Goal: Transaction & Acquisition: Obtain resource

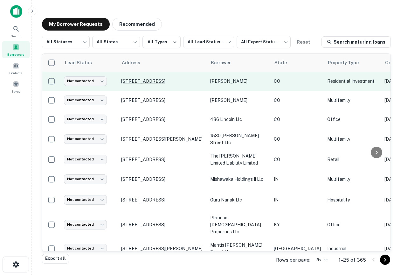
click at [159, 81] on p "2989 Perry St Denver, CO 80212" at bounding box center [162, 81] width 83 height 6
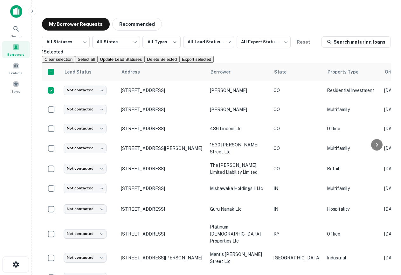
click at [207, 63] on div "1 Selected Clear selection Select all Update Lead Statuses Delete Selected Expo…" at bounding box center [216, 55] width 349 height 15
click at [179, 63] on button "Delete Selected" at bounding box center [161, 59] width 35 height 7
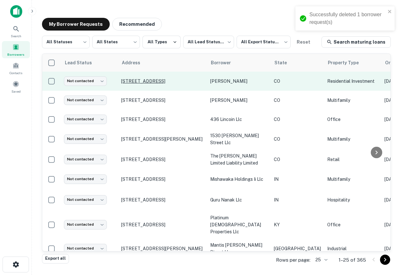
click at [152, 81] on p "2989 Perry St Denver, CO 80212" at bounding box center [162, 81] width 83 height 6
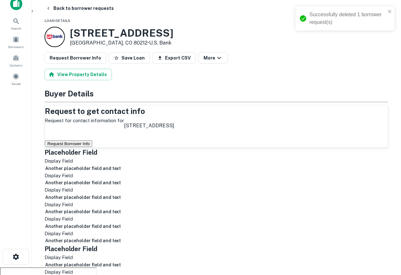
scroll to position [9, 0]
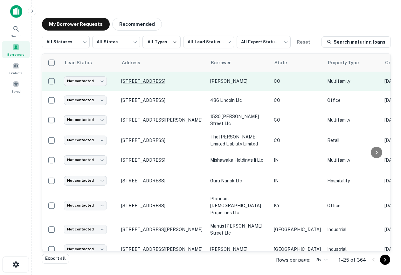
click at [172, 84] on p "1435 N Pearl St Denver, CO 80203" at bounding box center [162, 81] width 83 height 6
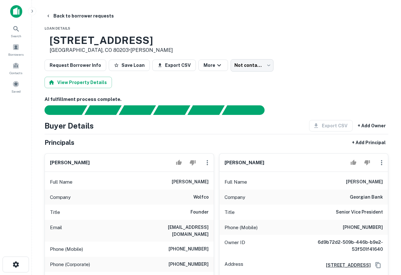
scroll to position [31, 0]
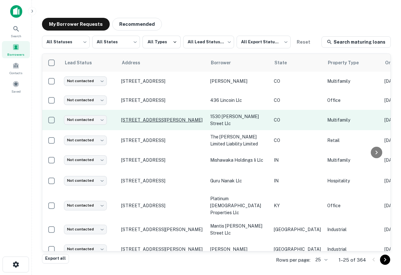
click at [160, 119] on p "[STREET_ADDRESS][PERSON_NAME]" at bounding box center [162, 120] width 83 height 6
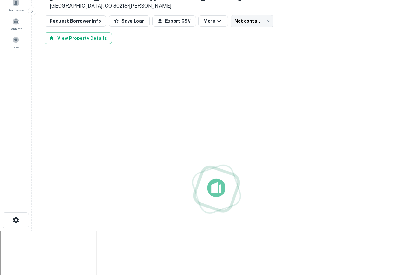
scroll to position [44, 0]
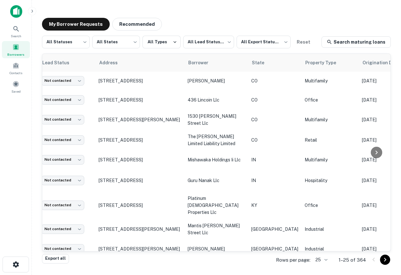
scroll to position [0, 0]
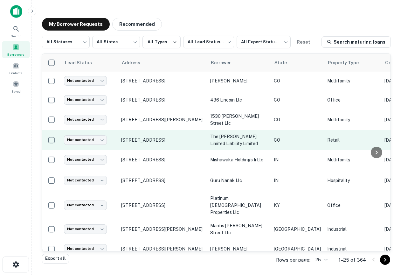
click at [140, 137] on p "[STREET_ADDRESS]" at bounding box center [162, 140] width 83 height 6
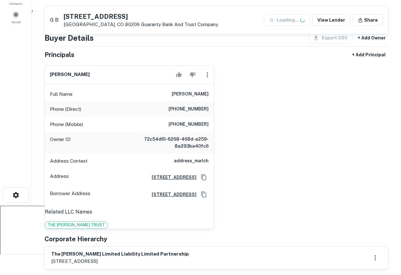
scroll to position [72, 0]
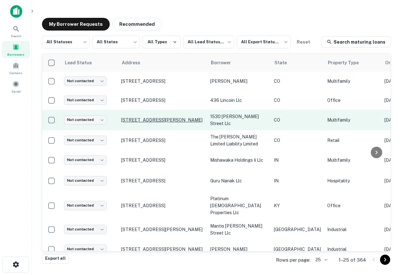
click at [159, 121] on p "[STREET_ADDRESS][PERSON_NAME]" at bounding box center [162, 120] width 83 height 6
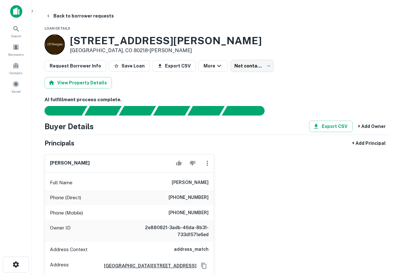
scroll to position [61, 0]
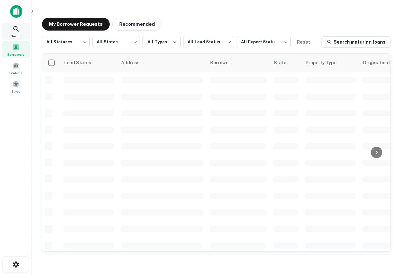
click at [12, 33] on span "Search" at bounding box center [16, 35] width 10 height 5
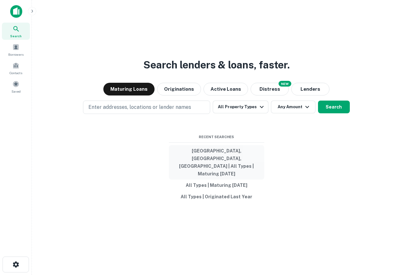
click at [215, 162] on button "Denver, CO, USA | All Types | Maturing In 1 Year" at bounding box center [216, 162] width 95 height 34
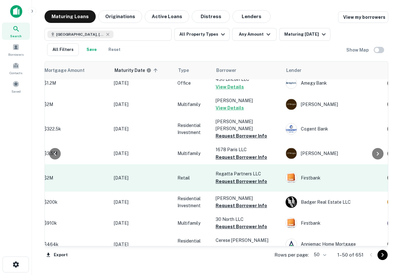
scroll to position [90, 112]
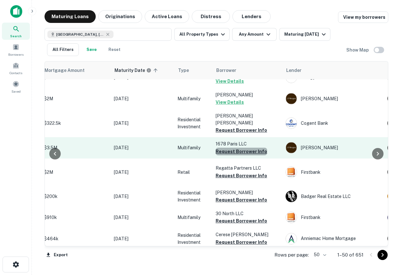
click at [250, 152] on button "Request Borrower Info" at bounding box center [242, 152] width 52 height 8
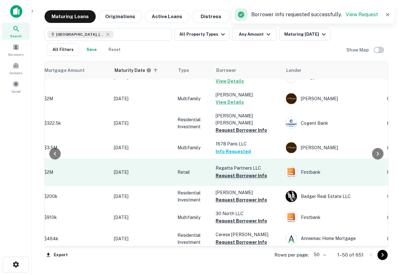
click at [241, 179] on button "Request Borrower Info" at bounding box center [242, 176] width 52 height 8
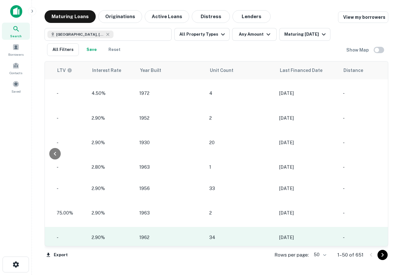
scroll to position [0, 0]
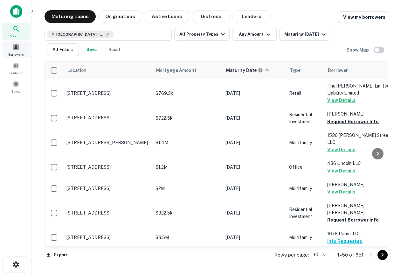
click at [17, 48] on span at bounding box center [15, 47] width 7 height 7
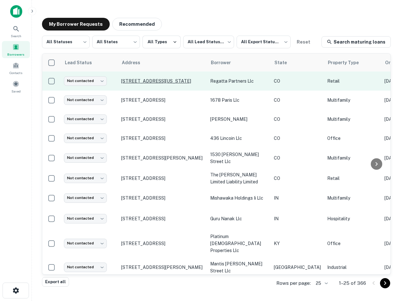
click at [139, 81] on p "[STREET_ADDRESS][US_STATE]" at bounding box center [162, 81] width 83 height 6
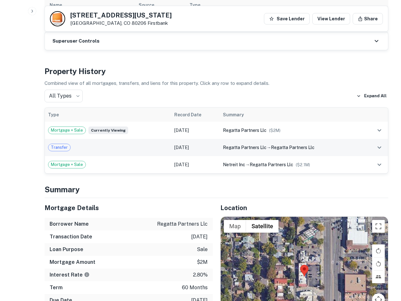
scroll to position [366, 0]
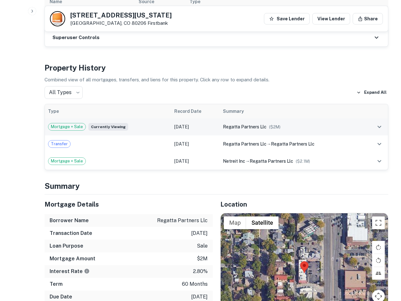
click at [265, 123] on div "regatta partners llc ($ 2M )" at bounding box center [291, 126] width 137 height 7
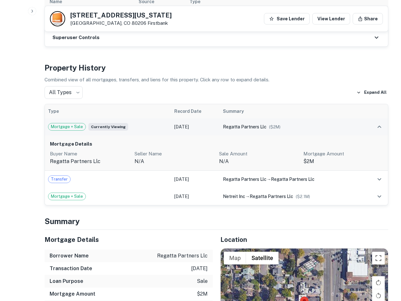
click at [265, 123] on div "regatta partners llc ($ 2M )" at bounding box center [291, 126] width 137 height 7
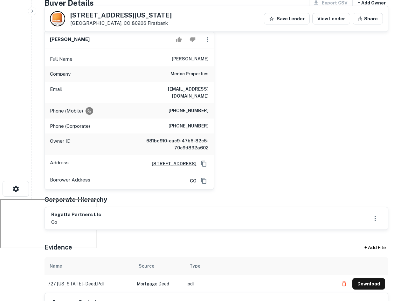
scroll to position [0, 0]
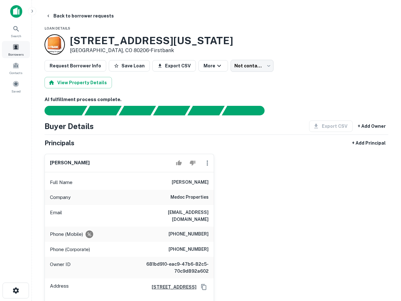
click at [18, 44] on span at bounding box center [15, 47] width 7 height 7
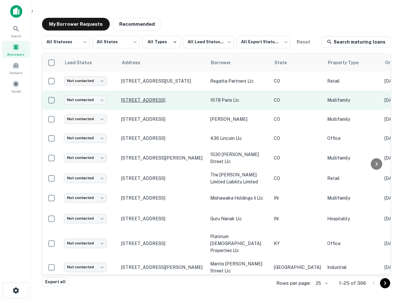
click at [168, 100] on p "[STREET_ADDRESS]" at bounding box center [162, 100] width 83 height 6
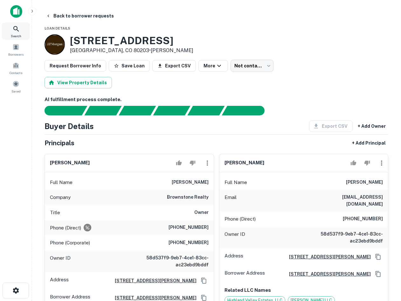
click at [14, 31] on icon at bounding box center [16, 29] width 8 height 8
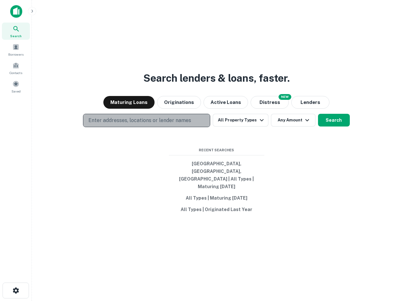
click at [163, 124] on p "Enter addresses, locations or lender names" at bounding box center [139, 121] width 103 height 8
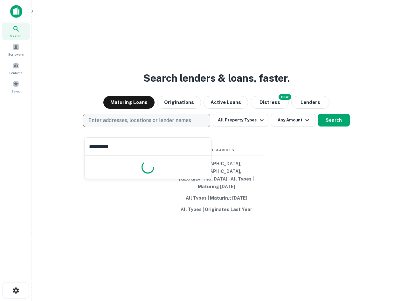
type input "**********"
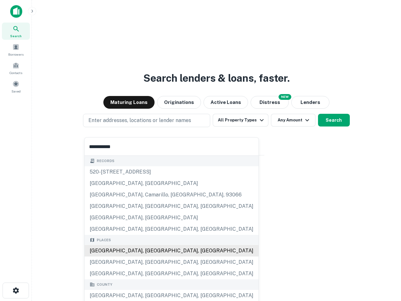
click at [120, 249] on div "[GEOGRAPHIC_DATA], [GEOGRAPHIC_DATA], [GEOGRAPHIC_DATA]" at bounding box center [172, 250] width 174 height 11
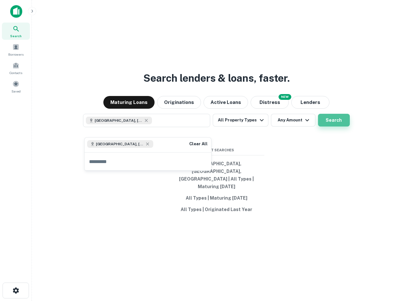
click at [323, 122] on button "Search" at bounding box center [334, 120] width 32 height 13
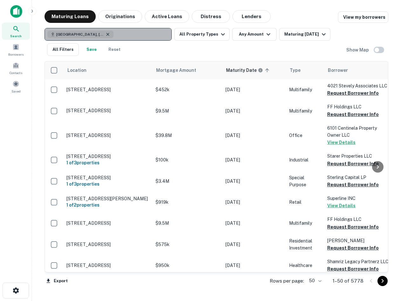
click at [106, 33] on icon "button" at bounding box center [107, 34] width 3 height 3
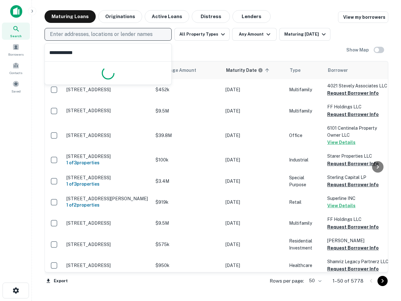
type input "**********"
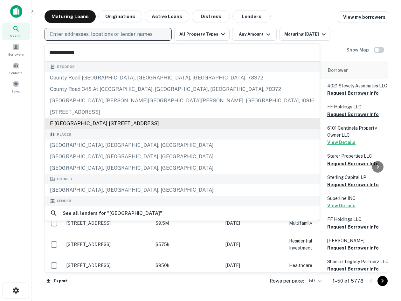
click at [82, 143] on div "Records county road 225 at county road, orange grove, tx, 78372 county road 348…" at bounding box center [182, 208] width 275 height 293
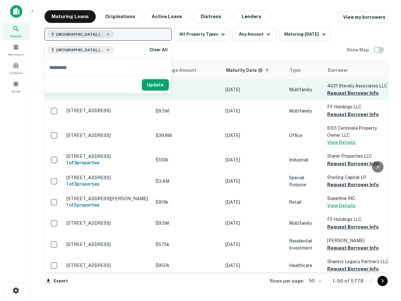
click at [144, 93] on p "4021 Stevely Ave Los Angeles, CA 90008" at bounding box center [107, 90] width 83 height 6
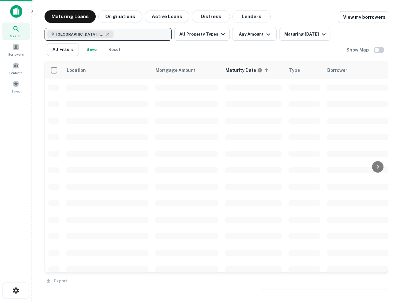
drag, startPoint x: 144, startPoint y: 95, endPoint x: 149, endPoint y: 91, distance: 7.0
click at [149, 91] on td at bounding box center [107, 87] width 89 height 17
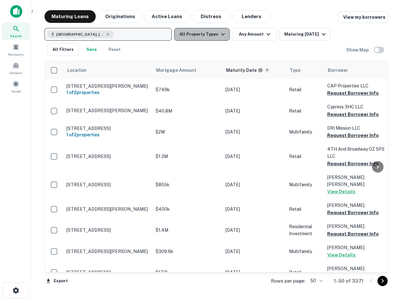
click at [211, 39] on button "All Property Types" at bounding box center [201, 34] width 55 height 13
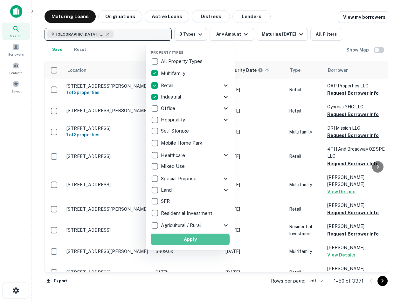
click at [184, 240] on button "Apply" at bounding box center [190, 239] width 79 height 11
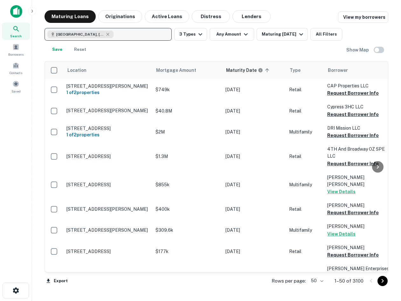
click at [19, 13] on img at bounding box center [16, 11] width 12 height 13
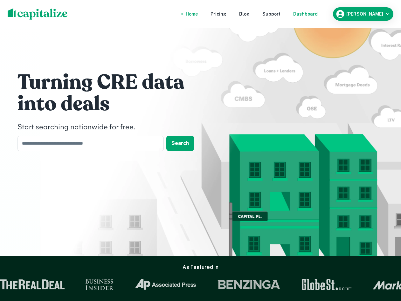
click at [318, 12] on div "Dashboard" at bounding box center [305, 13] width 24 height 7
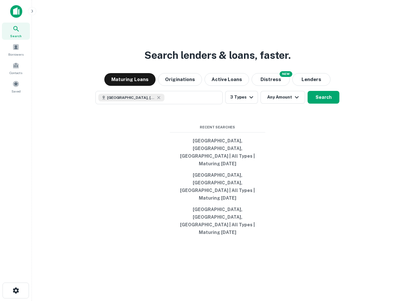
click at [18, 29] on icon at bounding box center [16, 29] width 8 height 8
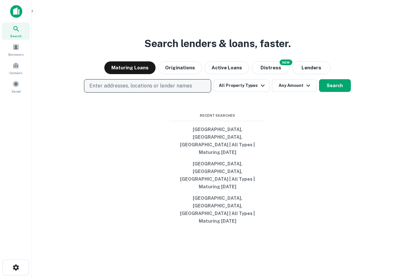
click at [170, 90] on p "Enter addresses, locations or lender names" at bounding box center [140, 86] width 103 height 8
type input "******"
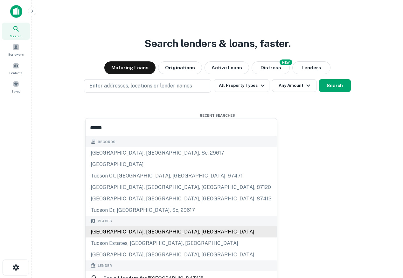
click at [137, 230] on div "Records [GEOGRAPHIC_DATA], greenville, sc, [STREET_ADDRESS] tucson, albuquerque…" at bounding box center [181, 278] width 191 height 283
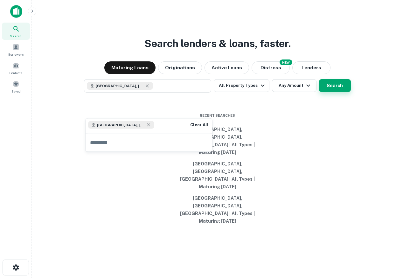
click at [335, 92] on button "Search" at bounding box center [335, 85] width 32 height 13
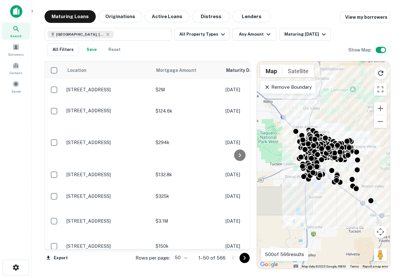
drag, startPoint x: 375, startPoint y: 159, endPoint x: 381, endPoint y: 165, distance: 8.8
click at [381, 165] on div "To activate drag with keyboard, press Alt + Enter. Once in keyboard drag state,…" at bounding box center [323, 164] width 133 height 207
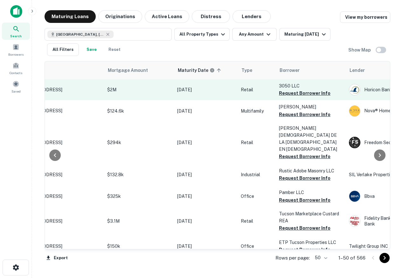
scroll to position [0, 49]
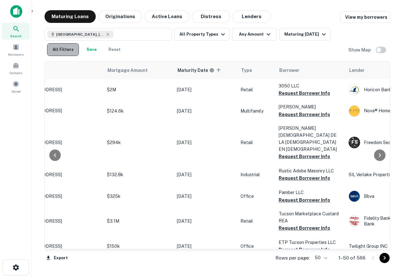
click at [72, 47] on button "All Filters" at bounding box center [63, 49] width 32 height 13
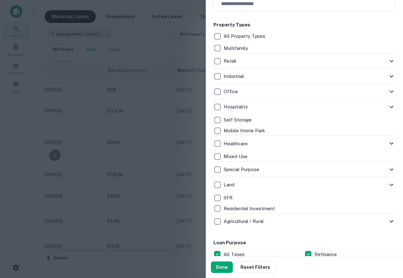
scroll to position [123, 0]
click at [393, 60] on icon at bounding box center [392, 61] width 8 height 8
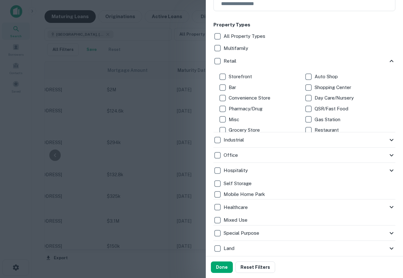
click at [388, 60] on icon at bounding box center [392, 61] width 8 height 8
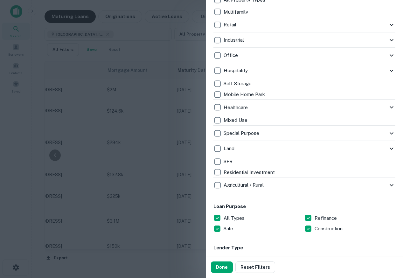
scroll to position [158, 0]
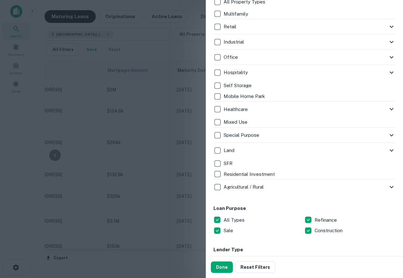
click at [159, 60] on div at bounding box center [201, 139] width 403 height 278
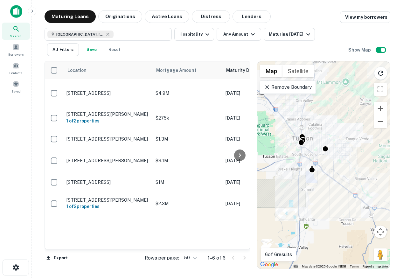
click at [299, 87] on p "Remove Boundary" at bounding box center [287, 87] width 47 height 8
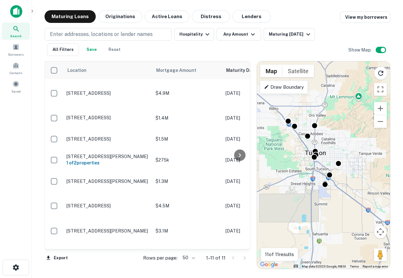
drag, startPoint x: 319, startPoint y: 133, endPoint x: 333, endPoint y: 148, distance: 20.3
click at [333, 148] on div "To activate drag with keyboard, press Alt + Enter. Once in keyboard drag state,…" at bounding box center [323, 164] width 133 height 207
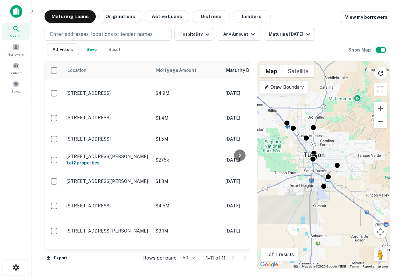
click at [331, 152] on div "To activate drag with keyboard, press Alt + Enter. Once in keyboard drag state,…" at bounding box center [323, 164] width 133 height 207
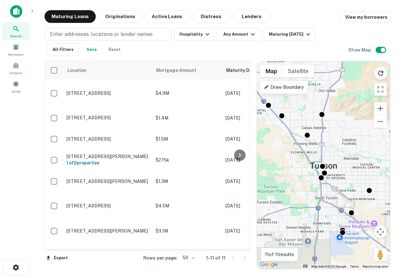
drag, startPoint x: 331, startPoint y: 151, endPoint x: 355, endPoint y: 158, distance: 24.7
click at [355, 158] on div "To activate drag with keyboard, press Alt + Enter. Once in keyboard drag state,…" at bounding box center [323, 164] width 133 height 207
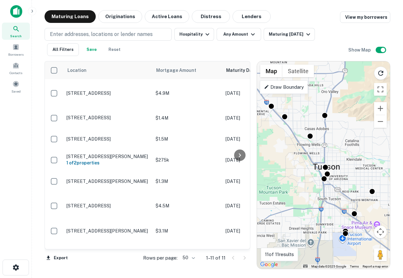
click at [336, 136] on div "To activate drag with keyboard, press Alt + Enter. Once in keyboard drag state,…" at bounding box center [323, 164] width 133 height 207
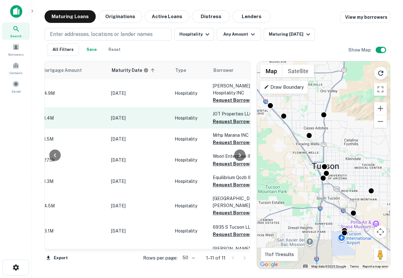
scroll to position [0, 131]
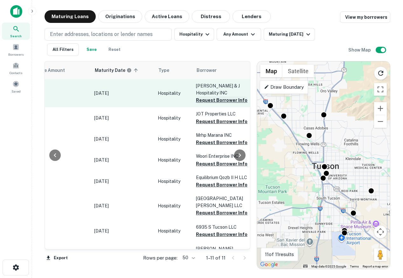
click at [206, 96] on button "Request Borrower Info" at bounding box center [222, 100] width 52 height 8
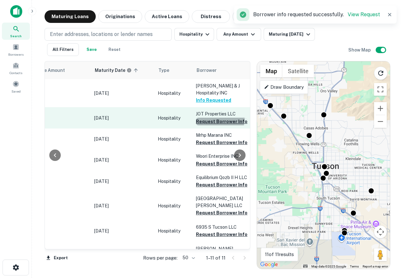
click at [210, 118] on button "Request Borrower Info" at bounding box center [222, 122] width 52 height 8
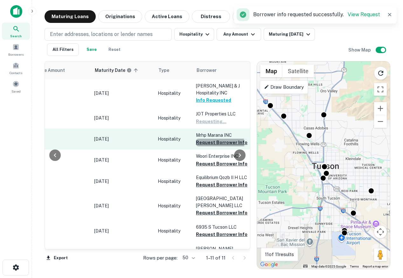
click at [209, 139] on button "Request Borrower Info" at bounding box center [222, 143] width 52 height 8
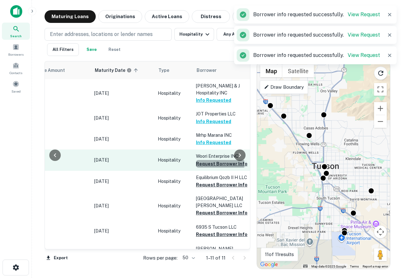
click at [211, 160] on button "Request Borrower Info" at bounding box center [222, 164] width 52 height 8
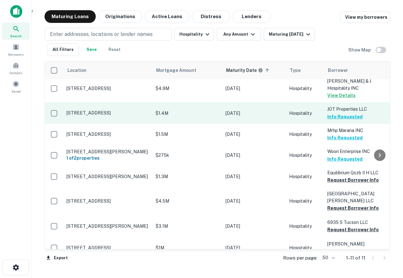
scroll to position [0, 0]
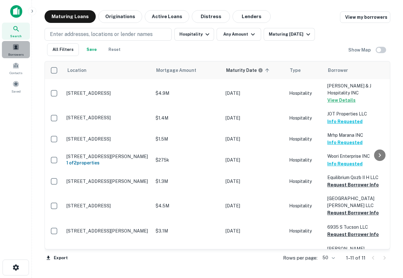
click at [20, 51] on div "Borrowers" at bounding box center [16, 49] width 28 height 17
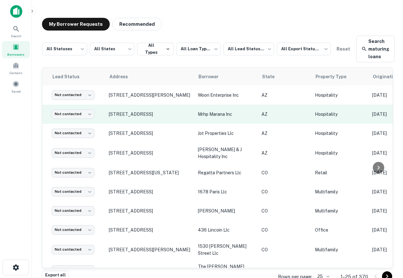
scroll to position [0, 11]
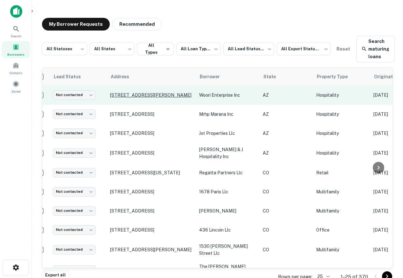
click at [145, 97] on p "[STREET_ADDRESS][PERSON_NAME]" at bounding box center [151, 95] width 83 height 6
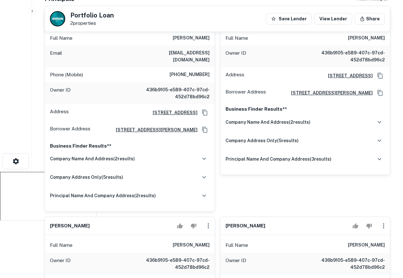
scroll to position [106, 0]
click at [144, 152] on div "company name and address ( 2 results)" at bounding box center [130, 158] width 160 height 13
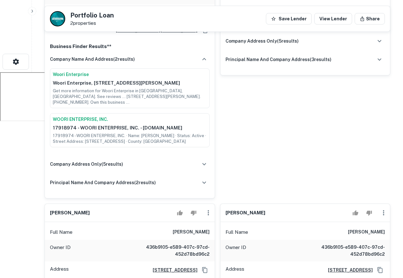
scroll to position [205, 0]
click at [141, 161] on div "company address only ( 5 results)" at bounding box center [130, 164] width 160 height 13
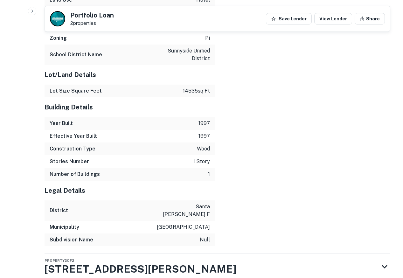
scroll to position [1296, 0]
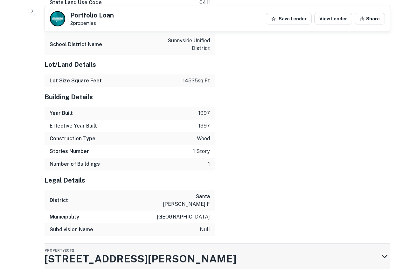
click at [286, 244] on div "Property 2 of 2 2548 E MEDINA RD" at bounding box center [212, 256] width 334 height 25
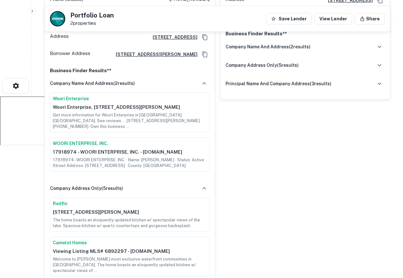
scroll to position [3, 0]
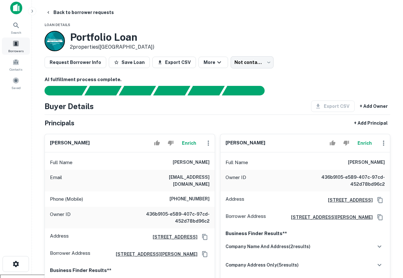
click at [16, 45] on span at bounding box center [15, 43] width 7 height 7
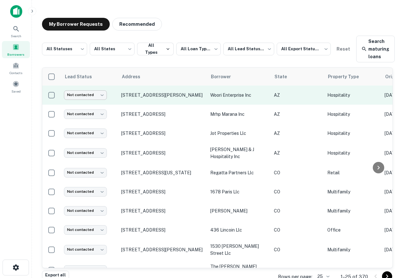
click at [98, 95] on body "**********" at bounding box center [201, 139] width 403 height 278
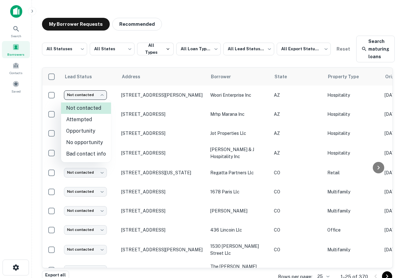
click at [198, 21] on div at bounding box center [201, 139] width 403 height 278
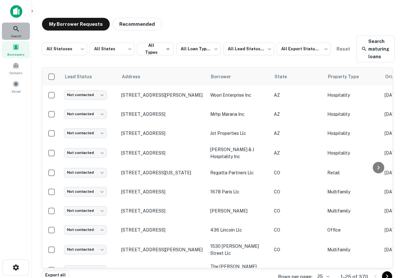
click at [13, 28] on icon at bounding box center [16, 29] width 8 height 8
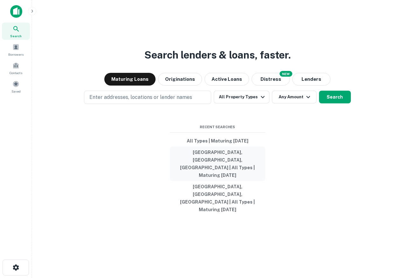
click at [211, 169] on button "[GEOGRAPHIC_DATA], [GEOGRAPHIC_DATA], [GEOGRAPHIC_DATA] | All Types | Maturing …" at bounding box center [217, 164] width 95 height 34
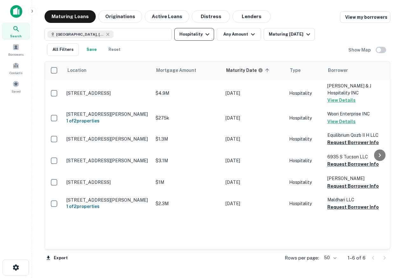
click at [203, 33] on icon "button" at bounding box center [207, 35] width 8 height 8
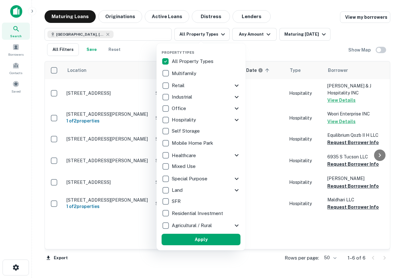
click at [190, 237] on button "Apply" at bounding box center [201, 239] width 79 height 11
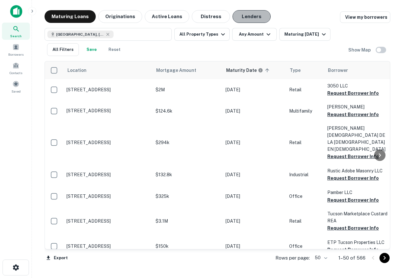
click at [247, 17] on button "Lenders" at bounding box center [251, 16] width 38 height 13
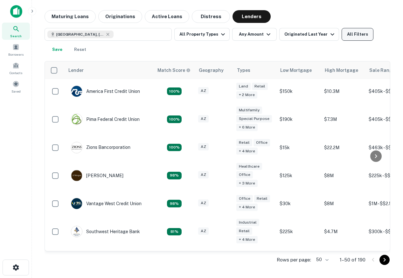
click at [349, 31] on button "All Filters" at bounding box center [357, 34] width 32 height 13
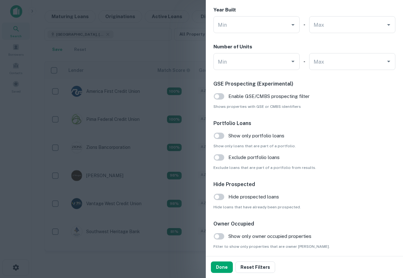
scroll to position [598, 0]
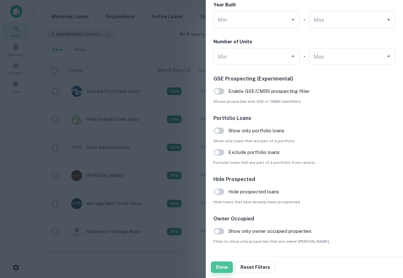
click at [220, 268] on button "Done" at bounding box center [222, 266] width 22 height 11
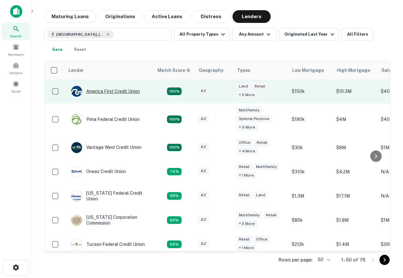
click at [99, 91] on div "America First Credit Union" at bounding box center [105, 91] width 69 height 11
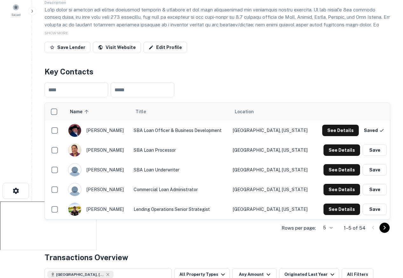
scroll to position [78, 0]
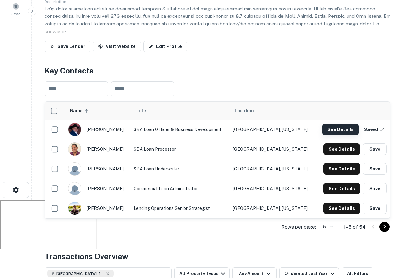
click at [337, 130] on button "See Details" at bounding box center [340, 129] width 37 height 11
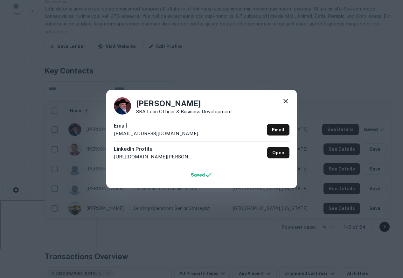
click at [284, 100] on icon at bounding box center [285, 101] width 4 height 4
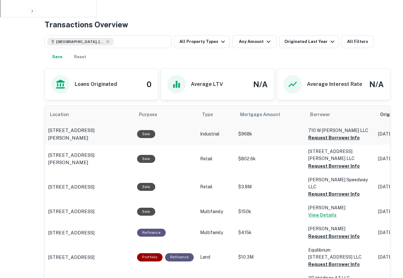
scroll to position [310, 0]
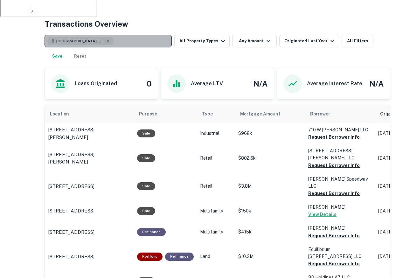
click at [107, 39] on button "Tucson, AZ, USA" at bounding box center [108, 41] width 127 height 13
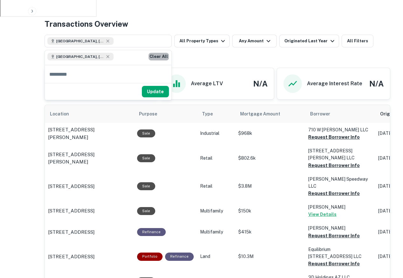
click at [162, 54] on button "Clear All" at bounding box center [158, 57] width 20 height 8
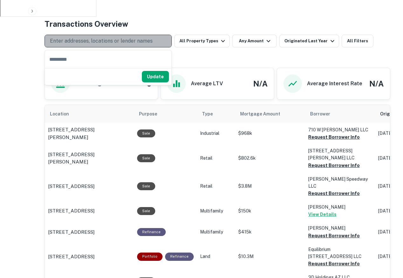
click at [113, 42] on p "Enter addresses, locations or lender names" at bounding box center [101, 41] width 103 height 8
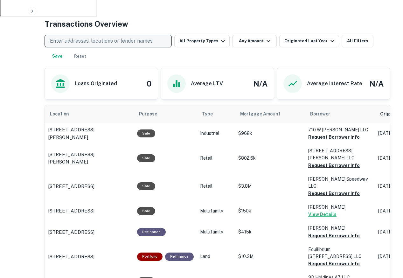
click at [113, 42] on p "Enter addresses, locations or lender names" at bounding box center [101, 41] width 103 height 8
type input "*******"
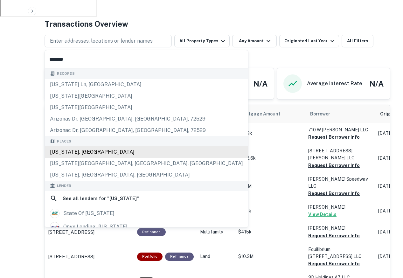
click at [81, 151] on div "Records arizona ln, tx arizona ln, huntsville, tx, 77320 arizona ln, huntsville…" at bounding box center [146, 204] width 203 height 272
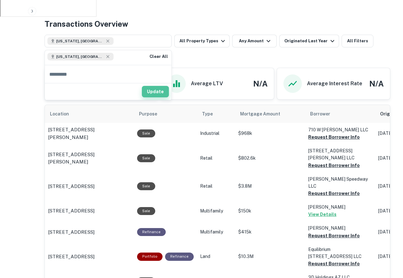
click at [155, 95] on button "Update" at bounding box center [155, 91] width 27 height 11
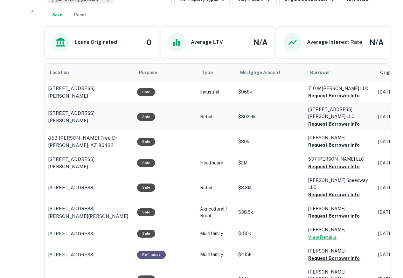
scroll to position [353, 0]
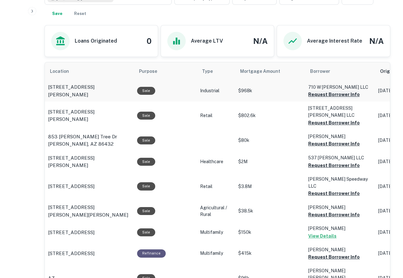
click at [317, 93] on button "Request Borrower Info" at bounding box center [334, 95] width 52 height 8
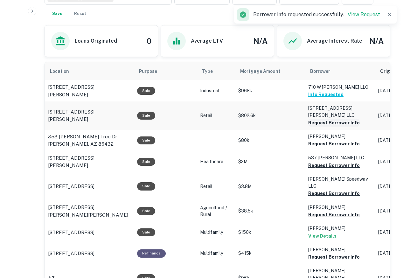
click at [313, 119] on button "Request Borrower Info" at bounding box center [334, 123] width 52 height 8
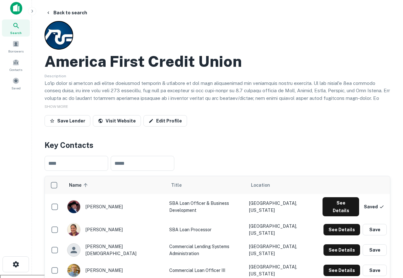
scroll to position [3, 0]
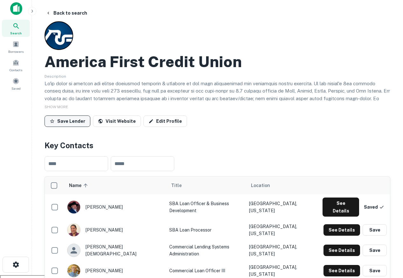
click at [68, 122] on button "Save Lender" at bounding box center [68, 120] width 46 height 11
click at [15, 82] on span at bounding box center [15, 81] width 7 height 7
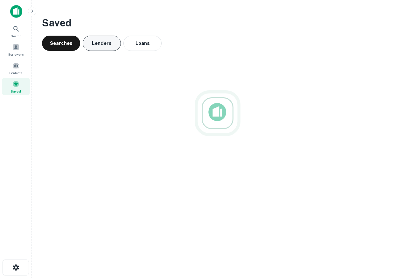
click at [97, 47] on button "Lenders" at bounding box center [102, 43] width 38 height 15
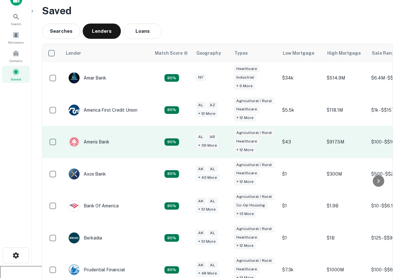
scroll to position [6, 0]
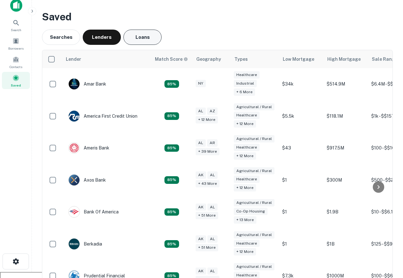
click at [138, 34] on button "Loans" at bounding box center [142, 37] width 38 height 15
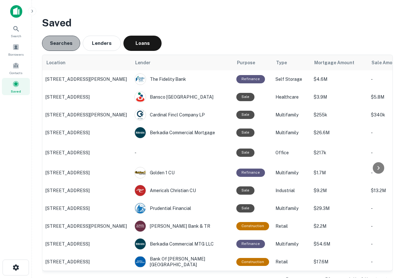
click at [69, 45] on button "Searches" at bounding box center [61, 43] width 38 height 15
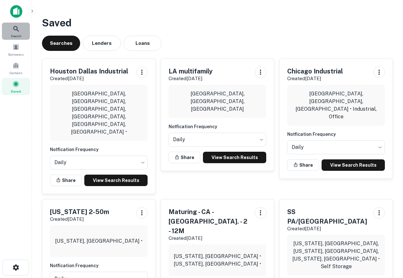
click at [12, 29] on div "Search" at bounding box center [16, 31] width 28 height 17
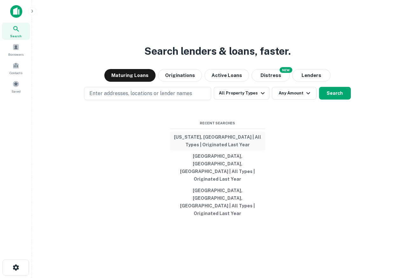
click at [211, 150] on button "[US_STATE], [GEOGRAPHIC_DATA] | All Types | Originated Last Year" at bounding box center [217, 140] width 95 height 19
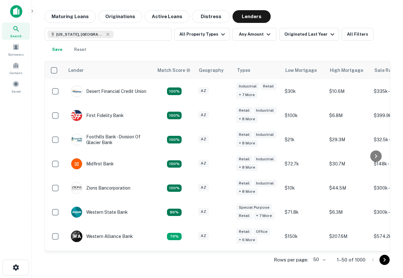
click at [67, 9] on main "Maturing Loans Originations Active Loans Distress Lenders [US_STATE], [GEOGRAPH…" at bounding box center [217, 139] width 371 height 278
click at [74, 17] on button "Maturing Loans" at bounding box center [70, 16] width 51 height 13
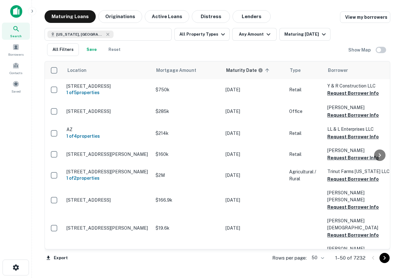
click at [91, 47] on button "Save" at bounding box center [91, 49] width 20 height 13
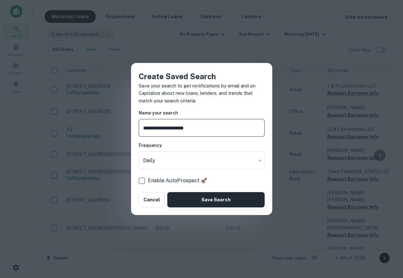
type input "**********"
click at [230, 196] on button "Save Search" at bounding box center [215, 199] width 97 height 15
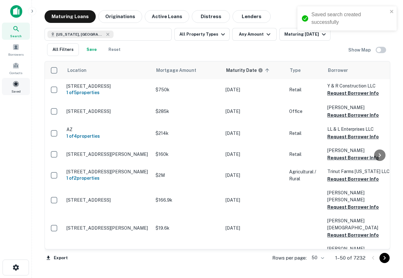
click at [21, 90] on div "Saved" at bounding box center [16, 86] width 28 height 17
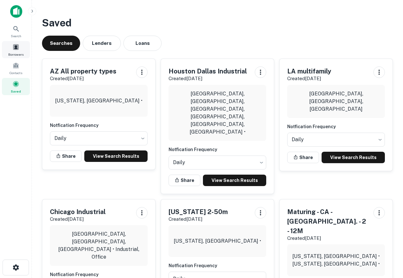
click at [14, 50] on div "Borrowers" at bounding box center [16, 49] width 28 height 17
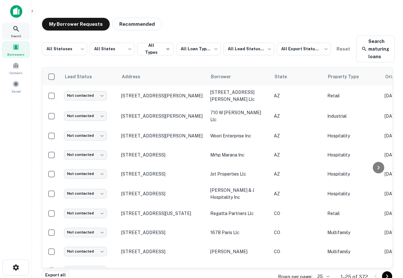
click at [23, 32] on div "Search" at bounding box center [16, 31] width 28 height 17
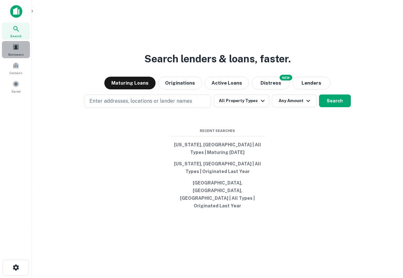
click at [15, 47] on span at bounding box center [15, 47] width 7 height 7
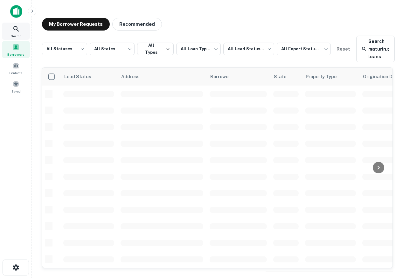
click at [14, 33] on span "Search" at bounding box center [16, 35] width 10 height 5
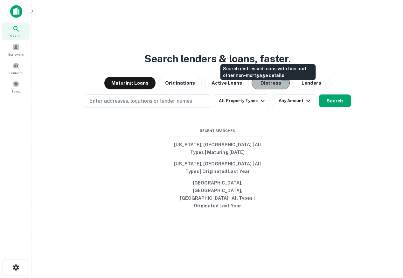
click at [273, 88] on button "Distress" at bounding box center [270, 83] width 38 height 13
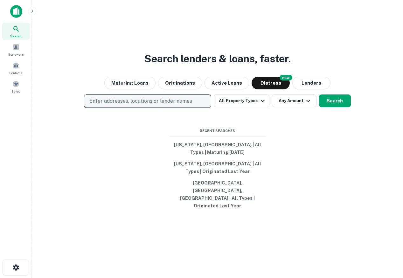
click at [180, 105] on p "Enter addresses, locations or lender names" at bounding box center [140, 101] width 103 height 8
type input "*******"
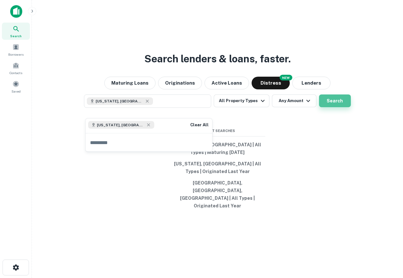
click at [339, 107] on button "Search" at bounding box center [335, 100] width 32 height 13
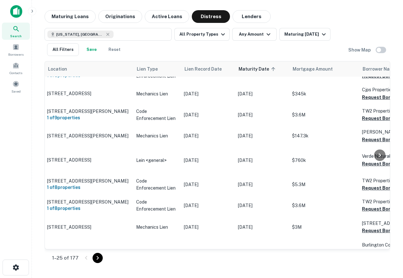
scroll to position [13, 1]
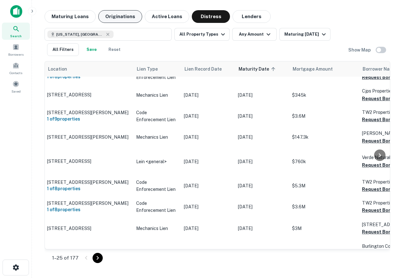
click at [126, 16] on button "Originations" at bounding box center [120, 16] width 44 height 13
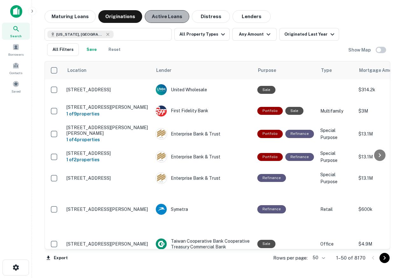
click at [169, 15] on button "Active Loans" at bounding box center [167, 16] width 45 height 13
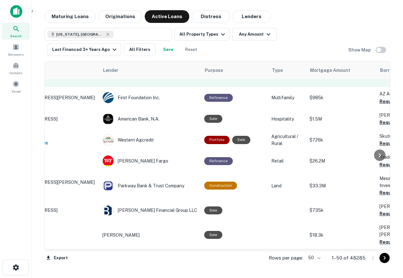
scroll to position [124, 0]
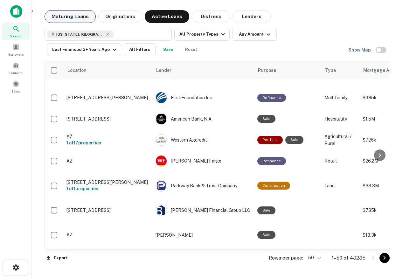
click at [82, 17] on button "Maturing Loans" at bounding box center [70, 16] width 51 height 13
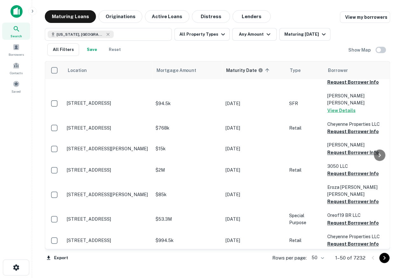
scroll to position [659, 0]
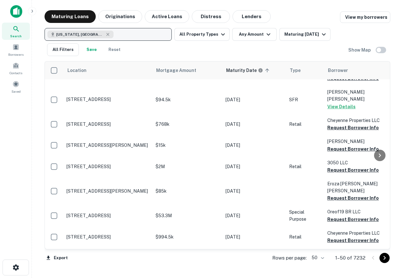
click at [86, 33] on div "Arizona, USA" at bounding box center [80, 35] width 66 height 8
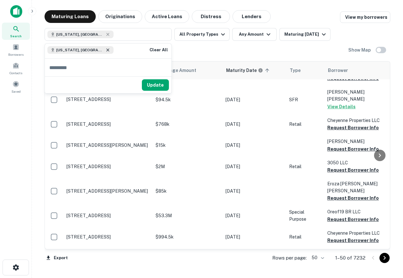
click at [105, 51] on icon at bounding box center [107, 49] width 5 height 5
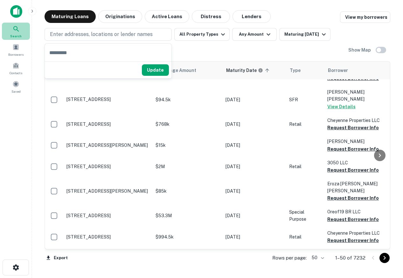
click at [14, 34] on span "Search" at bounding box center [15, 35] width 11 height 5
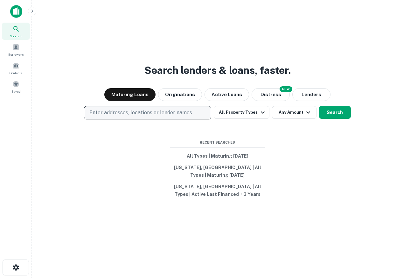
click at [173, 113] on p "Enter addresses, locations or lender names" at bounding box center [140, 113] width 103 height 8
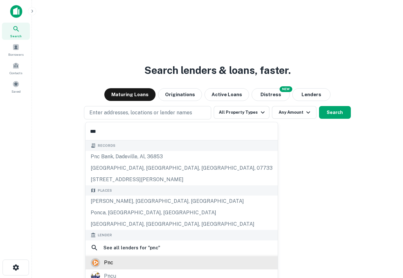
scroll to position [18, 0]
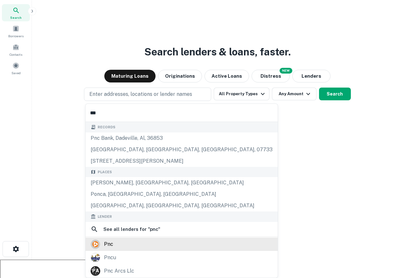
type input "***"
click at [132, 248] on div "pnc" at bounding box center [182, 244] width 182 height 10
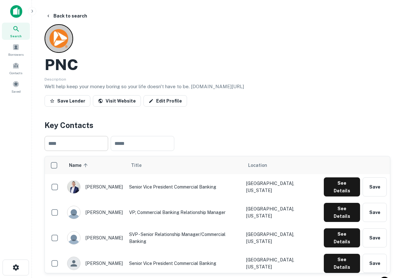
click at [77, 146] on input "text" at bounding box center [77, 143] width 64 height 15
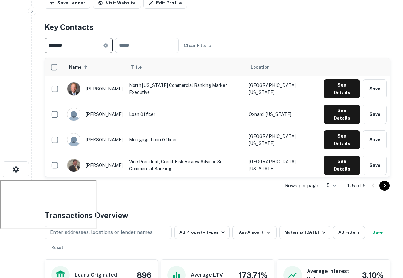
scroll to position [105, 0]
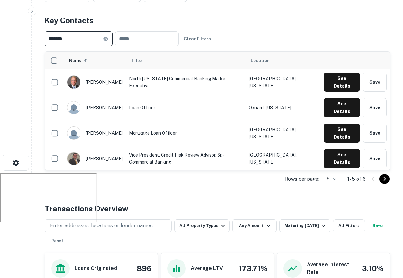
click at [68, 43] on input "*******" at bounding box center [74, 38] width 59 height 15
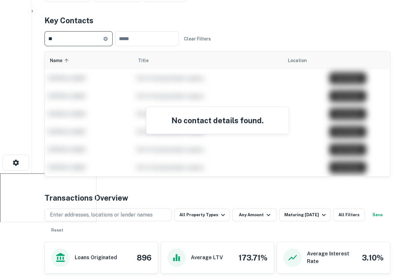
type input "*"
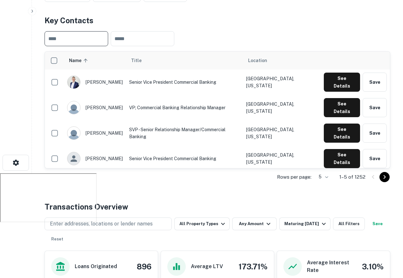
click at [35, 173] on html "Search Borrowers Contacts Saved Back to search PNC Description We'll help keep …" at bounding box center [201, 34] width 403 height 278
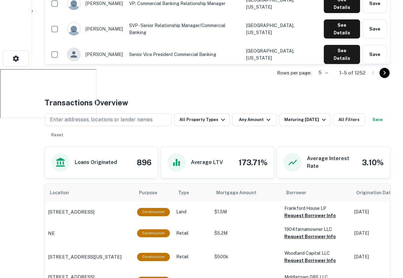
scroll to position [244, 0]
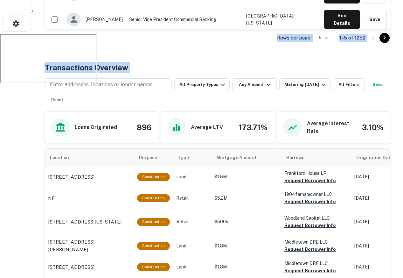
drag, startPoint x: 35, startPoint y: 193, endPoint x: 82, endPoint y: 101, distance: 103.5
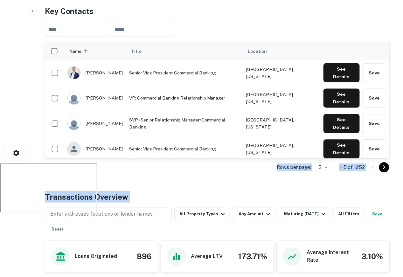
scroll to position [0, 0]
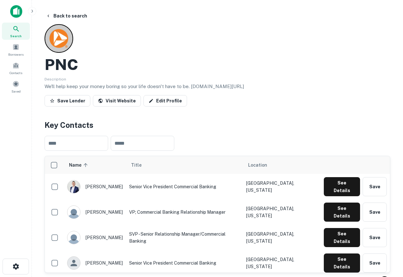
click at [17, 29] on icon at bounding box center [16, 29] width 8 height 8
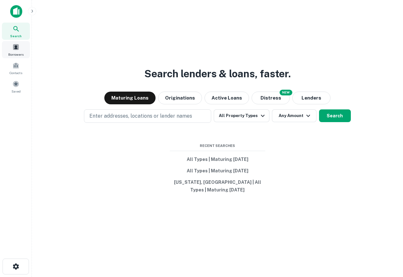
click at [20, 42] on div "Borrowers" at bounding box center [16, 49] width 28 height 17
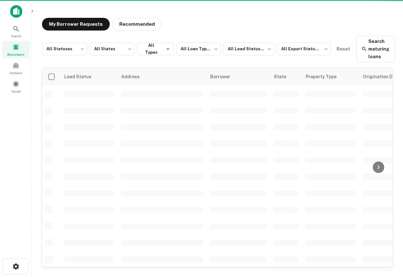
scroll to position [199, 0]
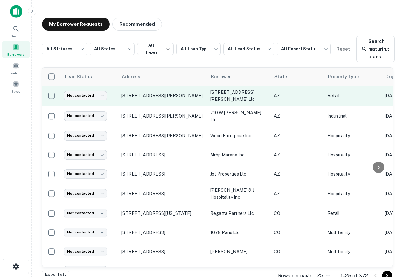
click at [138, 94] on p "[STREET_ADDRESS][PERSON_NAME]" at bounding box center [162, 96] width 83 height 6
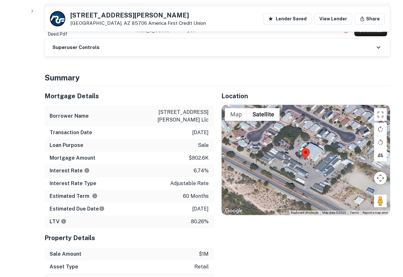
scroll to position [425, 0]
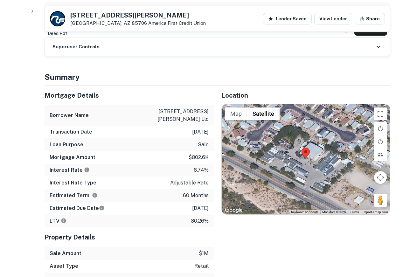
click at [297, 158] on div at bounding box center [306, 159] width 169 height 110
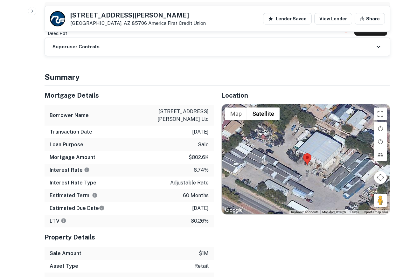
drag, startPoint x: 297, startPoint y: 158, endPoint x: 290, endPoint y: 164, distance: 9.7
click at [290, 164] on div at bounding box center [306, 159] width 169 height 110
click at [298, 159] on div at bounding box center [306, 159] width 169 height 110
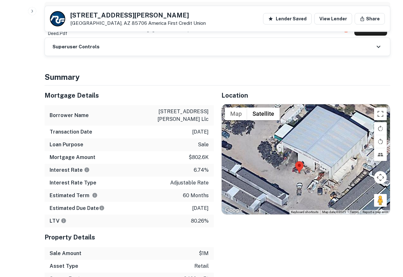
drag, startPoint x: 287, startPoint y: 171, endPoint x: 270, endPoint y: 174, distance: 16.8
click at [270, 174] on div at bounding box center [306, 159] width 169 height 110
drag, startPoint x: 270, startPoint y: 174, endPoint x: 272, endPoint y: 181, distance: 7.3
click at [272, 180] on div at bounding box center [306, 159] width 169 height 110
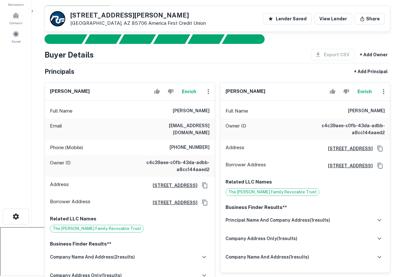
scroll to position [0, 0]
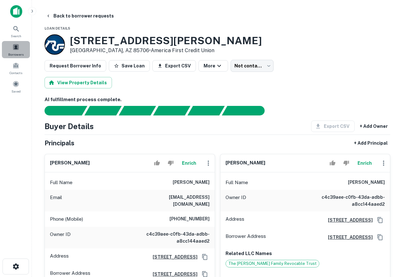
click at [16, 47] on span at bounding box center [15, 47] width 7 height 7
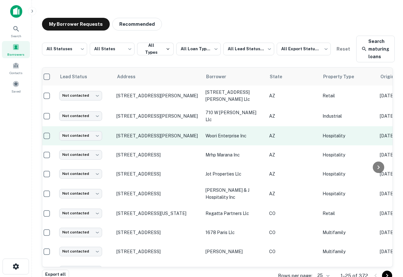
scroll to position [0, 6]
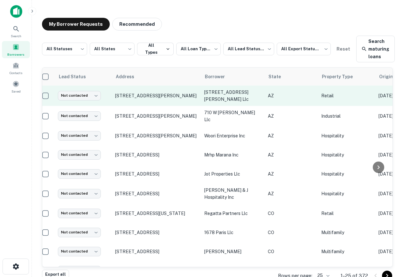
click at [184, 90] on td "[STREET_ADDRESS][PERSON_NAME]" at bounding box center [156, 96] width 89 height 20
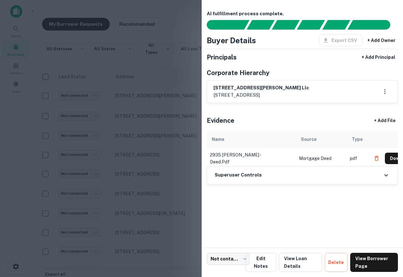
click at [180, 96] on div at bounding box center [201, 138] width 403 height 277
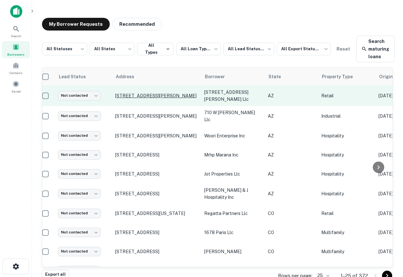
click at [176, 96] on p "[STREET_ADDRESS][PERSON_NAME]" at bounding box center [156, 96] width 83 height 6
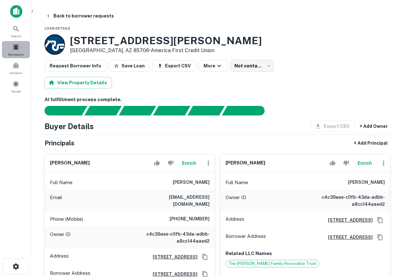
click at [26, 50] on div "Borrowers" at bounding box center [16, 49] width 28 height 17
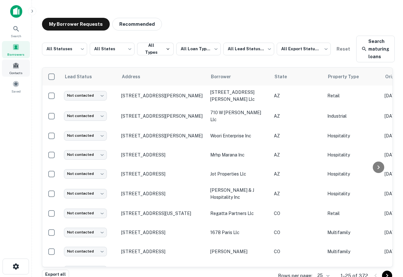
click at [18, 72] on span "Contacts" at bounding box center [16, 72] width 13 height 5
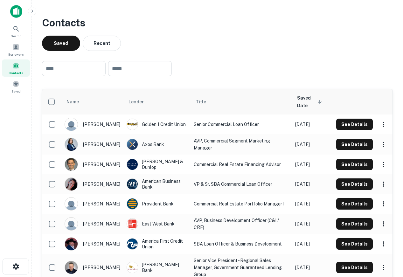
click at [31, 12] on icon "button" at bounding box center [32, 11] width 5 height 5
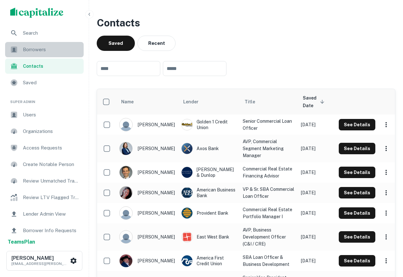
click at [26, 44] on div "Borrowers" at bounding box center [44, 49] width 79 height 15
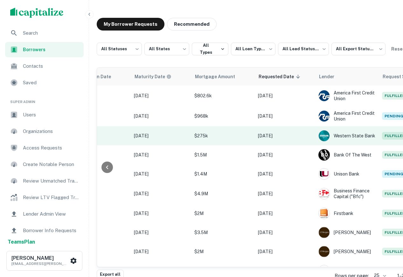
scroll to position [0, 415]
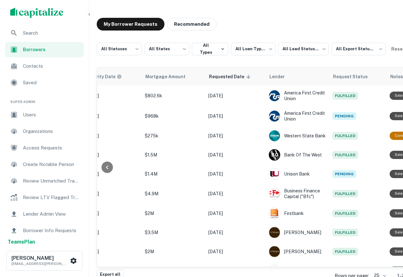
click at [50, 108] on div "Users" at bounding box center [44, 114] width 79 height 15
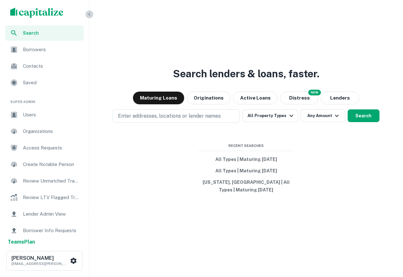
click at [90, 12] on icon "button" at bounding box center [89, 14] width 5 height 5
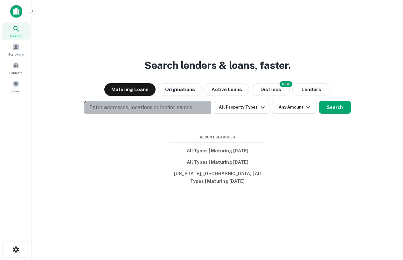
click at [185, 107] on p "Enter addresses, locations or lender names" at bounding box center [140, 108] width 103 height 8
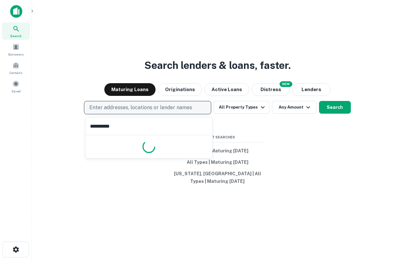
type input "**********"
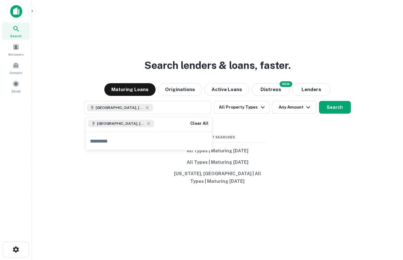
click at [299, 139] on div "Search lenders & loans, faster. Maturing Loans Originations Active Loans NEW Di…" at bounding box center [217, 145] width 361 height 260
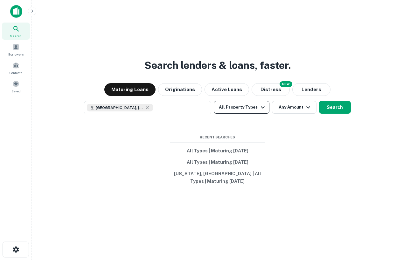
click at [255, 105] on button "All Property Types" at bounding box center [241, 107] width 55 height 13
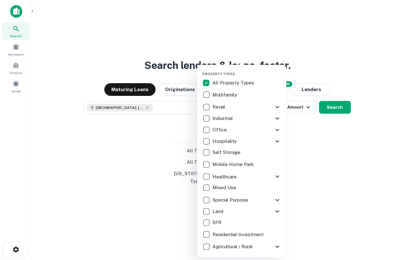
click at [334, 58] on div at bounding box center [201, 130] width 403 height 260
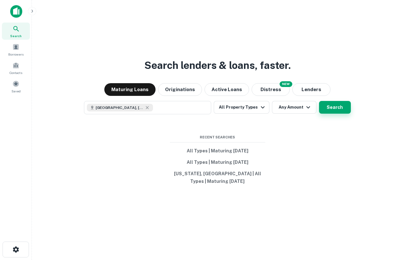
click at [330, 109] on button "Search" at bounding box center [335, 107] width 32 height 13
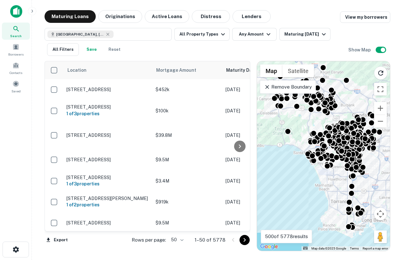
click at [278, 89] on p "Remove Boundary" at bounding box center [287, 87] width 47 height 8
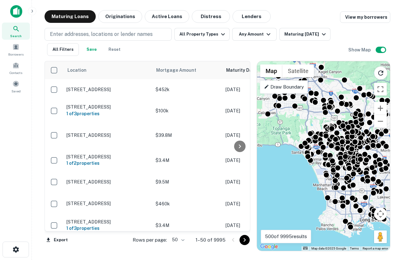
click at [308, 121] on div "To activate drag with keyboard, press Alt + Enter. Once in keyboard drag state,…" at bounding box center [323, 156] width 133 height 190
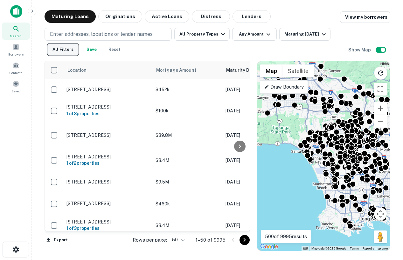
click at [72, 51] on button "All Filters" at bounding box center [63, 49] width 32 height 13
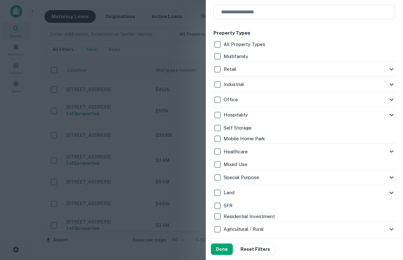
scroll to position [119, 0]
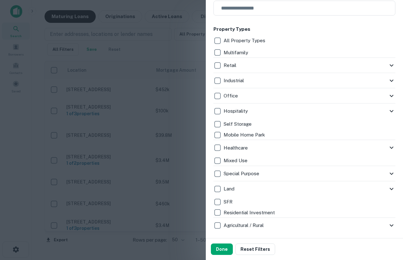
click at [390, 81] on icon at bounding box center [392, 81] width 8 height 8
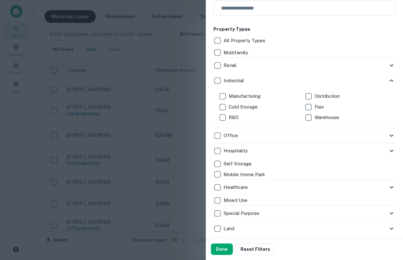
click at [390, 81] on icon at bounding box center [391, 80] width 4 height 2
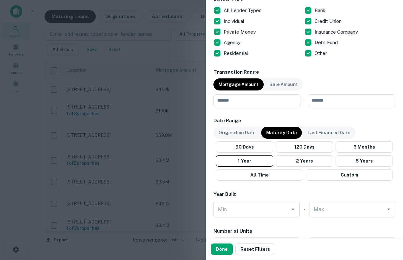
scroll to position [417, 0]
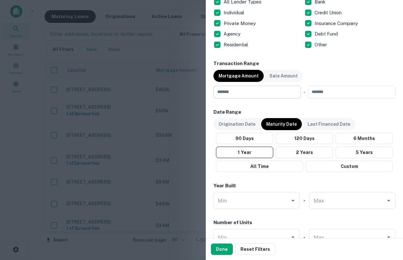
click at [272, 92] on input "number" at bounding box center [254, 92] width 83 height 13
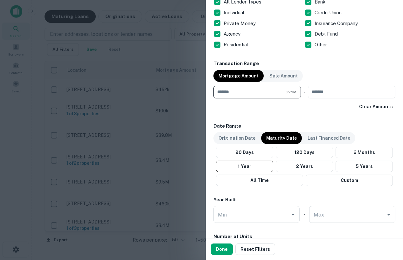
type input "********"
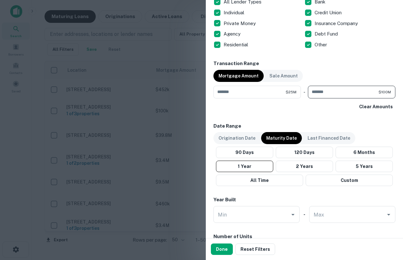
type input "*********"
click at [258, 109] on div "Clear Amounts" at bounding box center [304, 106] width 182 height 11
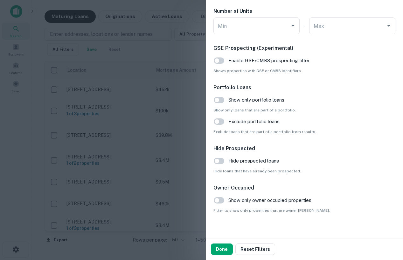
scroll to position [648, 0]
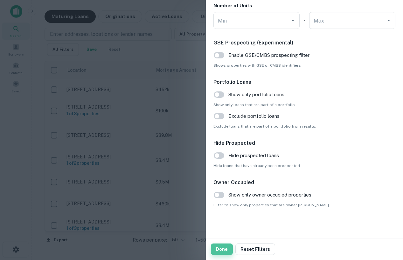
click at [219, 249] on button "Done" at bounding box center [222, 249] width 22 height 11
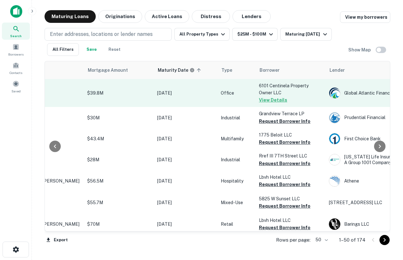
scroll to position [0, 70]
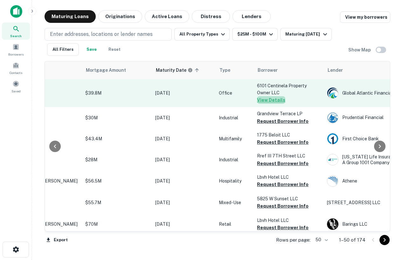
click at [272, 100] on button "View Details" at bounding box center [271, 100] width 28 height 8
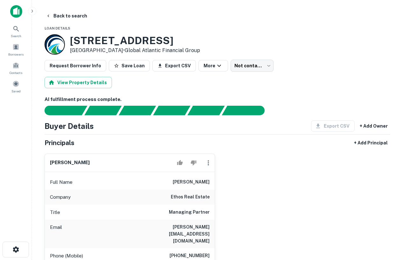
scroll to position [0, 0]
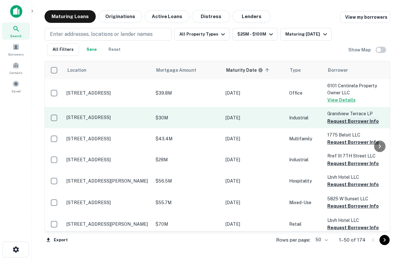
click at [341, 120] on button "Request Borrower Info" at bounding box center [353, 122] width 52 height 8
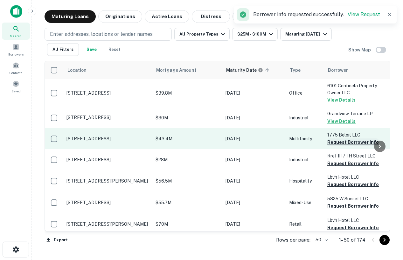
click at [340, 141] on button "Request Borrower Info" at bounding box center [353, 143] width 52 height 8
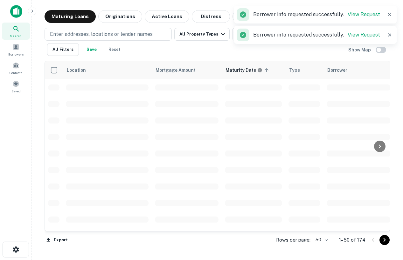
click at [340, 164] on td at bounding box center [358, 170] width 70 height 17
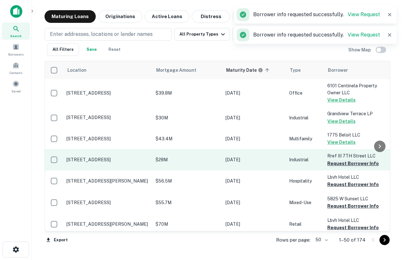
click at [340, 166] on button "Request Borrower Info" at bounding box center [353, 164] width 52 height 8
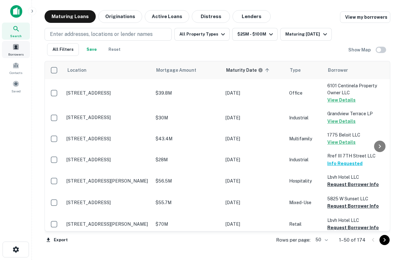
click at [10, 47] on div "Borrowers" at bounding box center [16, 49] width 28 height 17
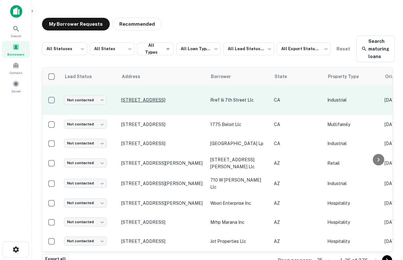
click at [162, 99] on p "[STREET_ADDRESS]" at bounding box center [162, 100] width 83 height 6
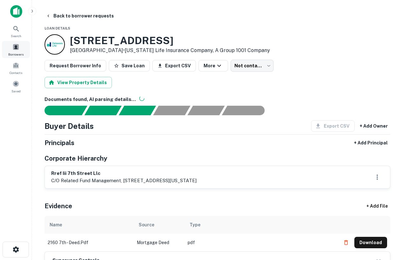
click at [16, 49] on span at bounding box center [15, 47] width 7 height 7
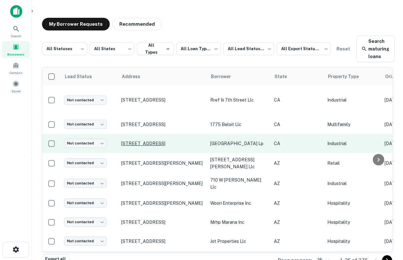
click at [160, 141] on p "[STREET_ADDRESS]" at bounding box center [162, 144] width 83 height 6
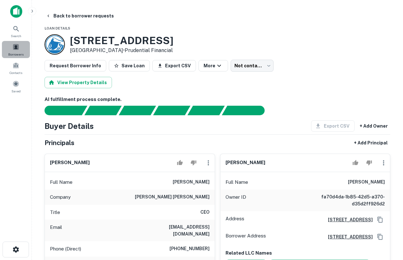
click at [13, 44] on span at bounding box center [15, 47] width 7 height 7
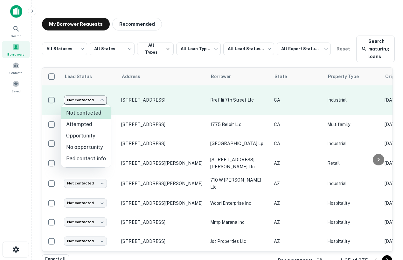
click at [88, 102] on body "**********" at bounding box center [201, 130] width 403 height 260
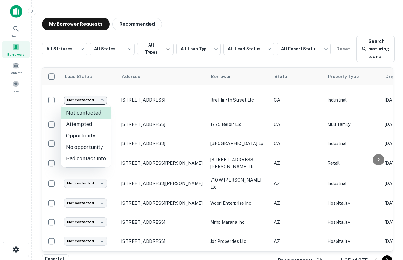
click at [76, 126] on li "Attempted" at bounding box center [86, 124] width 50 height 11
type input "*********"
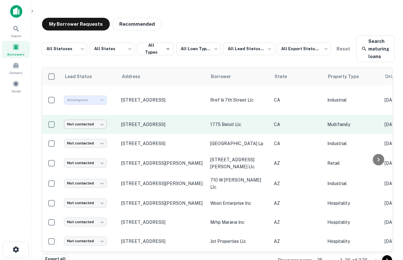
click at [81, 122] on body "**********" at bounding box center [201, 130] width 403 height 260
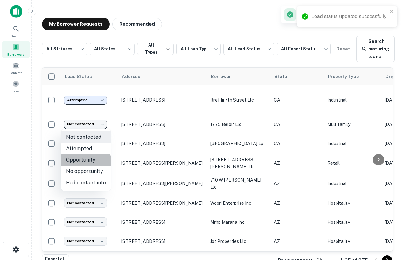
click at [78, 163] on li "Opportunity" at bounding box center [86, 160] width 50 height 11
type input "**********"
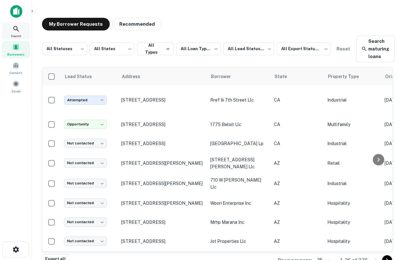
click at [15, 29] on icon at bounding box center [16, 29] width 8 height 8
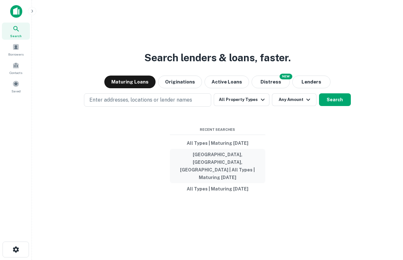
click at [215, 165] on button "Los Angeles, CA, USA | All Types | Maturing In 1 Year" at bounding box center [217, 166] width 95 height 34
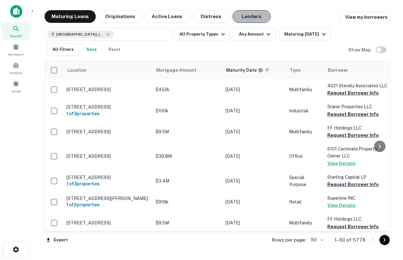
click at [242, 17] on button "Lenders" at bounding box center [251, 16] width 38 height 13
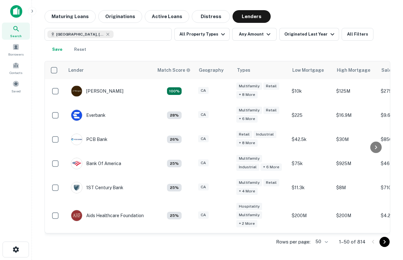
click at [268, 27] on div "Los Angeles, CA, USA All Property Types Any Amount Originated Last Year All Fil…" at bounding box center [218, 39] width 346 height 33
click at [266, 33] on icon "button" at bounding box center [269, 35] width 8 height 8
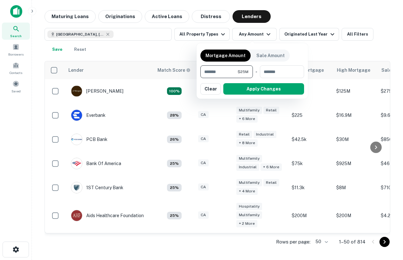
type input "********"
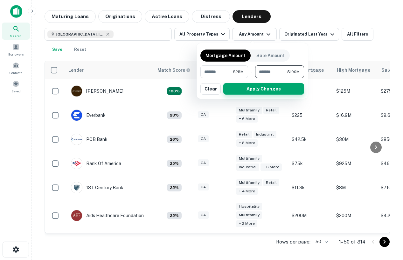
type input "*********"
click at [287, 88] on button "Apply Changes" at bounding box center [263, 88] width 81 height 11
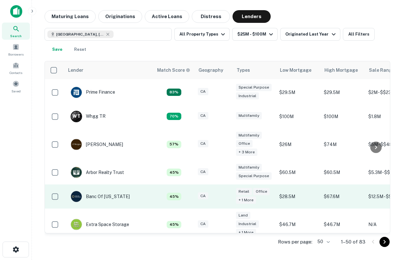
scroll to position [0, 0]
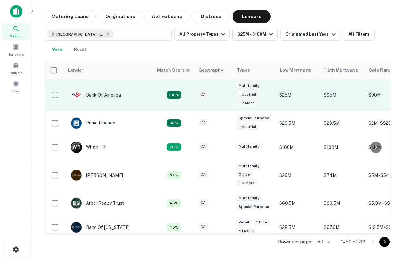
click at [97, 94] on div "Bank Of America" at bounding box center [96, 94] width 50 height 11
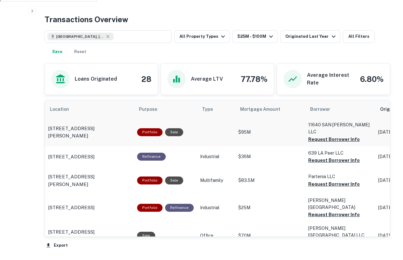
scroll to position [302, 0]
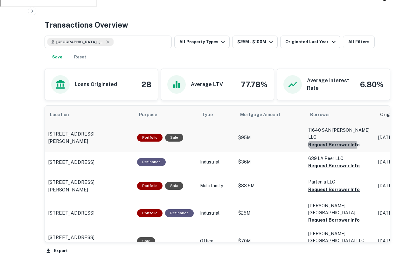
click at [326, 141] on button "Request Borrower Info" at bounding box center [334, 145] width 52 height 8
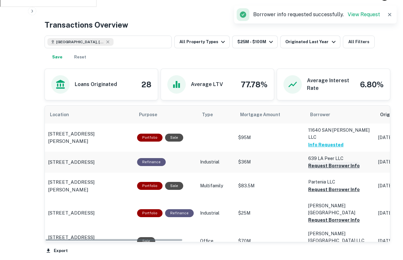
click at [323, 162] on button "Request Borrower Info" at bounding box center [334, 166] width 52 height 8
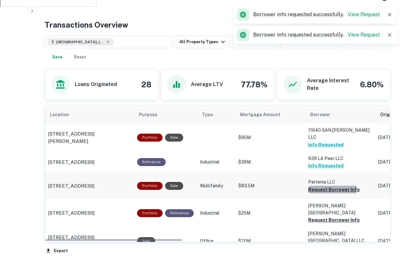
click at [317, 186] on button "Request Borrower Info" at bounding box center [334, 190] width 52 height 8
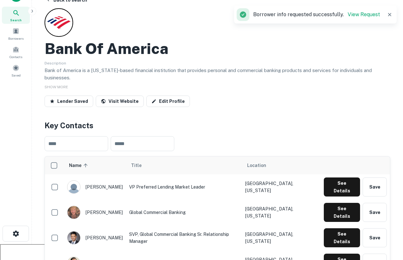
scroll to position [0, 0]
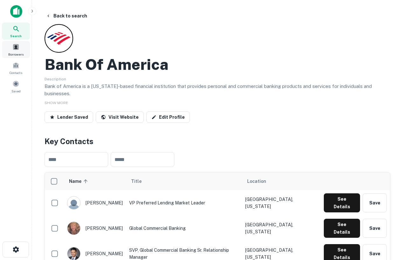
click at [12, 53] on span "Borrowers" at bounding box center [15, 54] width 15 height 5
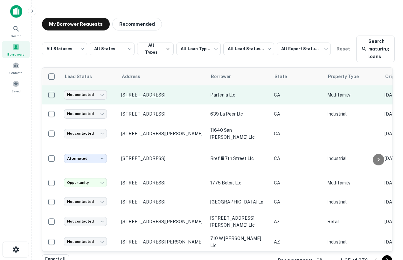
click at [172, 98] on p "[STREET_ADDRESS]" at bounding box center [162, 95] width 83 height 6
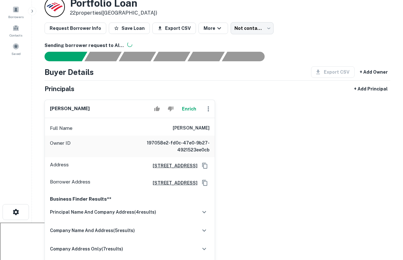
scroll to position [37, 0]
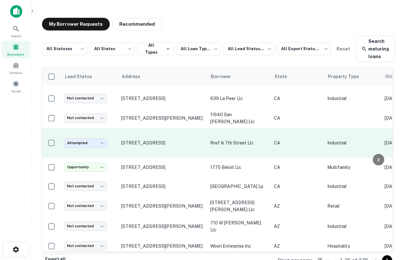
scroll to position [18, 0]
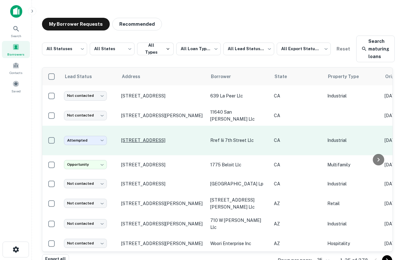
click at [159, 140] on p "[STREET_ADDRESS]" at bounding box center [162, 141] width 83 height 6
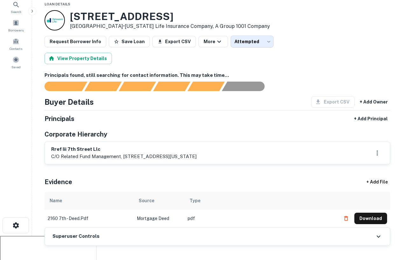
scroll to position [31, 0]
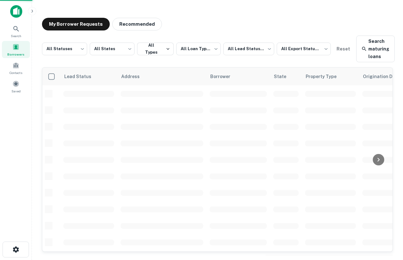
scroll to position [18, 0]
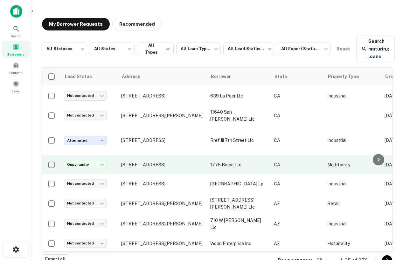
click at [170, 165] on p "1775 Beloit Ave Los Angeles, CA 90025" at bounding box center [162, 165] width 83 height 6
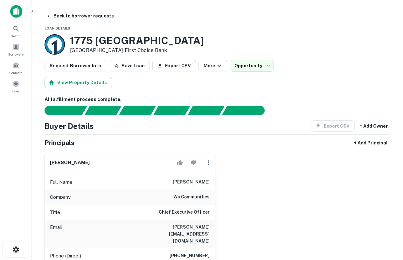
click at [17, 8] on img at bounding box center [16, 11] width 12 height 13
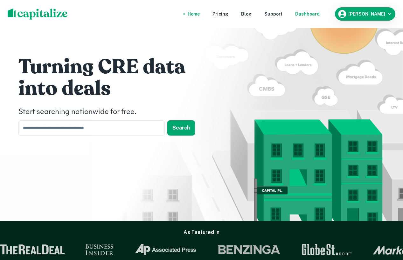
click at [320, 14] on div "Dashboard" at bounding box center [307, 13] width 24 height 7
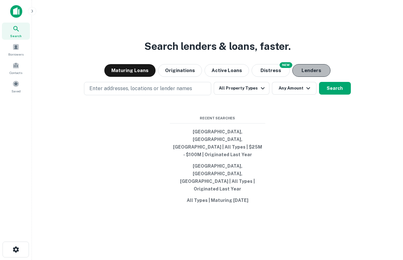
click at [321, 77] on button "Lenders" at bounding box center [311, 70] width 38 height 13
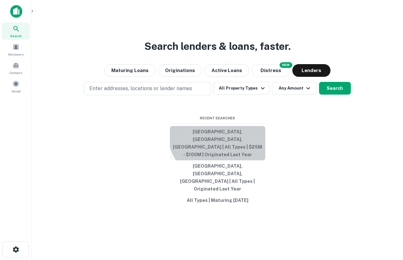
click at [228, 144] on button "Los Angeles, CA, USA | All Types | $25M - $100M | Originated Last Year" at bounding box center [217, 143] width 95 height 34
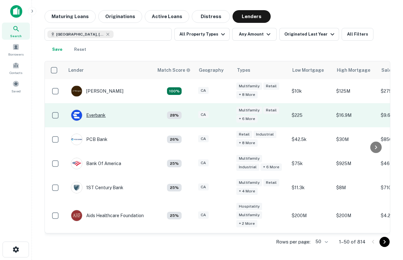
click at [89, 117] on div "Everbank" at bounding box center [88, 115] width 35 height 11
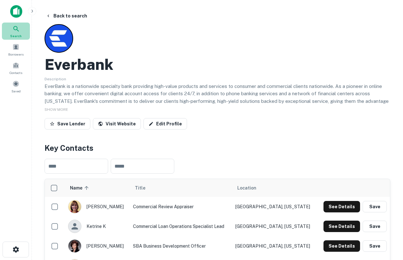
click at [8, 26] on div "Search" at bounding box center [16, 31] width 28 height 17
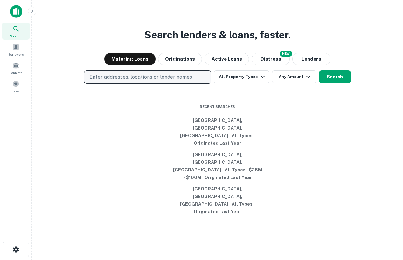
click at [167, 81] on p "Enter addresses, locations or lender names" at bounding box center [140, 77] width 103 height 8
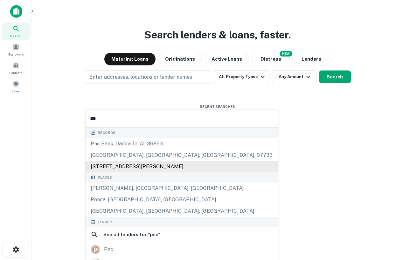
scroll to position [23, 0]
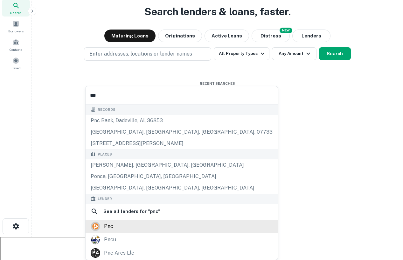
type input "***"
click at [116, 229] on div "pnc" at bounding box center [182, 227] width 182 height 10
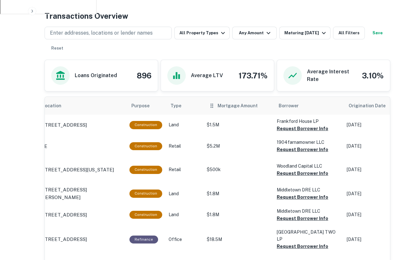
scroll to position [290, 0]
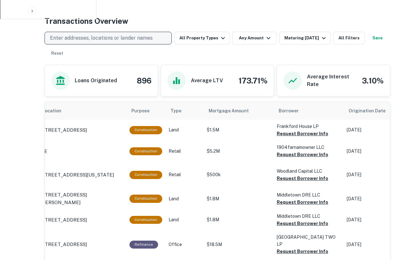
click at [123, 37] on p "Enter addresses, locations or lender names" at bounding box center [101, 38] width 103 height 8
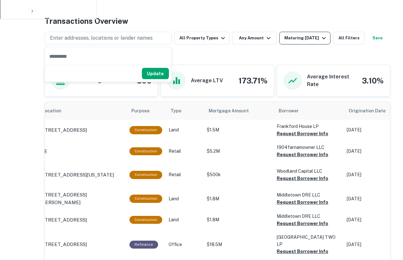
click at [322, 38] on icon "button" at bounding box center [324, 38] width 4 height 2
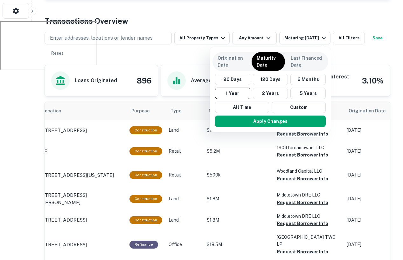
scroll to position [290, 0]
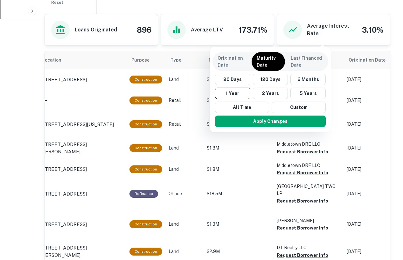
click at [145, 38] on div at bounding box center [201, 130] width 403 height 260
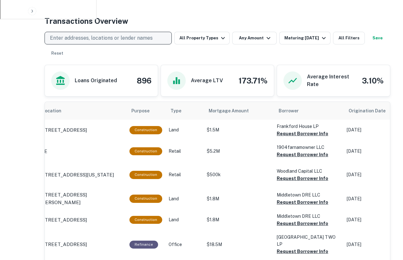
click at [148, 41] on p "Enter addresses, locations or lender names" at bounding box center [101, 38] width 103 height 8
type input "*"
type input "**********"
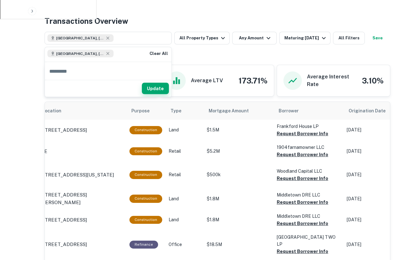
click at [156, 90] on button "Update" at bounding box center [155, 88] width 27 height 11
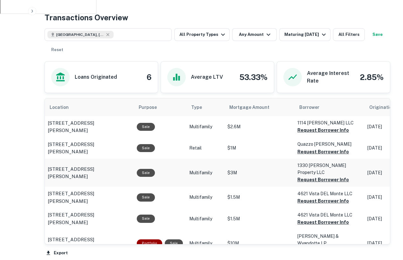
scroll to position [300, 0]
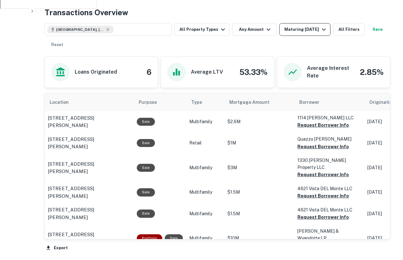
click at [309, 25] on button "Maturing [DATE]" at bounding box center [304, 29] width 51 height 13
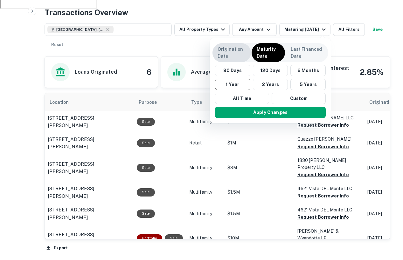
click at [244, 48] on p "Origination Date" at bounding box center [231, 53] width 28 height 14
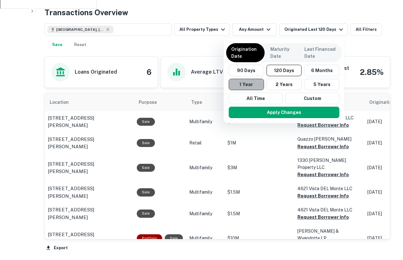
click at [250, 86] on button "1 Year" at bounding box center [246, 84] width 35 height 11
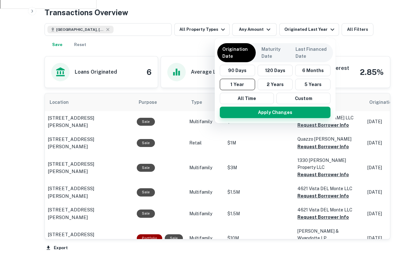
click at [257, 112] on button "Apply Changes" at bounding box center [275, 112] width 111 height 11
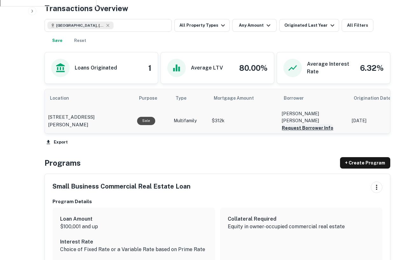
scroll to position [303, 0]
click at [93, 116] on p "[STREET_ADDRESS][PERSON_NAME]" at bounding box center [89, 120] width 83 height 15
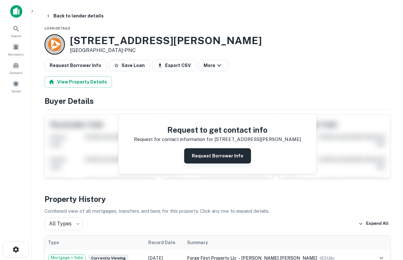
click at [225, 156] on button "Request Borrower Info" at bounding box center [217, 155] width 67 height 15
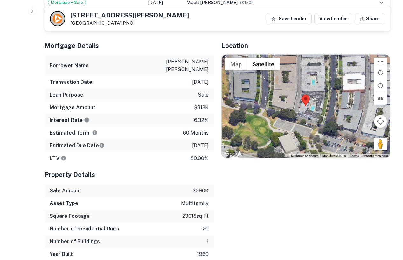
scroll to position [458, 0]
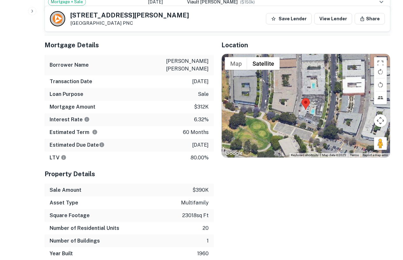
click at [315, 103] on div at bounding box center [306, 106] width 169 height 104
click at [312, 110] on div at bounding box center [306, 106] width 169 height 104
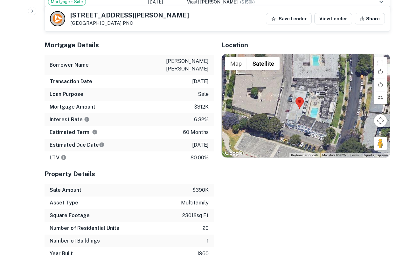
click at [312, 111] on div at bounding box center [306, 106] width 169 height 104
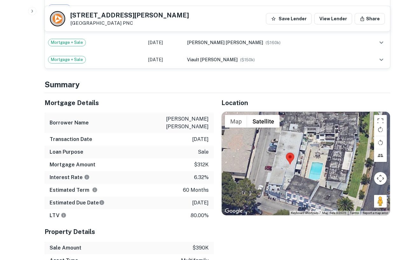
scroll to position [515, 0]
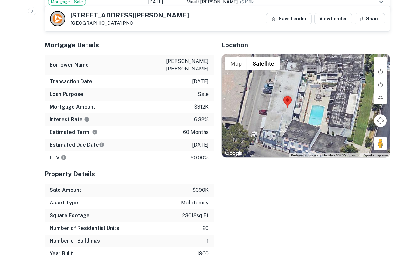
click at [312, 116] on div at bounding box center [306, 106] width 169 height 104
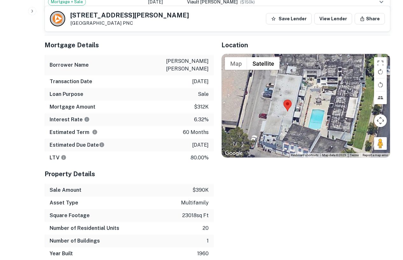
drag, startPoint x: 312, startPoint y: 119, endPoint x: 311, endPoint y: 123, distance: 3.9
click at [311, 124] on div at bounding box center [306, 106] width 169 height 104
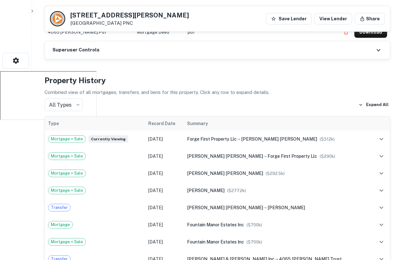
scroll to position [209, 0]
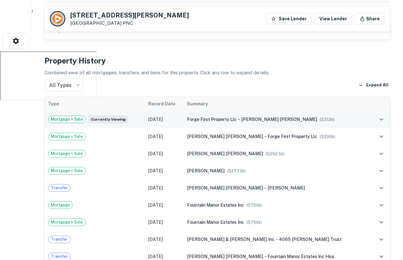
click at [294, 119] on span "[PERSON_NAME] [PERSON_NAME]" at bounding box center [279, 119] width 76 height 5
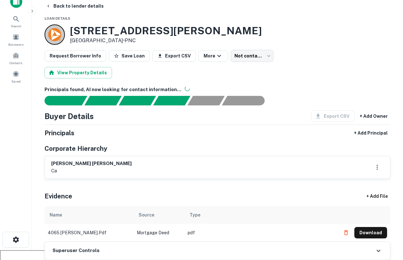
scroll to position [0, 0]
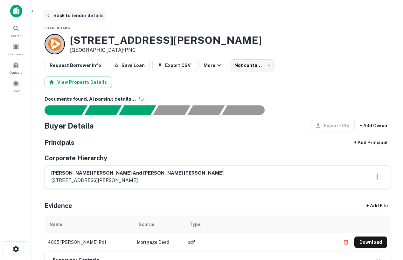
click at [86, 14] on button "Back to lender details" at bounding box center [74, 15] width 63 height 11
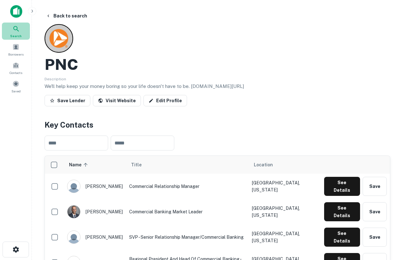
click at [18, 28] on icon at bounding box center [16, 29] width 8 height 8
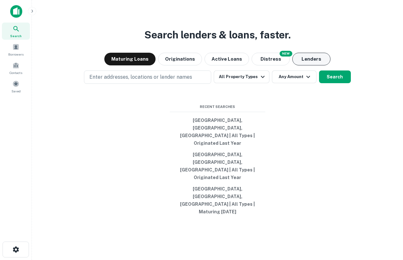
click at [304, 65] on button "Lenders" at bounding box center [311, 59] width 38 height 13
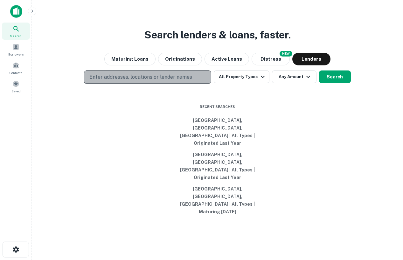
click at [196, 84] on button "Enter addresses, locations or lender names" at bounding box center [147, 77] width 127 height 13
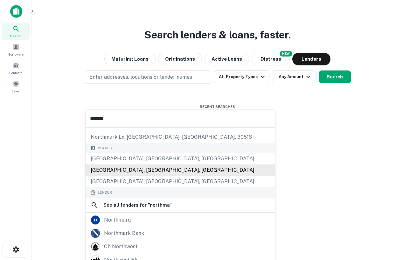
scroll to position [43, 0]
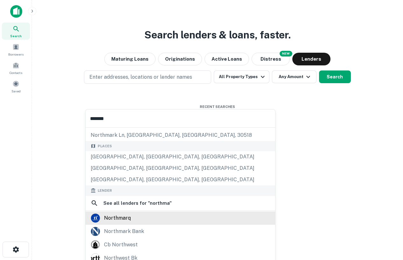
type input "*******"
click at [140, 215] on div "northmarq" at bounding box center [180, 219] width 179 height 10
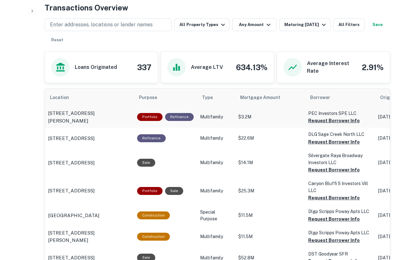
scroll to position [330, 0]
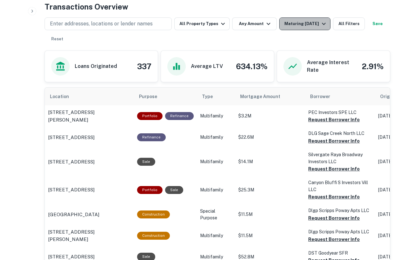
click at [291, 21] on div "Maturing [DATE]" at bounding box center [305, 24] width 43 height 8
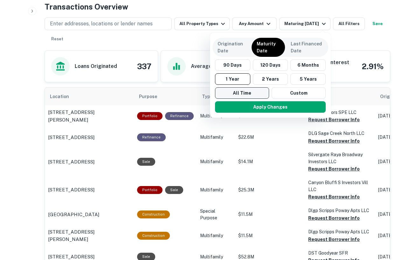
click at [238, 91] on button "All Time" at bounding box center [242, 92] width 54 height 11
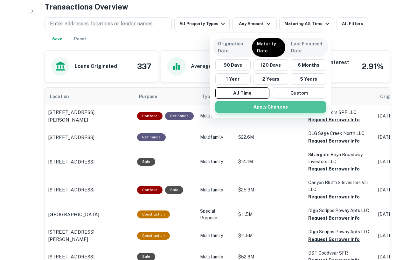
click at [253, 109] on button "Apply Changes" at bounding box center [270, 106] width 111 height 11
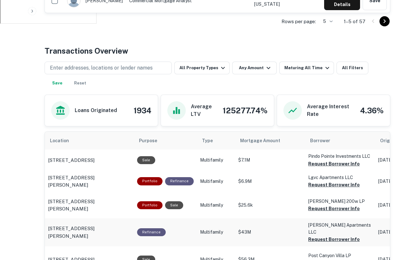
scroll to position [278, 0]
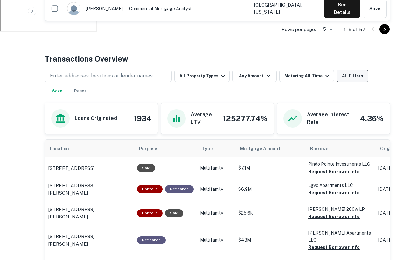
click at [341, 74] on button "All Filters" at bounding box center [352, 76] width 32 height 13
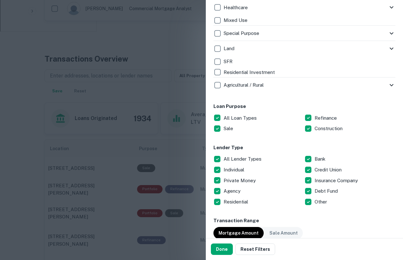
scroll to position [266, 0]
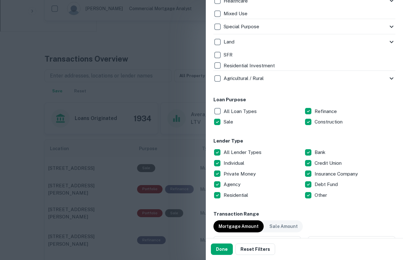
click at [303, 108] on div "All Loan Types" at bounding box center [258, 111] width 91 height 11
click at [226, 246] on button "Done" at bounding box center [222, 249] width 22 height 11
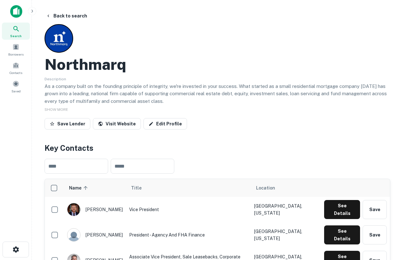
click at [18, 33] on div "Search" at bounding box center [16, 31] width 28 height 17
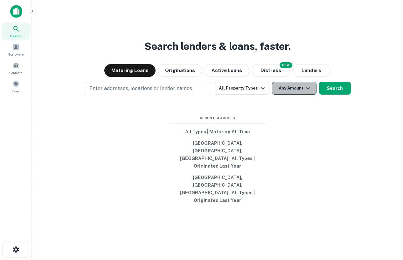
click at [308, 92] on icon "button" at bounding box center [308, 89] width 8 height 8
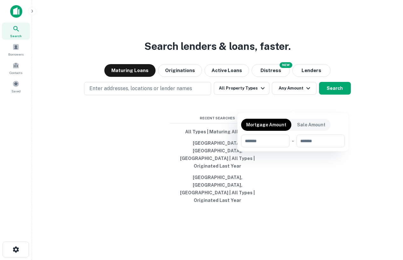
click at [305, 88] on div at bounding box center [201, 130] width 403 height 260
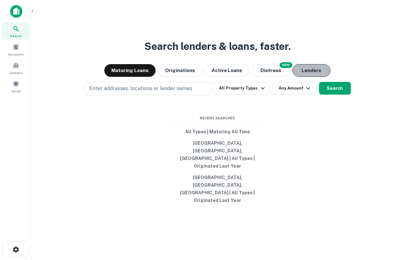
click at [312, 77] on button "Lenders" at bounding box center [311, 70] width 38 height 13
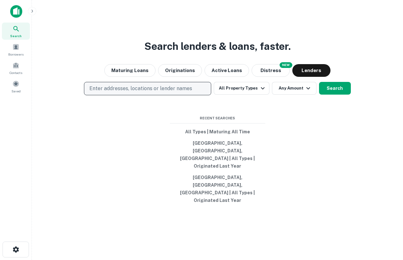
click at [174, 93] on p "Enter addresses, locations or lender names" at bounding box center [140, 89] width 103 height 8
type input "**********"
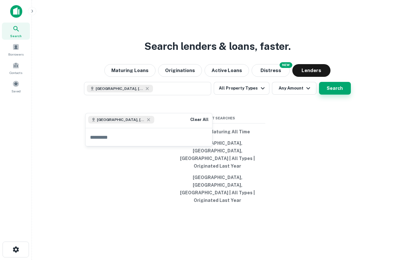
click at [327, 95] on button "Search" at bounding box center [335, 88] width 32 height 13
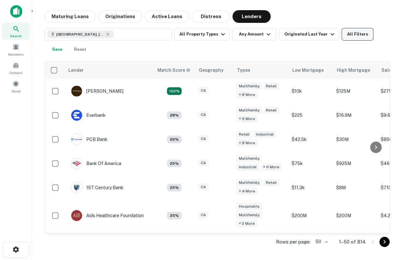
click at [358, 34] on button "All Filters" at bounding box center [357, 34] width 32 height 13
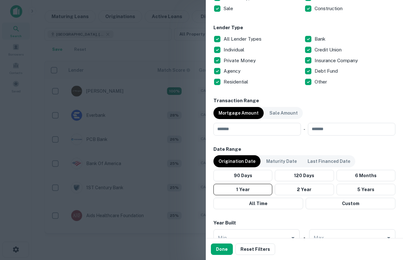
scroll to position [359, 0]
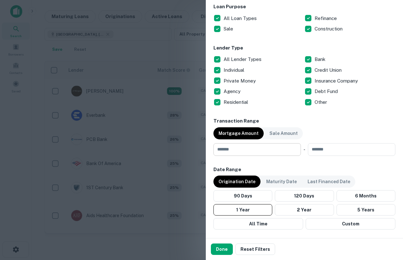
click at [291, 151] on input "number" at bounding box center [254, 149] width 83 height 13
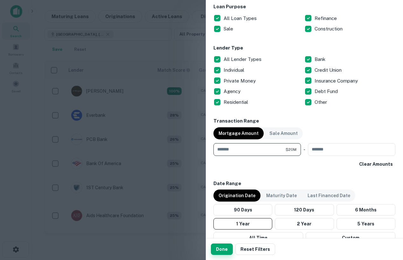
type input "********"
click at [223, 249] on button "Done" at bounding box center [222, 249] width 22 height 11
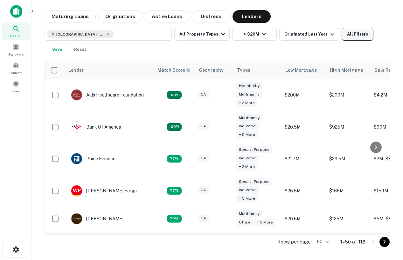
click at [360, 32] on button "All Filters" at bounding box center [357, 34] width 32 height 13
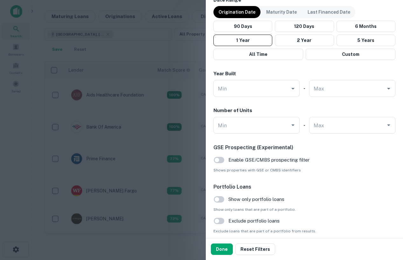
scroll to position [543, 0]
click at [242, 128] on input "Min" at bounding box center [251, 125] width 71 height 11
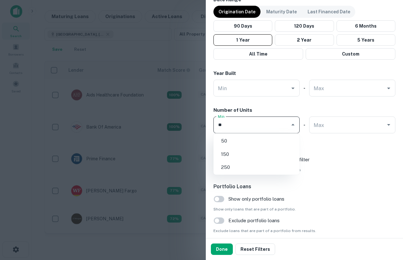
click at [246, 143] on li "50" at bounding box center [256, 140] width 81 height 11
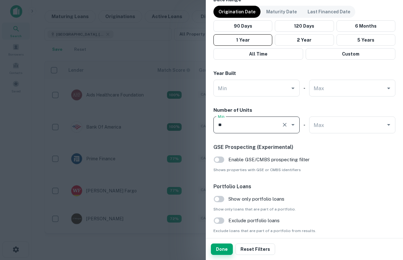
type input "**"
click at [222, 247] on button "Done" at bounding box center [222, 249] width 22 height 11
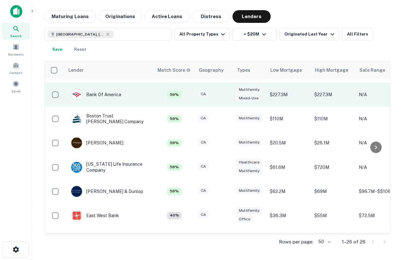
scroll to position [22, 0]
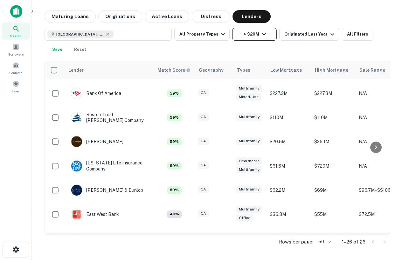
click at [255, 39] on button "> $20M" at bounding box center [254, 34] width 45 height 13
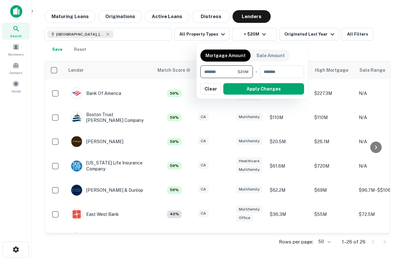
click at [226, 71] on input "********" at bounding box center [218, 71] width 37 height 13
click at [222, 72] on input "**********" at bounding box center [219, 71] width 39 height 13
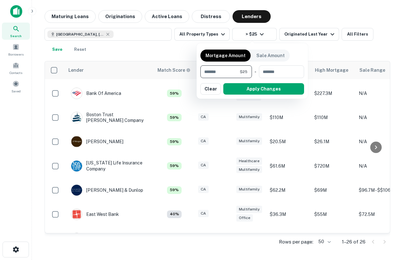
click at [217, 73] on input "**" at bounding box center [219, 71] width 39 height 13
type input "********"
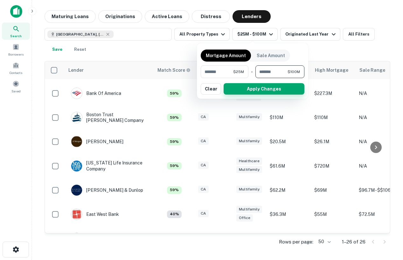
type input "*********"
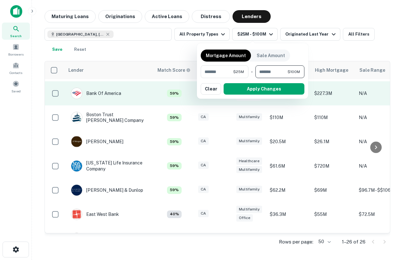
click at [241, 92] on button "Apply Changes" at bounding box center [264, 88] width 81 height 11
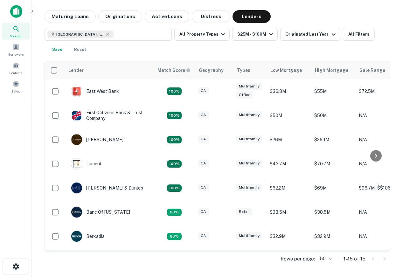
click at [17, 11] on img at bounding box center [16, 11] width 12 height 13
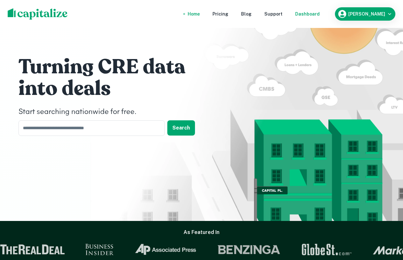
click at [316, 14] on div "Dashboard" at bounding box center [307, 13] width 24 height 7
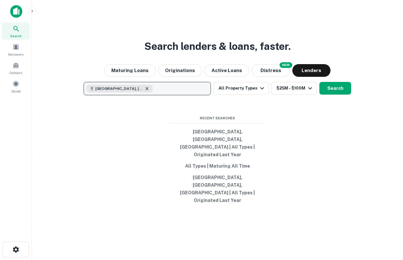
click at [144, 91] on icon "button" at bounding box center [146, 88] width 5 height 5
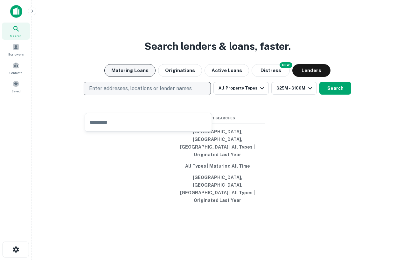
click at [132, 77] on button "Maturing Loans" at bounding box center [129, 70] width 51 height 13
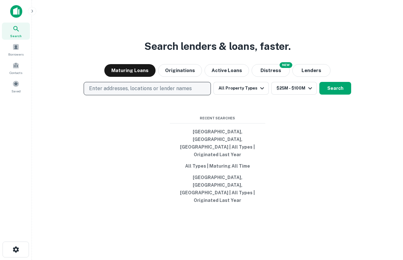
click at [139, 93] on p "Enter addresses, locations or lender names" at bounding box center [140, 89] width 103 height 8
type input "*******"
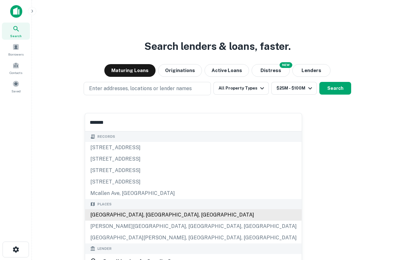
click at [133, 214] on div "Places McAllen, TX, USA McClellan Park, CA, USA North McAllen Drive, Loomis, CA…" at bounding box center [193, 221] width 217 height 45
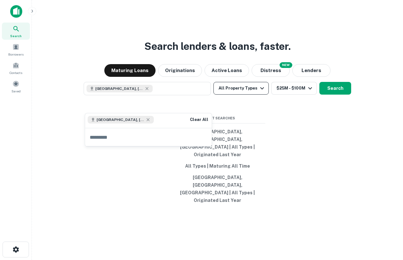
click at [248, 95] on button "All Property Types" at bounding box center [240, 88] width 55 height 13
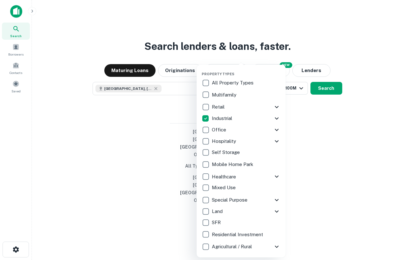
click at [275, 120] on icon at bounding box center [277, 119] width 8 height 8
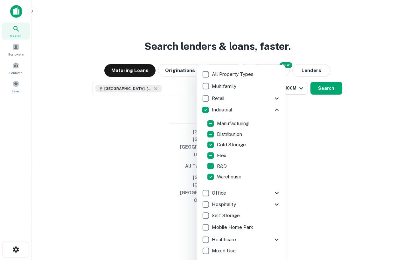
scroll to position [9, 0]
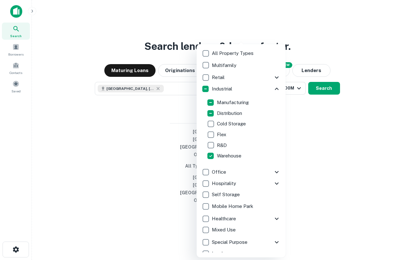
click at [313, 131] on div at bounding box center [201, 130] width 403 height 260
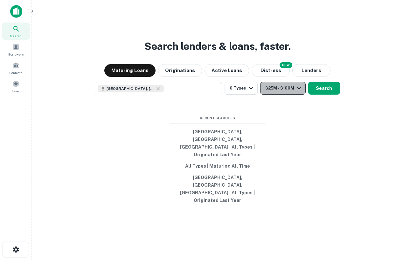
click at [294, 95] on button "$25M - $100M" at bounding box center [282, 88] width 45 height 13
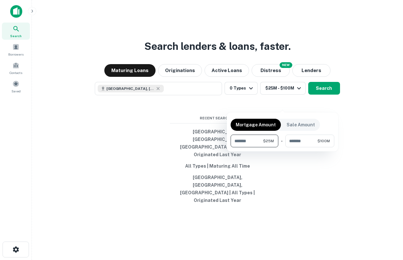
click at [253, 139] on input "********" at bounding box center [247, 141] width 32 height 13
click at [303, 148] on button "button" at bounding box center [283, 148] width 104 height 0
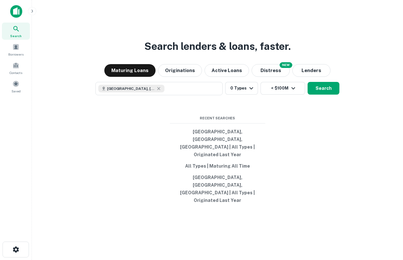
click at [303, 148] on div "Mortgage Amount Sale Amount ​ - ********* $100M ​" at bounding box center [201, 130] width 403 height 260
click at [284, 95] on button "< $100M" at bounding box center [282, 88] width 45 height 13
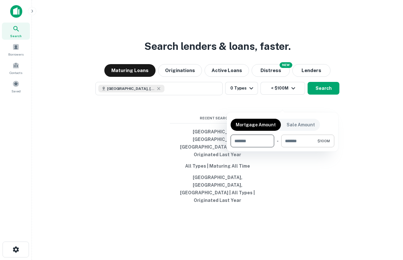
click at [293, 141] on input "*********" at bounding box center [299, 141] width 36 height 13
click at [320, 191] on div at bounding box center [201, 130] width 403 height 260
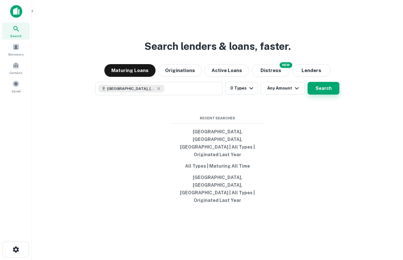
click at [322, 95] on button "Search" at bounding box center [323, 88] width 32 height 13
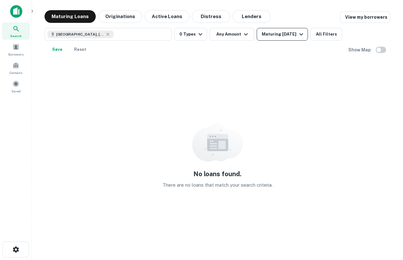
click at [285, 33] on div "Maturing [DATE]" at bounding box center [283, 35] width 43 height 8
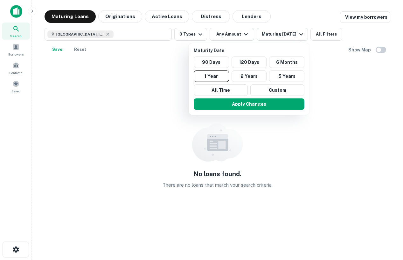
click at [72, 89] on div at bounding box center [201, 130] width 403 height 260
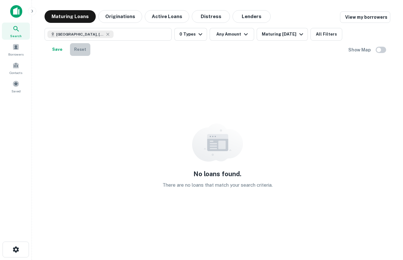
click at [76, 53] on button "Reset" at bounding box center [80, 49] width 20 height 13
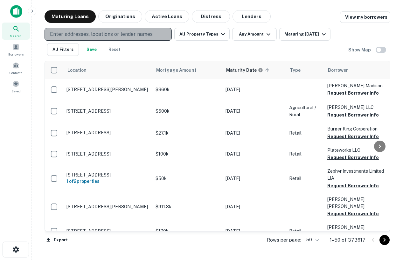
click at [102, 35] on p "Enter addresses, locations or lender names" at bounding box center [101, 35] width 103 height 8
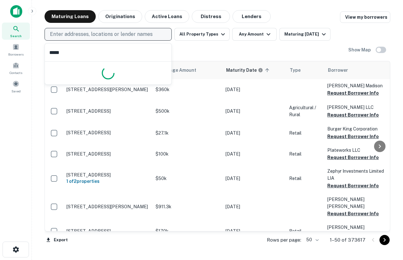
type input "****"
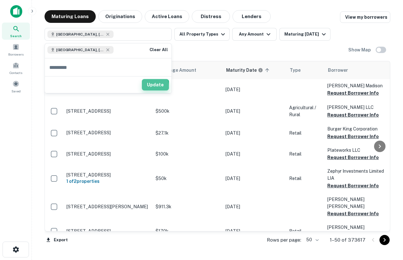
click at [148, 86] on button "Update" at bounding box center [155, 84] width 27 height 11
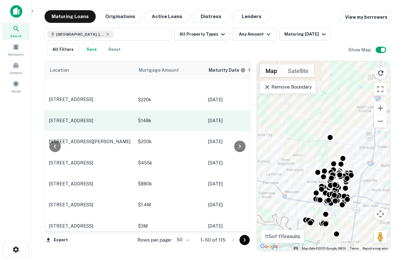
scroll to position [18, 33]
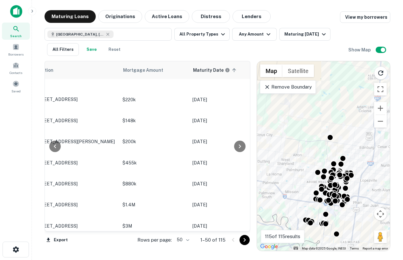
click at [289, 88] on p "Remove Boundary" at bounding box center [287, 87] width 47 height 8
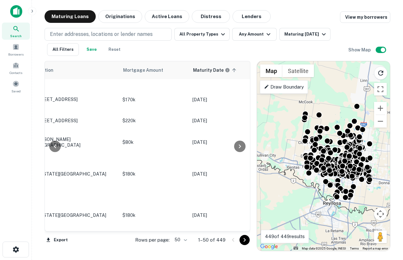
drag, startPoint x: 367, startPoint y: 187, endPoint x: 365, endPoint y: 197, distance: 10.7
click at [365, 197] on div "To activate drag with keyboard, press Alt + Enter. Once in keyboard drag state,…" at bounding box center [323, 156] width 133 height 190
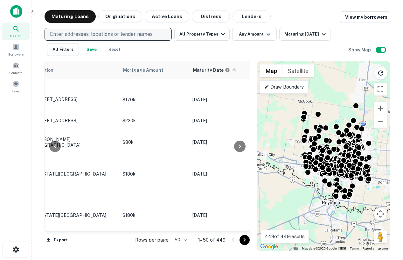
click at [144, 32] on p "Enter addresses, locations or lender names" at bounding box center [101, 35] width 103 height 8
click at [83, 34] on p "Enter addresses, locations or lender names" at bounding box center [101, 35] width 103 height 8
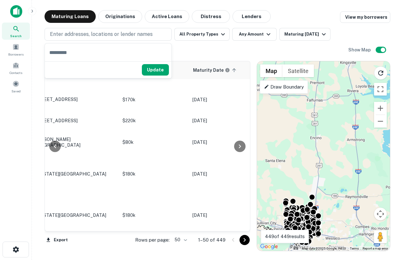
drag, startPoint x: 368, startPoint y: 150, endPoint x: 327, endPoint y: 234, distance: 93.4
click at [327, 234] on div "To activate drag with keyboard, press Alt + Enter. Once in keyboard drag state,…" at bounding box center [323, 156] width 133 height 190
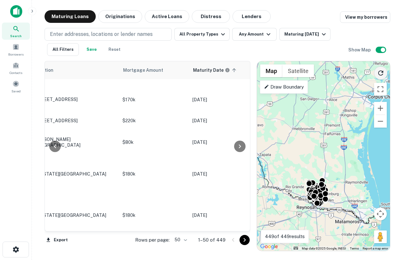
click at [382, 73] on icon "Reload search area" at bounding box center [381, 73] width 8 height 8
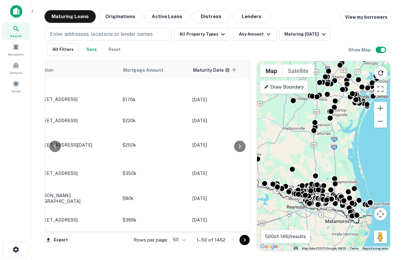
drag, startPoint x: 331, startPoint y: 134, endPoint x: 319, endPoint y: 133, distance: 11.8
click at [319, 133] on div "To activate drag with keyboard, press Alt + Enter. Once in keyboard drag state,…" at bounding box center [323, 156] width 133 height 190
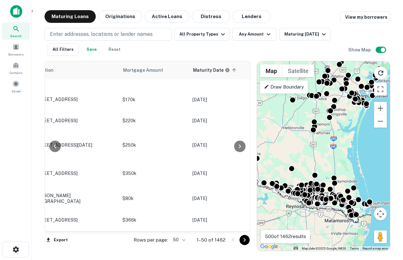
click at [342, 133] on div "To activate drag with keyboard, press Alt + Enter. Once in keyboard drag state,…" at bounding box center [323, 156] width 133 height 190
click at [252, 31] on button "Any Amount" at bounding box center [254, 34] width 45 height 13
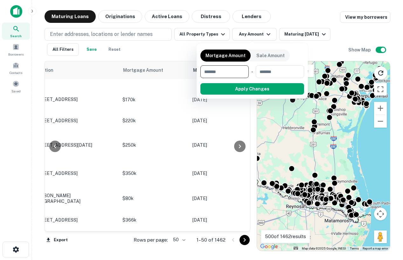
click at [106, 29] on div at bounding box center [201, 130] width 403 height 260
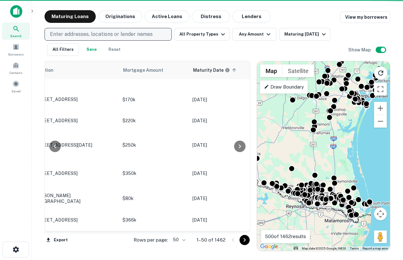
click at [103, 34] on p "Enter addresses, locations or lender names" at bounding box center [101, 35] width 103 height 8
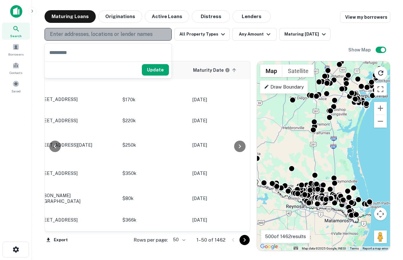
click at [102, 34] on p "Enter addresses, locations or lender names" at bounding box center [101, 35] width 103 height 8
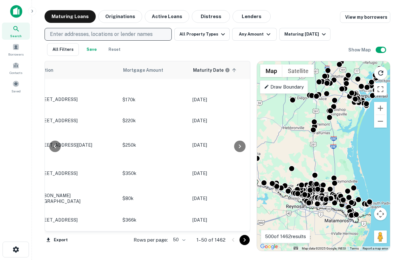
click at [102, 34] on p "Enter addresses, locations or lender names" at bounding box center [101, 35] width 103 height 8
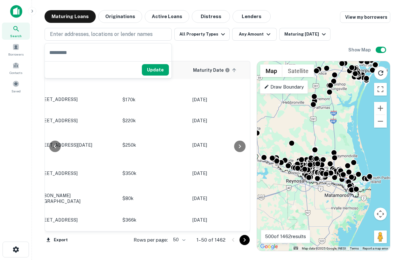
drag, startPoint x: 292, startPoint y: 147, endPoint x: 292, endPoint y: 116, distance: 31.2
click at [291, 116] on div "To activate drag with keyboard, press Alt + Enter. Once in keyboard drag state,…" at bounding box center [323, 156] width 133 height 190
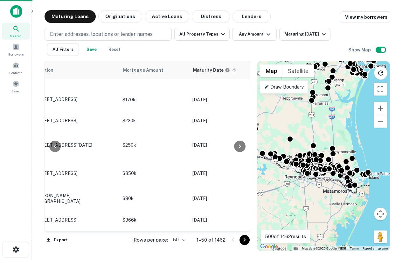
click at [302, 124] on div "To activate drag with keyboard, press Alt + Enter. Once in keyboard drag state,…" at bounding box center [323, 156] width 133 height 190
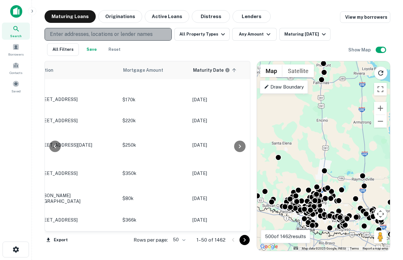
click at [149, 36] on p "Enter addresses, locations or lender names" at bounding box center [101, 35] width 103 height 8
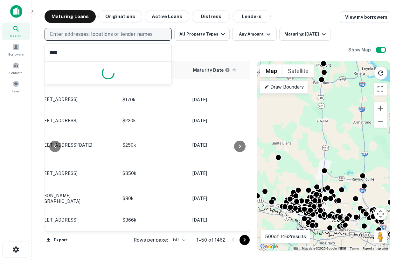
type input "*****"
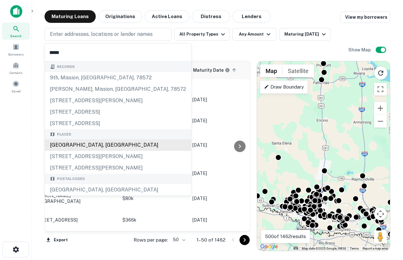
click at [108, 147] on div "Palmview, TX 78572, USA" at bounding box center [118, 145] width 146 height 11
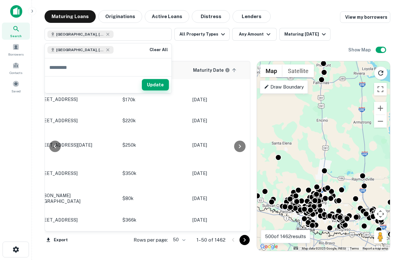
click at [160, 85] on button "Update" at bounding box center [155, 84] width 27 height 11
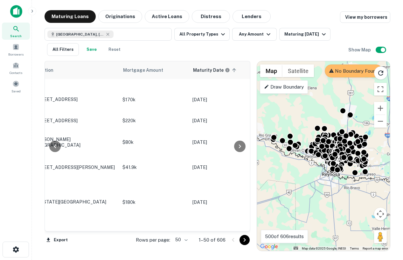
drag, startPoint x: 323, startPoint y: 162, endPoint x: 318, endPoint y: 166, distance: 6.4
click at [318, 167] on div "To activate drag with keyboard, press Alt + Enter. Once in keyboard drag state,…" at bounding box center [323, 156] width 133 height 190
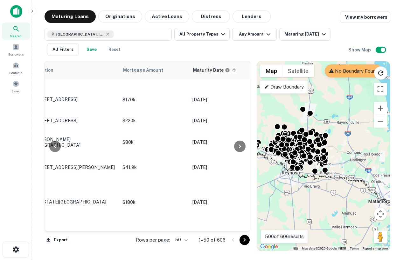
drag, startPoint x: 323, startPoint y: 175, endPoint x: 282, endPoint y: 173, distance: 41.1
click at [282, 173] on div "To activate drag with keyboard, press Alt + Enter. Once in keyboard drag state,…" at bounding box center [323, 156] width 133 height 190
click at [297, 179] on div "To activate drag with keyboard, press Alt + Enter. Once in keyboard drag state,…" at bounding box center [323, 156] width 133 height 190
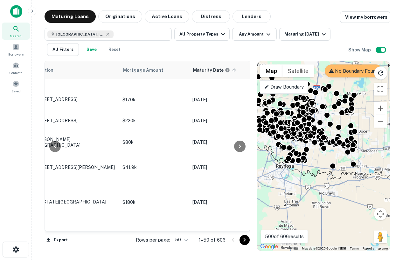
click at [314, 168] on div "To activate drag with keyboard, press Alt + Enter. Once in keyboard drag state,…" at bounding box center [323, 156] width 133 height 190
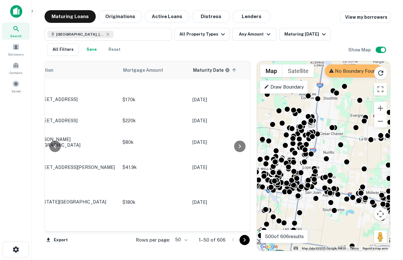
drag, startPoint x: 316, startPoint y: 145, endPoint x: 315, endPoint y: 221, distance: 75.4
click at [316, 222] on div "To activate drag with keyboard, press Alt + Enter. Once in keyboard drag state,…" at bounding box center [323, 156] width 133 height 190
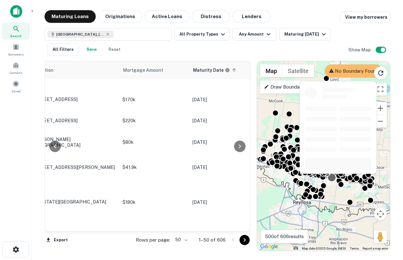
drag, startPoint x: 332, startPoint y: 174, endPoint x: 334, endPoint y: 178, distance: 4.8
click at [335, 178] on div at bounding box center [338, 176] width 6 height 6
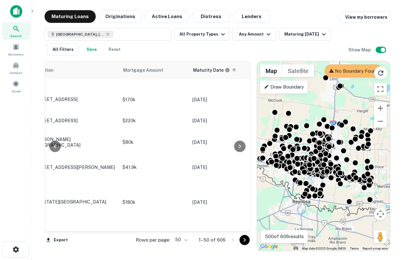
click at [305, 134] on div "To activate drag with keyboard, press Alt + Enter. Once in keyboard drag state,…" at bounding box center [323, 156] width 133 height 190
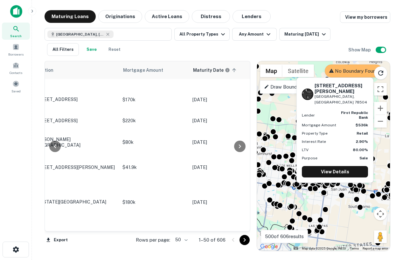
drag, startPoint x: 337, startPoint y: 189, endPoint x: 313, endPoint y: 146, distance: 48.7
click at [313, 146] on body "Search Borrowers Contacts Saved Maturing Loans Originations Active Loans Distre…" at bounding box center [201, 130] width 403 height 260
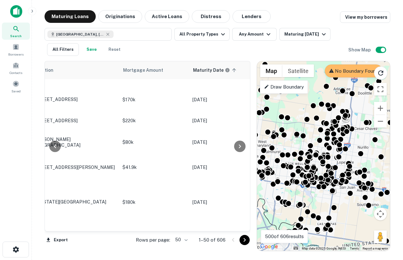
drag, startPoint x: 342, startPoint y: 221, endPoint x: 357, endPoint y: 232, distance: 18.8
click at [357, 232] on div "To activate drag with keyboard, press Alt + Enter. Once in keyboard drag state,…" at bounding box center [323, 156] width 133 height 190
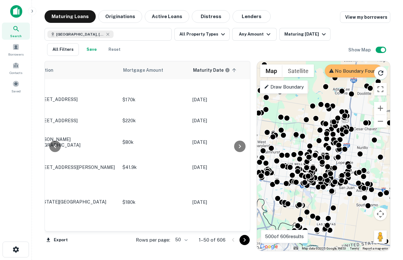
click at [340, 208] on div "To activate drag with keyboard, press Alt + Enter. Once in keyboard drag state,…" at bounding box center [323, 156] width 133 height 190
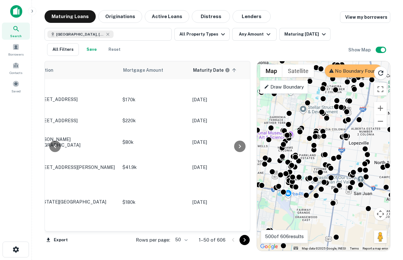
drag, startPoint x: 344, startPoint y: 183, endPoint x: 354, endPoint y: 212, distance: 30.9
click at [354, 213] on div "To activate drag with keyboard, press Alt + Enter. Once in keyboard drag state,…" at bounding box center [323, 156] width 133 height 190
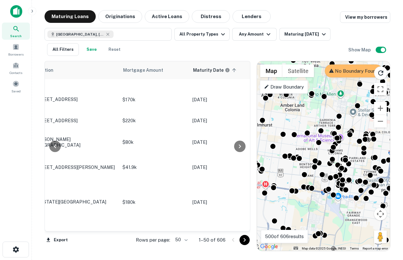
drag, startPoint x: 333, startPoint y: 201, endPoint x: 394, endPoint y: 203, distance: 61.1
click at [394, 203] on div "Maturing Loans Originations Active Loans Distress Lenders View my borrowers Pal…" at bounding box center [217, 130] width 361 height 241
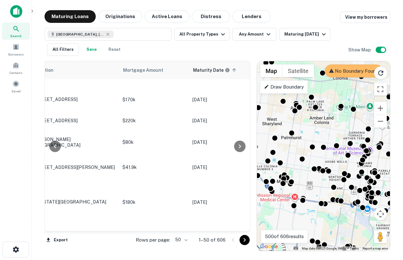
drag, startPoint x: 311, startPoint y: 198, endPoint x: 328, endPoint y: 209, distance: 20.4
click at [328, 209] on div "To activate drag with keyboard, press Alt + Enter. Once in keyboard drag state,…" at bounding box center [323, 156] width 133 height 190
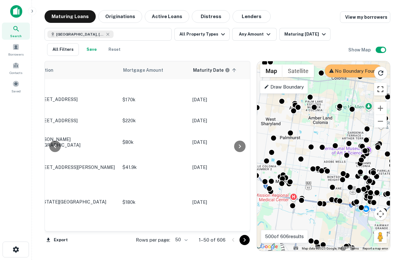
click at [379, 88] on button "Toggle fullscreen view" at bounding box center [380, 89] width 13 height 13
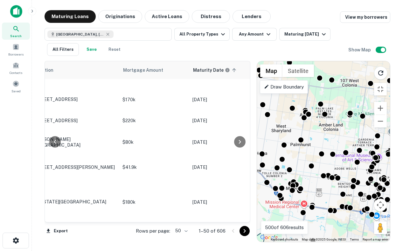
drag, startPoint x: 222, startPoint y: 84, endPoint x: 232, endPoint y: 96, distance: 15.8
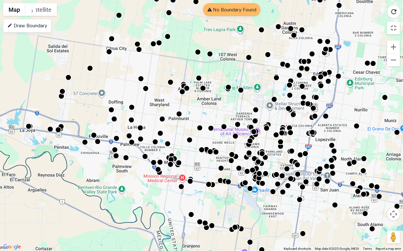
click at [232, 96] on div "To activate drag with keyboard, press Alt + Enter. Once in keyboard drag state,…" at bounding box center [201, 125] width 403 height 251
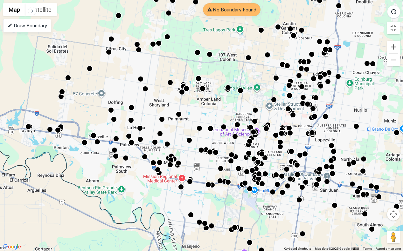
click at [265, 211] on div "To activate drag with keyboard, press Alt + Enter. Once in keyboard drag state,…" at bounding box center [201, 125] width 403 height 251
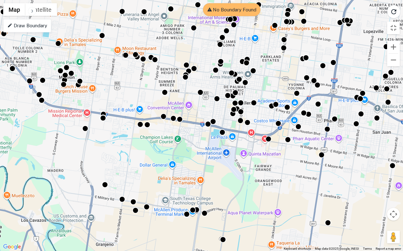
drag, startPoint x: 272, startPoint y: 215, endPoint x: 258, endPoint y: 174, distance: 42.6
click at [258, 174] on div "To activate drag with keyboard, press Alt + Enter. Once in keyboard drag state,…" at bounding box center [201, 125] width 403 height 251
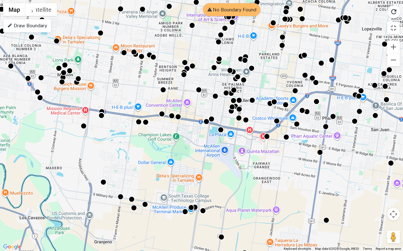
click at [257, 168] on div "To activate drag with keyboard, press Alt + Enter. Once in keyboard drag state,…" at bounding box center [201, 125] width 403 height 251
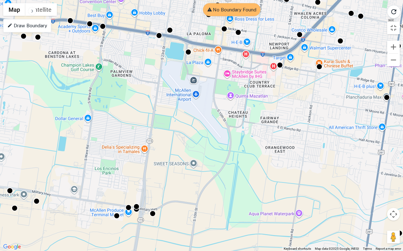
drag, startPoint x: 257, startPoint y: 168, endPoint x: 259, endPoint y: 121, distance: 47.1
click at [260, 120] on div "To activate drag with keyboard, press Alt + Enter. Once in keyboard drag state,…" at bounding box center [201, 125] width 403 height 251
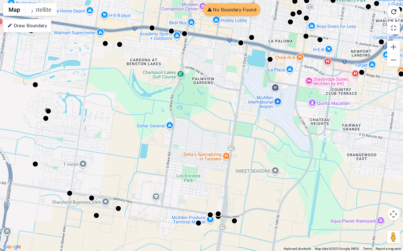
drag, startPoint x: 261, startPoint y: 121, endPoint x: 346, endPoint y: 133, distance: 85.7
click at [346, 132] on div "To activate drag with keyboard, press Alt + Enter. Once in keyboard drag state,…" at bounding box center [201, 125] width 403 height 251
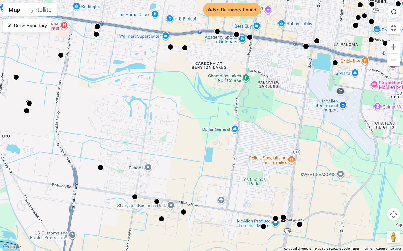
drag, startPoint x: 223, startPoint y: 114, endPoint x: 287, endPoint y: 117, distance: 64.3
click at [288, 117] on div "To activate drag with keyboard, press Alt + Enter. Once in keyboard drag state,…" at bounding box center [201, 125] width 403 height 251
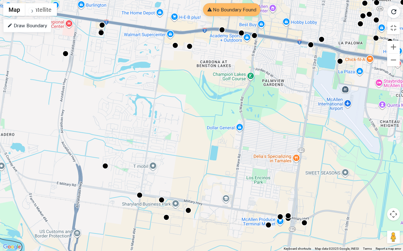
drag, startPoint x: 239, startPoint y: 154, endPoint x: 243, endPoint y: 151, distance: 4.8
click at [243, 151] on div "To activate drag with keyboard, press Alt + Enter. Once in keyboard drag state,…" at bounding box center [201, 125] width 403 height 251
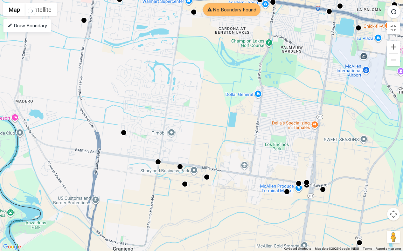
drag, startPoint x: 189, startPoint y: 108, endPoint x: 209, endPoint y: 73, distance: 40.5
click at [209, 73] on div "To activate drag with keyboard, press Alt + Enter. Once in keyboard drag state,…" at bounding box center [201, 125] width 403 height 251
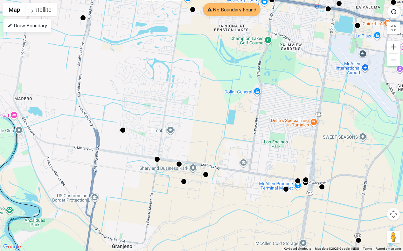
click at [225, 163] on div "To activate drag with keyboard, press Alt + Enter. Once in keyboard drag state,…" at bounding box center [201, 125] width 403 height 251
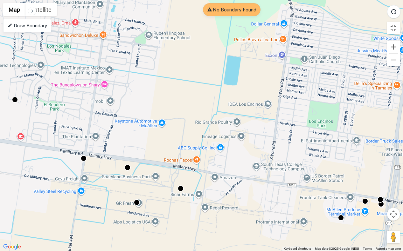
drag, startPoint x: 222, startPoint y: 169, endPoint x: 218, endPoint y: 167, distance: 4.4
click at [218, 167] on div "To activate drag with keyboard, press Alt + Enter. Once in keyboard drag state,…" at bounding box center [201, 125] width 403 height 251
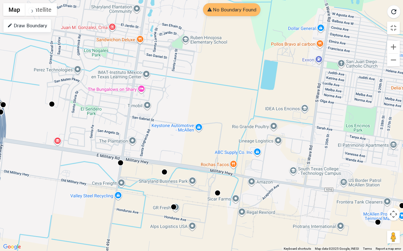
drag, startPoint x: 242, startPoint y: 167, endPoint x: 279, endPoint y: 172, distance: 37.9
click at [279, 172] on div "To activate drag with keyboard, press Alt + Enter. Once in keyboard drag state,…" at bounding box center [201, 125] width 403 height 251
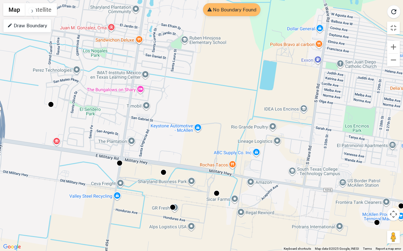
click at [212, 161] on div "To activate drag with keyboard, press Alt + Enter. Once in keyboard drag state,…" at bounding box center [201, 125] width 403 height 251
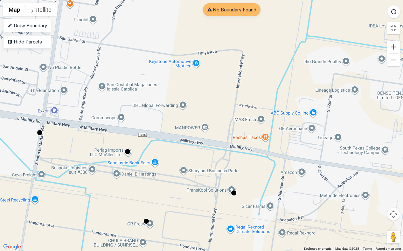
drag, startPoint x: 212, startPoint y: 161, endPoint x: 225, endPoint y: 126, distance: 37.8
click at [226, 125] on div "To activate drag with keyboard, press Alt + Enter. Once in keyboard drag state,…" at bounding box center [201, 125] width 403 height 251
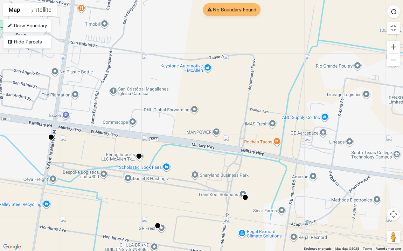
drag, startPoint x: 152, startPoint y: 104, endPoint x: 163, endPoint y: 108, distance: 11.7
click at [164, 108] on div "To activate drag with keyboard, press Alt + Enter. Once in keyboard drag state,…" at bounding box center [201, 125] width 403 height 251
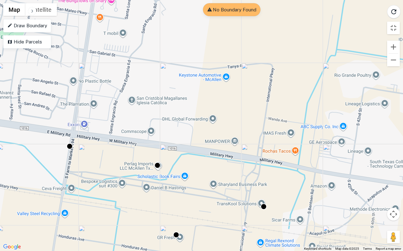
drag, startPoint x: 130, startPoint y: 107, endPoint x: 149, endPoint y: 115, distance: 20.5
click at [149, 116] on div "To activate drag with keyboard, press Alt + Enter. Once in keyboard drag state,…" at bounding box center [201, 125] width 403 height 251
click at [154, 134] on div "To activate drag with keyboard, press Alt + Enter. Once in keyboard drag state,…" at bounding box center [201, 125] width 403 height 251
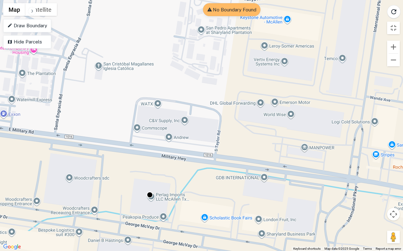
drag, startPoint x: 183, startPoint y: 135, endPoint x: 170, endPoint y: 129, distance: 14.4
click at [170, 129] on div "To activate drag with keyboard, press Alt + Enter. Once in keyboard drag state,…" at bounding box center [201, 125] width 403 height 251
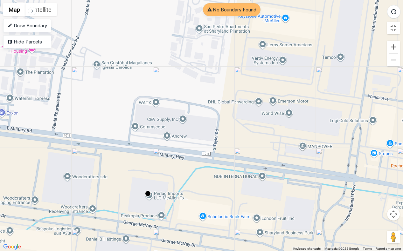
drag, startPoint x: 231, startPoint y: 149, endPoint x: 227, endPoint y: 145, distance: 5.4
click at [227, 145] on div "To activate drag with keyboard, press Alt + Enter. Once in keyboard drag state,…" at bounding box center [201, 125] width 403 height 251
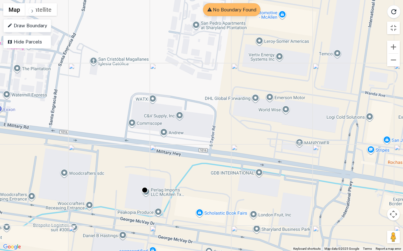
click at [227, 130] on div "To activate drag with keyboard, press Alt + Enter. Once in keyboard drag state,…" at bounding box center [201, 125] width 403 height 251
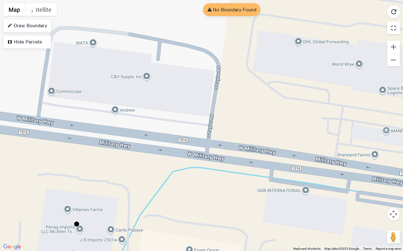
drag, startPoint x: 278, startPoint y: 138, endPoint x: 291, endPoint y: 107, distance: 33.5
click at [291, 107] on div "To activate drag with keyboard, press Alt + Enter. Once in keyboard drag state,…" at bounding box center [201, 125] width 403 height 251
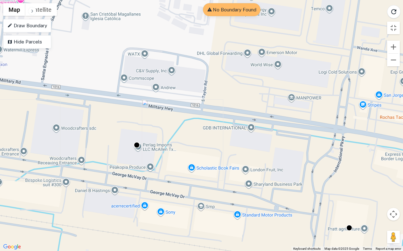
drag, startPoint x: 218, startPoint y: 82, endPoint x: 203, endPoint y: 86, distance: 15.6
click at [203, 86] on div "To activate drag with keyboard, press Alt + Enter. Once in keyboard drag state,…" at bounding box center [201, 125] width 403 height 251
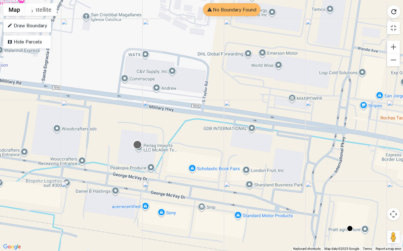
click at [138, 146] on div at bounding box center [137, 144] width 9 height 9
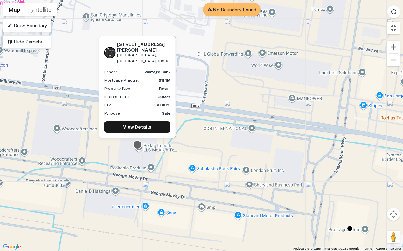
click at [137, 141] on div at bounding box center [137, 144] width 9 height 9
click at [137, 143] on div at bounding box center [137, 144] width 9 height 9
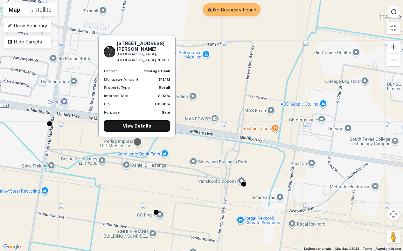
click at [136, 140] on div at bounding box center [137, 141] width 9 height 9
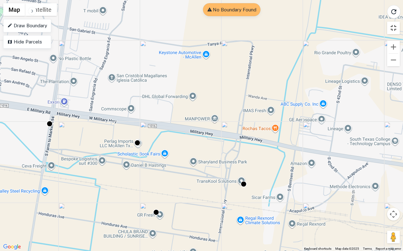
click at [396, 31] on button "Toggle fullscreen view" at bounding box center [393, 28] width 13 height 13
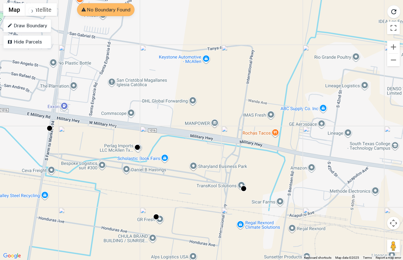
drag, startPoint x: 291, startPoint y: 169, endPoint x: 310, endPoint y: 169, distance: 19.4
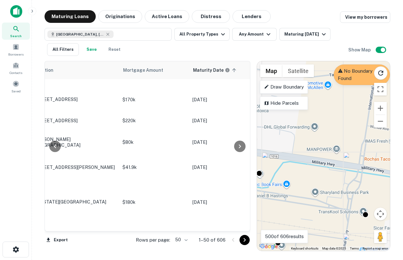
click at [311, 169] on div "To activate drag with keyboard, press Alt + Enter. Once in keyboard drag state,…" at bounding box center [323, 156] width 133 height 190
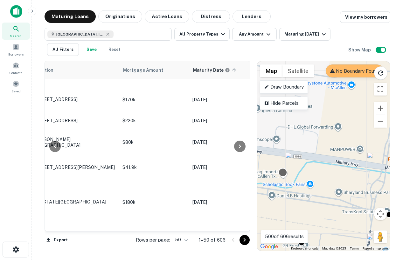
click at [283, 173] on div at bounding box center [282, 172] width 9 height 9
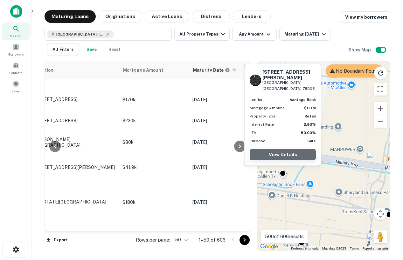
click at [282, 155] on link "View Details" at bounding box center [283, 154] width 66 height 11
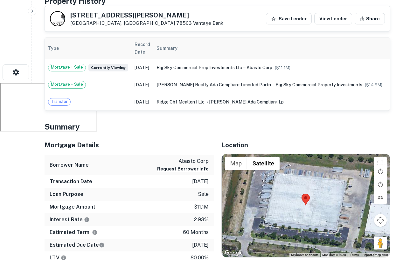
scroll to position [179, 0]
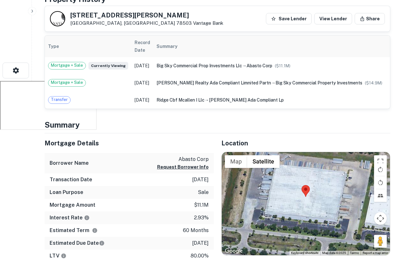
drag, startPoint x: 302, startPoint y: 197, endPoint x: 302, endPoint y: 190, distance: 7.6
click at [302, 190] on div at bounding box center [306, 204] width 169 height 104
click at [310, 201] on div at bounding box center [306, 204] width 169 height 104
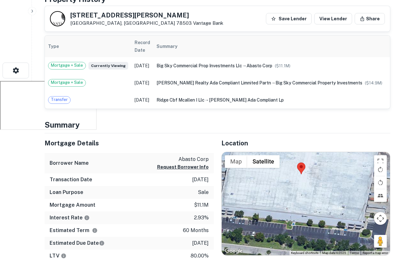
drag, startPoint x: 316, startPoint y: 217, endPoint x: 315, endPoint y: 206, distance: 11.5
click at [315, 206] on div at bounding box center [306, 204] width 169 height 104
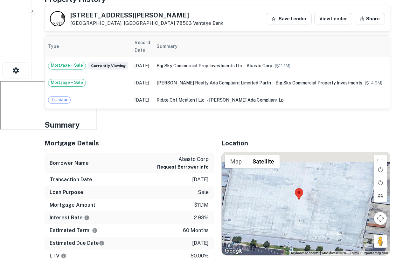
drag, startPoint x: 313, startPoint y: 166, endPoint x: 311, endPoint y: 194, distance: 28.0
click at [311, 194] on div at bounding box center [306, 204] width 169 height 104
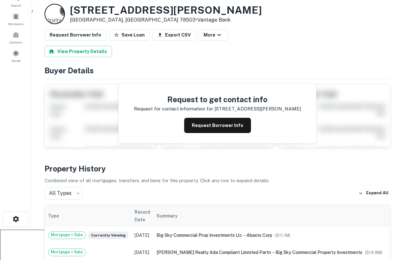
scroll to position [0, 0]
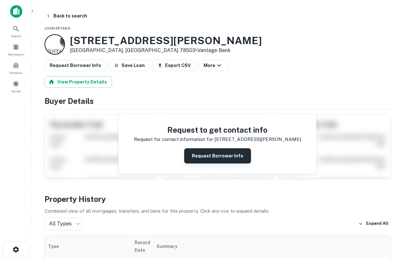
click at [216, 156] on button "Request Borrower Info" at bounding box center [217, 155] width 67 height 15
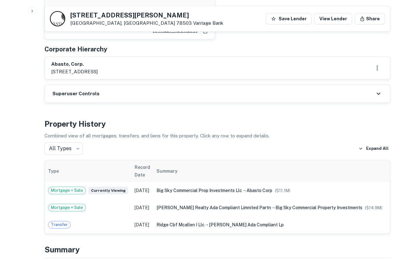
scroll to position [361, 0]
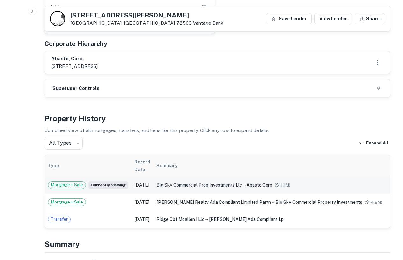
click at [234, 188] on span "big sky commercial prop investments llc" at bounding box center [199, 185] width 86 height 5
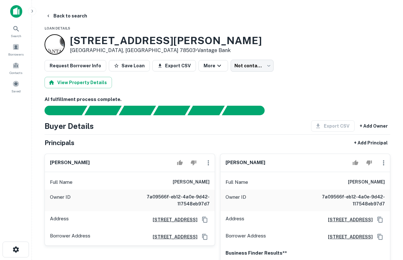
scroll to position [3, 0]
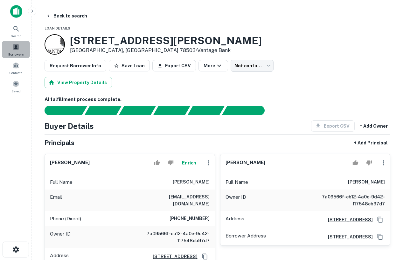
click at [13, 46] on span at bounding box center [15, 47] width 7 height 7
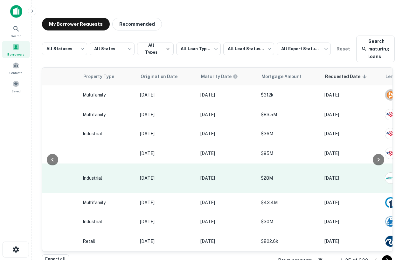
scroll to position [20, 244]
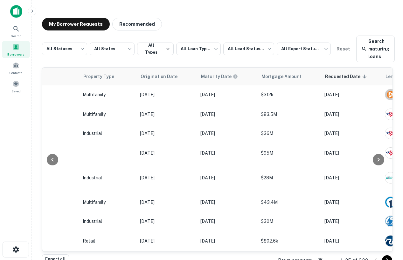
click at [17, 44] on span at bounding box center [15, 47] width 7 height 7
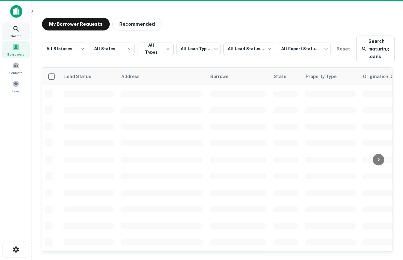
click at [18, 29] on icon at bounding box center [16, 29] width 8 height 8
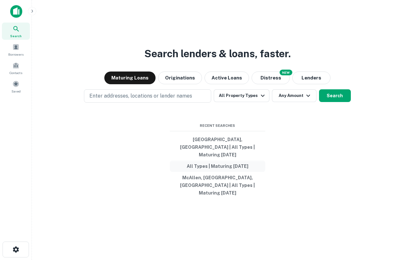
click at [215, 167] on button "All Types | Maturing [DATE]" at bounding box center [217, 166] width 95 height 11
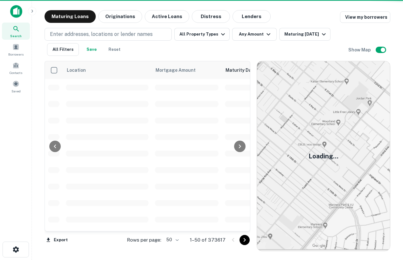
scroll to position [20, 0]
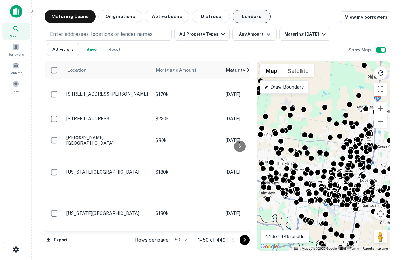
click at [243, 21] on button "Lenders" at bounding box center [251, 16] width 38 height 13
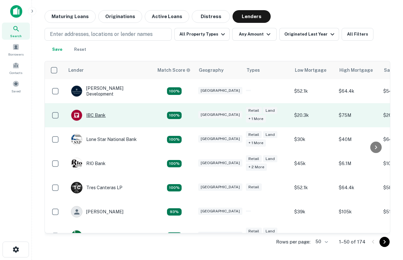
click at [87, 117] on div "IBC Bank" at bounding box center [88, 115] width 35 height 11
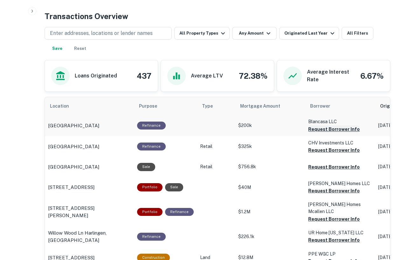
scroll to position [322, 0]
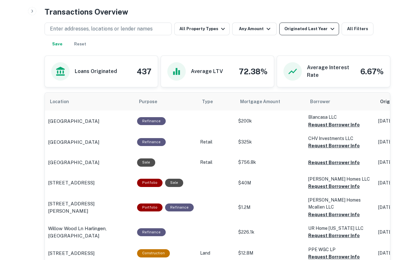
click at [316, 29] on div "Originated Last Year" at bounding box center [310, 29] width 52 height 8
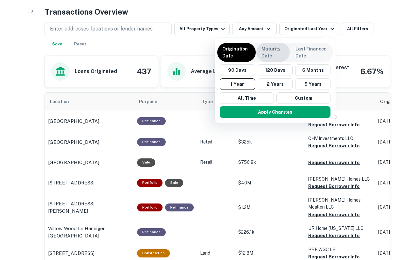
click at [280, 50] on p "Maturity Date" at bounding box center [272, 52] width 23 height 14
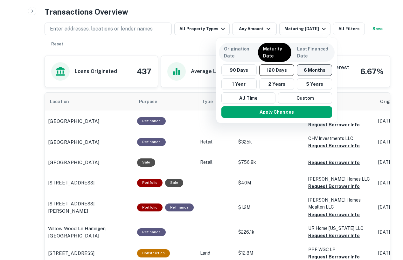
click at [309, 67] on button "6 Months" at bounding box center [314, 70] width 35 height 11
click at [297, 111] on button "Apply Changes" at bounding box center [277, 112] width 111 height 11
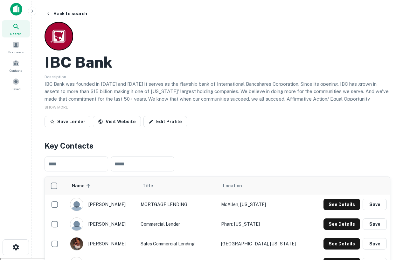
scroll to position [2, 0]
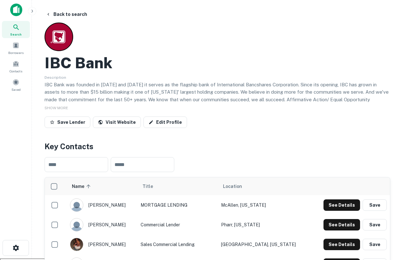
click at [17, 7] on img at bounding box center [16, 9] width 12 height 13
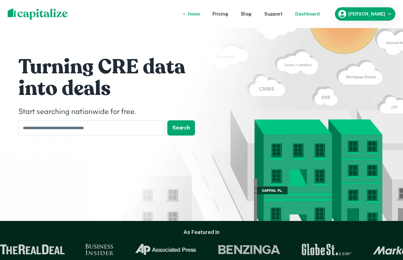
click at [313, 11] on div "Dashboard" at bounding box center [307, 13] width 24 height 7
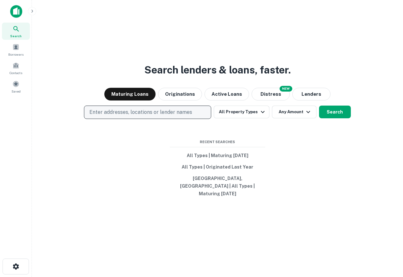
click at [136, 116] on p "Enter addresses, locations or lender names" at bounding box center [140, 112] width 103 height 8
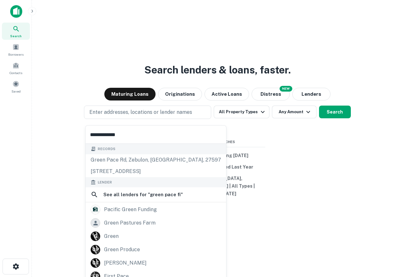
type input "**********"
click at [16, 13] on img at bounding box center [16, 11] width 12 height 13
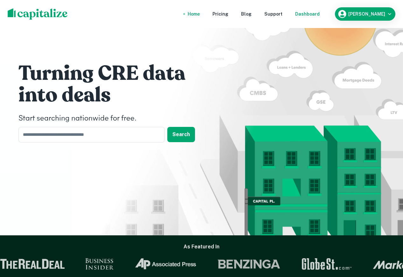
drag, startPoint x: 325, startPoint y: 19, endPoint x: 323, endPoint y: 15, distance: 4.4
click at [325, 19] on nav "Home Pricing Blog Support Dashboard" at bounding box center [253, 14] width 152 height 14
click at [320, 13] on div "Dashboard" at bounding box center [307, 13] width 24 height 7
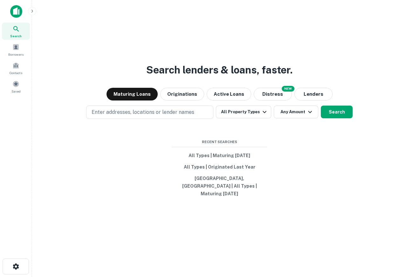
click at [14, 13] on img at bounding box center [16, 11] width 12 height 13
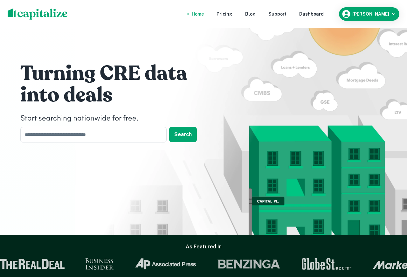
click at [333, 7] on nav "Home Pricing Blog Support Dashboard" at bounding box center [258, 14] width 152 height 14
click at [324, 15] on div "Dashboard" at bounding box center [311, 13] width 24 height 7
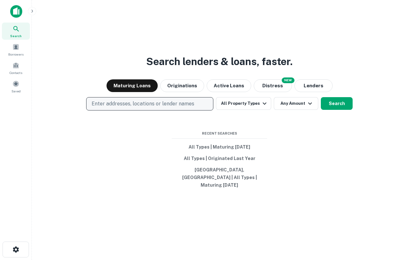
click at [148, 108] on p "Enter addresses, locations or lender names" at bounding box center [143, 104] width 103 height 8
type input "**********"
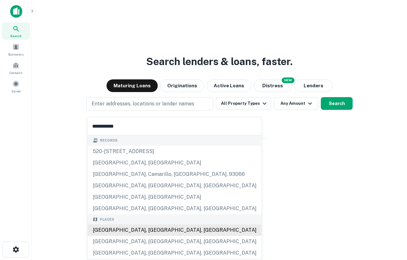
click at [118, 228] on div "[GEOGRAPHIC_DATA], [GEOGRAPHIC_DATA], [GEOGRAPHIC_DATA]" at bounding box center [175, 230] width 174 height 11
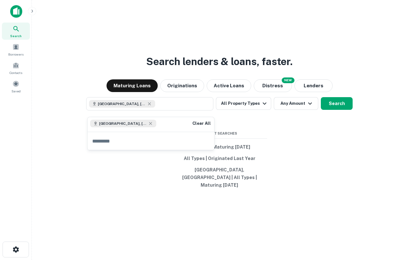
click at [315, 127] on div "Search lenders & loans, faster. Maturing Loans Originations Active Loans NEW Di…" at bounding box center [219, 145] width 365 height 260
click at [264, 106] on icon "button" at bounding box center [265, 104] width 8 height 8
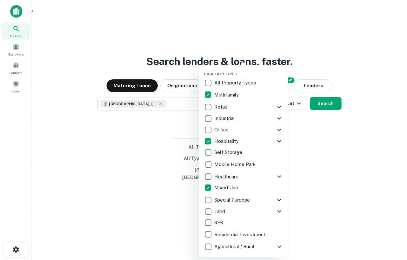
click at [310, 138] on div at bounding box center [203, 130] width 407 height 260
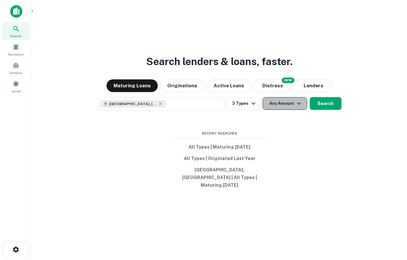
click at [286, 109] on button "Any Amount" at bounding box center [285, 103] width 45 height 13
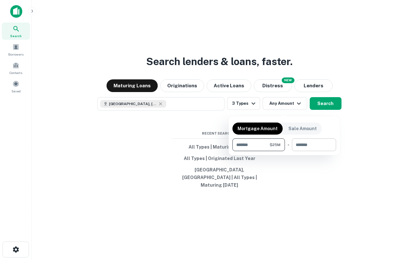
type input "********"
click at [309, 144] on input "number" at bounding box center [312, 145] width 40 height 13
type input "********"
click at [364, 172] on div at bounding box center [203, 130] width 407 height 260
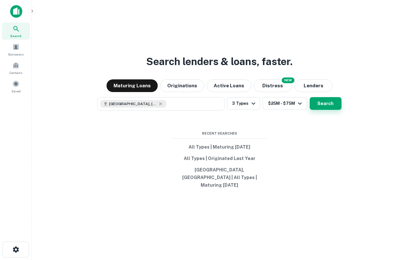
click at [327, 108] on button "Search" at bounding box center [326, 103] width 32 height 13
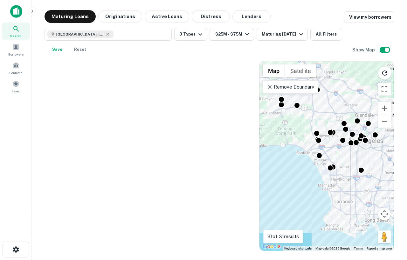
click at [305, 86] on p "Remove Boundary" at bounding box center [289, 87] width 47 height 8
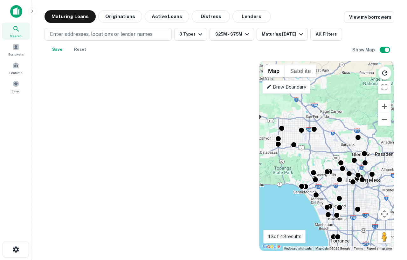
drag, startPoint x: 336, startPoint y: 90, endPoint x: 333, endPoint y: 129, distance: 39.9
click at [333, 129] on div "To activate drag with keyboard, press Alt + Enter. Once in keyboard drag state,…" at bounding box center [326, 156] width 134 height 190
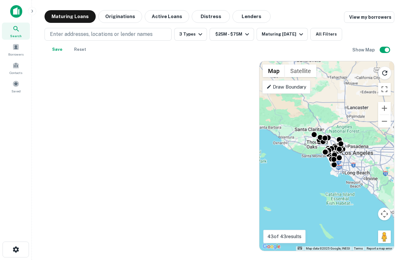
drag, startPoint x: 333, startPoint y: 129, endPoint x: 332, endPoint y: 140, distance: 10.5
click at [332, 140] on div "To activate drag with keyboard, press Alt + Enter. Once in keyboard drag state,…" at bounding box center [326, 156] width 134 height 190
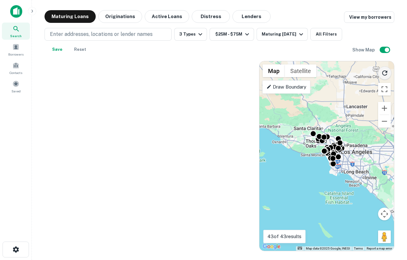
click at [386, 78] on button "Reload search area" at bounding box center [384, 72] width 13 height 13
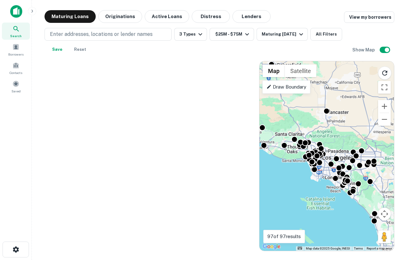
drag, startPoint x: 343, startPoint y: 117, endPoint x: 323, endPoint y: 122, distance: 20.8
click at [323, 123] on div "To activate drag with keyboard, press Alt + Enter. Once in keyboard drag state,…" at bounding box center [326, 156] width 134 height 190
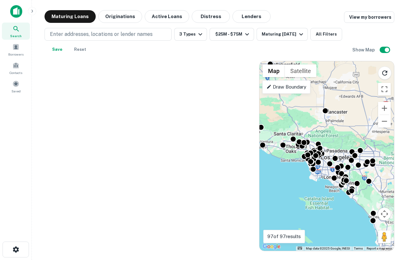
click at [365, 209] on div "To activate drag with keyboard, press Alt + Enter. Once in keyboard drag state,…" at bounding box center [326, 156] width 134 height 190
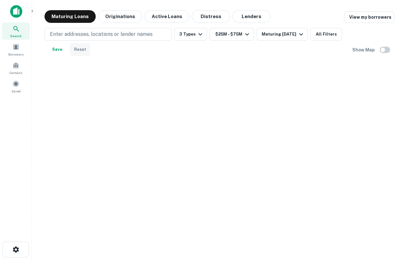
click at [80, 51] on button "Reset" at bounding box center [80, 49] width 20 height 13
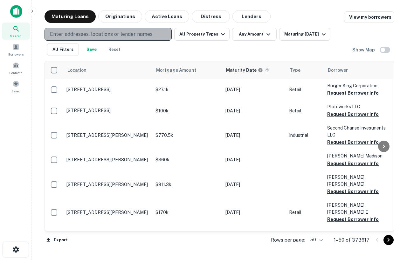
click at [128, 32] on p "Enter addresses, locations or lender names" at bounding box center [101, 35] width 103 height 8
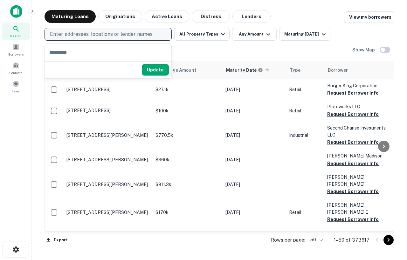
type input "*"
type input "**********"
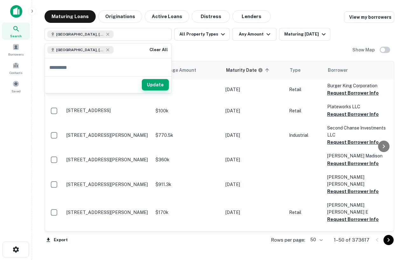
click at [155, 88] on button "Update" at bounding box center [155, 84] width 27 height 11
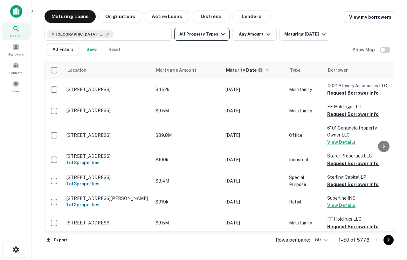
click at [207, 34] on button "All Property Types" at bounding box center [201, 34] width 55 height 13
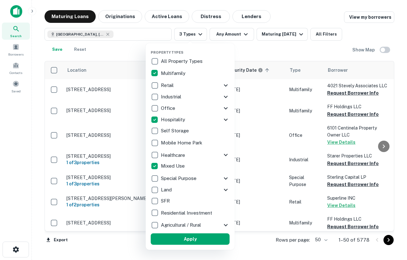
click at [257, 46] on div at bounding box center [203, 130] width 407 height 260
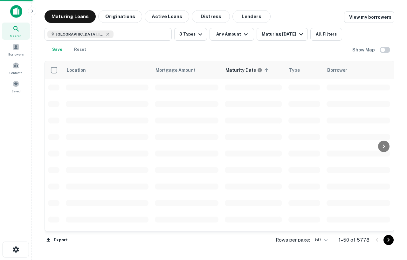
click at [243, 36] on div "Property Types All Property Types Multifamily Retail Storefront Auto Shop Bar S…" at bounding box center [203, 130] width 407 height 260
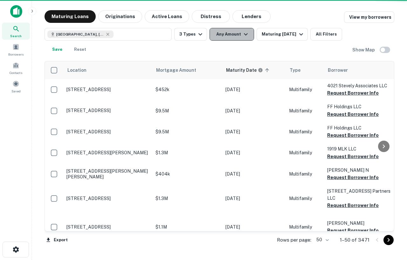
click at [243, 36] on icon "button" at bounding box center [246, 35] width 8 height 8
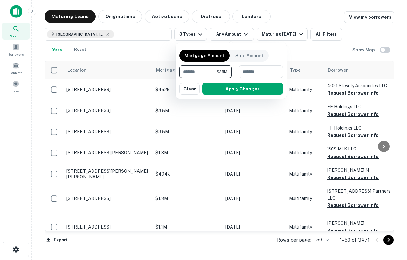
type input "********"
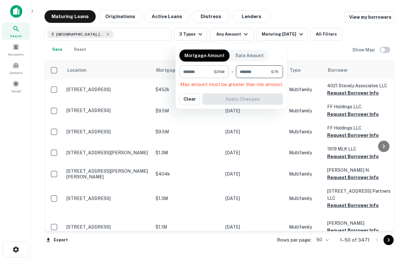
type input "********"
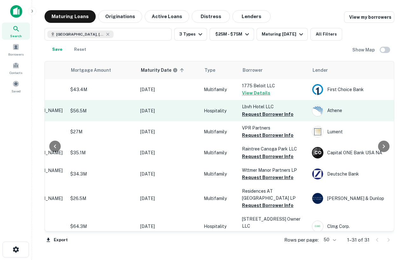
scroll to position [0, 91]
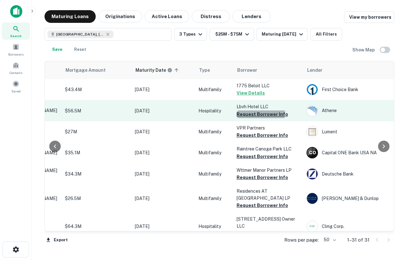
click at [255, 114] on button "Request Borrower Info" at bounding box center [263, 115] width 52 height 8
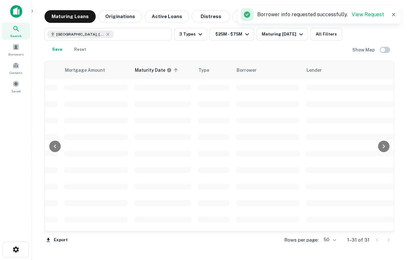
click at [264, 136] on span at bounding box center [268, 137] width 64 height 6
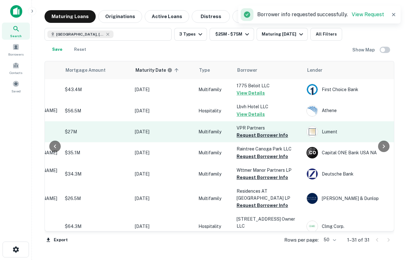
click at [265, 136] on button "Request Borrower Info" at bounding box center [263, 136] width 52 height 8
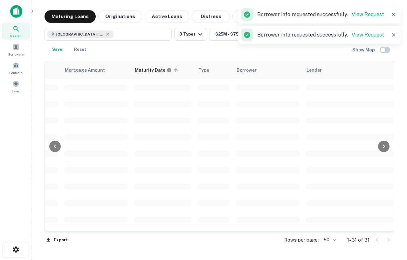
click at [267, 157] on td at bounding box center [268, 153] width 70 height 17
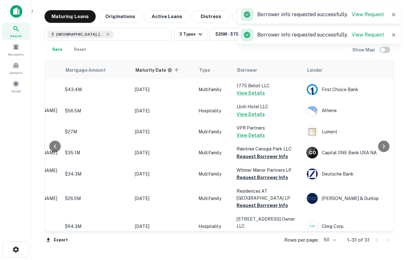
click at [267, 157] on button "Request Borrower Info" at bounding box center [263, 157] width 52 height 8
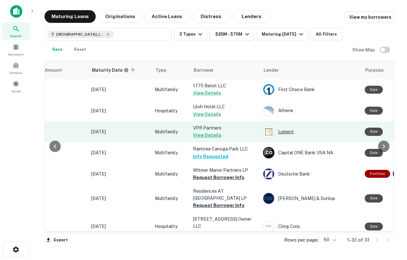
scroll to position [0, 134]
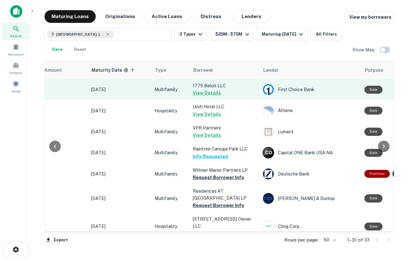
click at [206, 91] on button "View Details" at bounding box center [207, 93] width 28 height 8
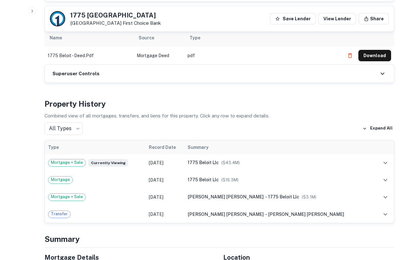
scroll to position [418, 0]
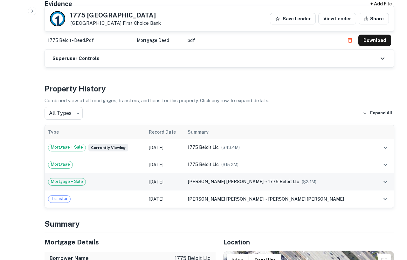
click at [307, 179] on td "[PERSON_NAME] [PERSON_NAME] → 1775 beloit llc ($ 3.1M )" at bounding box center [278, 182] width 189 height 17
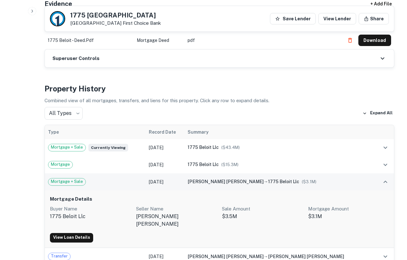
click at [304, 178] on td "[PERSON_NAME] [PERSON_NAME] → 1775 beloit llc ($ 3.1M )" at bounding box center [278, 182] width 189 height 17
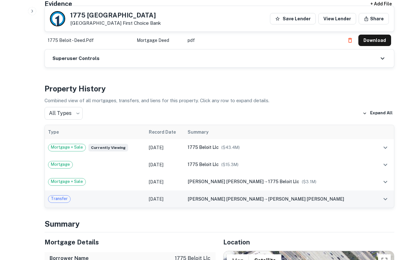
click at [303, 191] on td "[PERSON_NAME] [PERSON_NAME] → [PERSON_NAME] [PERSON_NAME]" at bounding box center [278, 199] width 189 height 17
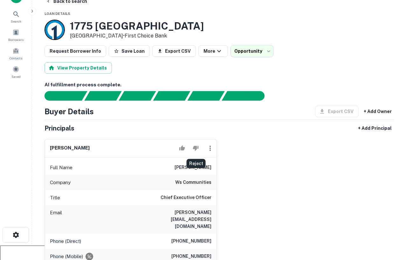
scroll to position [0, 0]
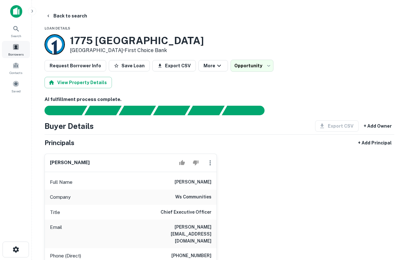
click at [6, 47] on div "Borrowers" at bounding box center [16, 49] width 28 height 17
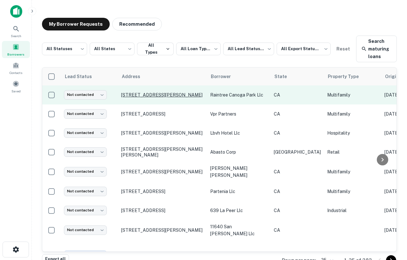
click at [170, 93] on p "[STREET_ADDRESS][PERSON_NAME]" at bounding box center [162, 95] width 83 height 6
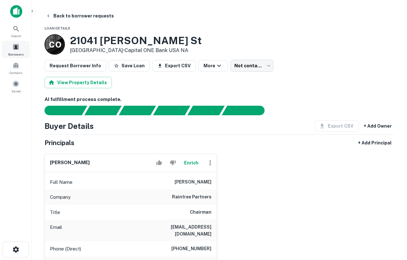
click at [17, 50] on span at bounding box center [15, 47] width 7 height 7
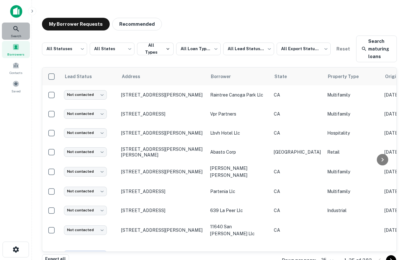
click at [14, 24] on div "Search" at bounding box center [16, 31] width 28 height 17
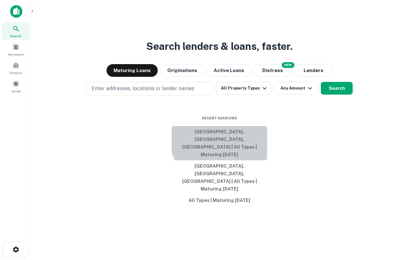
click at [221, 153] on button "Los Angeles, CA, USA | All Types | Maturing In 1 Year" at bounding box center [219, 143] width 95 height 34
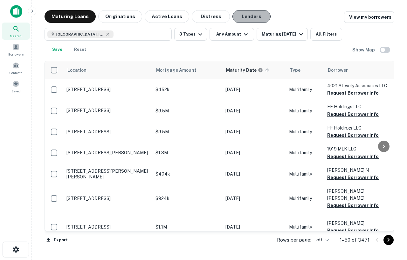
click at [256, 16] on button "Lenders" at bounding box center [251, 16] width 38 height 13
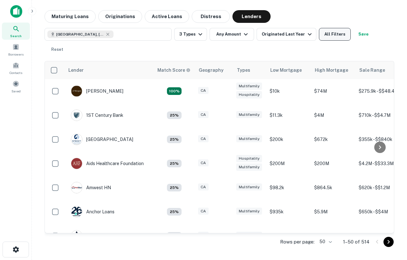
click at [328, 31] on button "All Filters" at bounding box center [335, 34] width 32 height 13
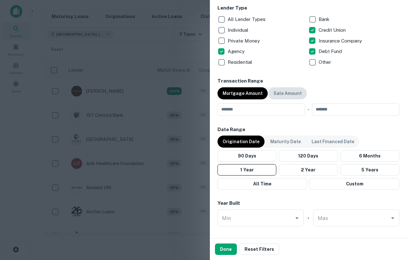
scroll to position [401, 0]
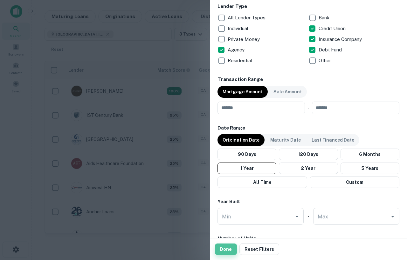
click at [225, 249] on button "Done" at bounding box center [226, 249] width 22 height 11
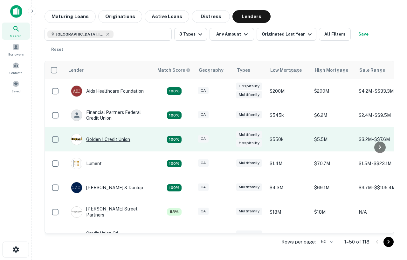
click at [106, 134] on div "Golden 1 Credit Union" at bounding box center [100, 139] width 59 height 11
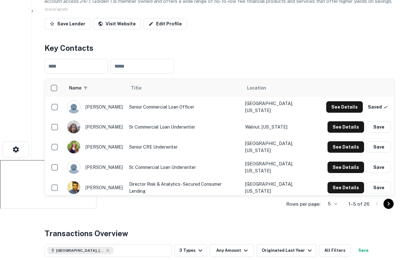
scroll to position [100, 0]
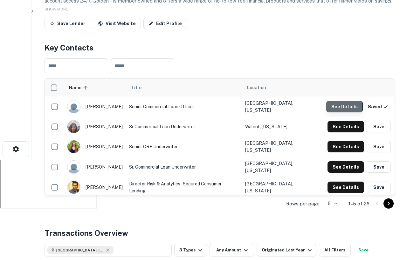
click at [336, 107] on button "See Details" at bounding box center [344, 106] width 37 height 11
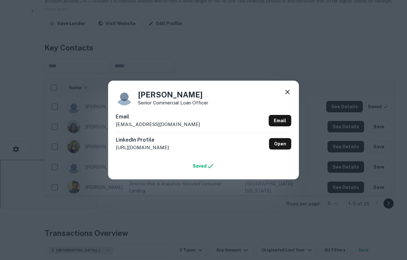
click at [287, 93] on icon at bounding box center [287, 92] width 4 height 4
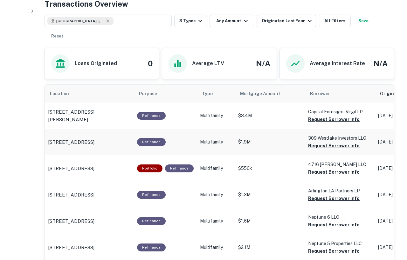
scroll to position [330, 0]
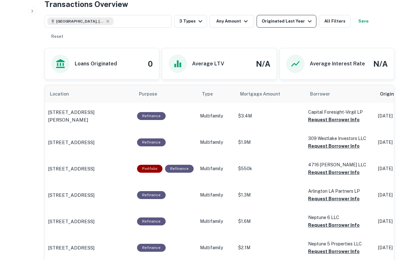
click at [285, 22] on div "Originated Last Year" at bounding box center [288, 21] width 52 height 8
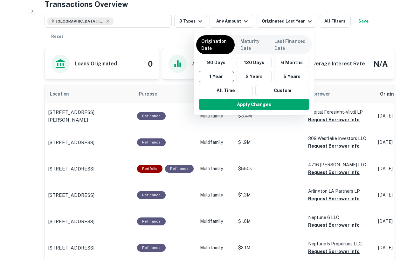
click at [180, 8] on div at bounding box center [203, 130] width 407 height 260
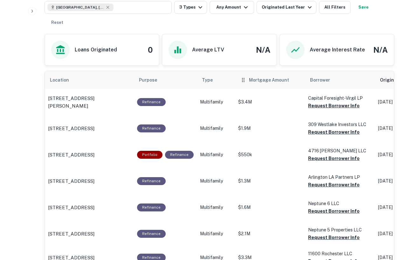
scroll to position [343, 0]
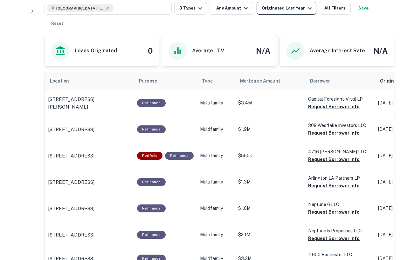
click at [284, 7] on div "Originated Last Year" at bounding box center [288, 8] width 52 height 8
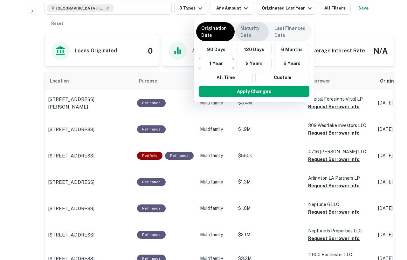
click at [241, 33] on p "Maturity Date" at bounding box center [251, 32] width 23 height 14
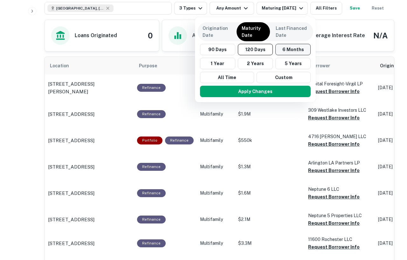
click at [286, 52] on button "6 Months" at bounding box center [292, 49] width 35 height 11
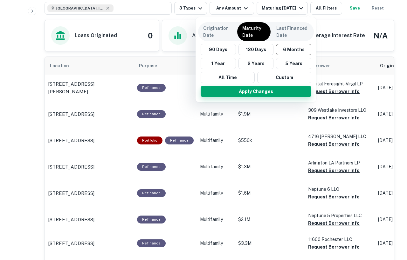
click at [278, 93] on button "Apply Changes" at bounding box center [256, 91] width 111 height 11
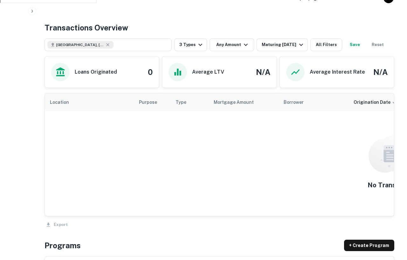
scroll to position [306, 0]
click at [276, 46] on div "Maturing In 6 Months" at bounding box center [283, 45] width 43 height 8
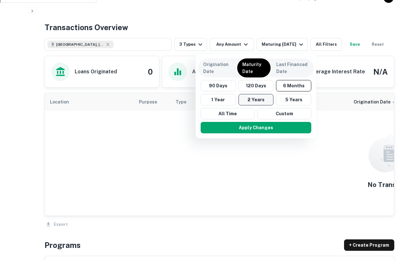
click at [256, 97] on button "2 Years" at bounding box center [255, 99] width 35 height 11
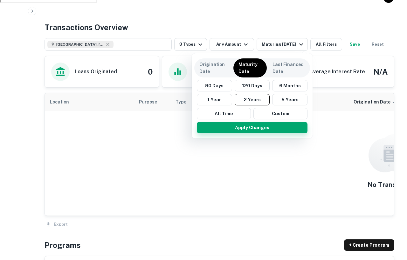
click at [257, 127] on button "Apply Changes" at bounding box center [252, 127] width 111 height 11
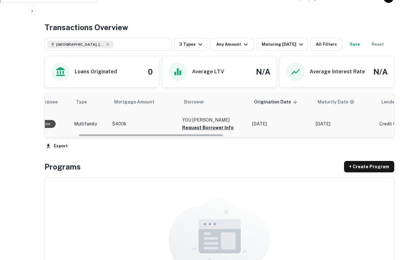
scroll to position [0, 81]
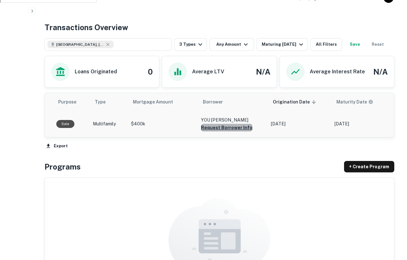
click at [231, 130] on button "Request Borrower Info" at bounding box center [227, 128] width 52 height 8
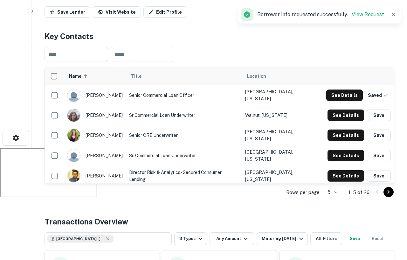
scroll to position [111, 0]
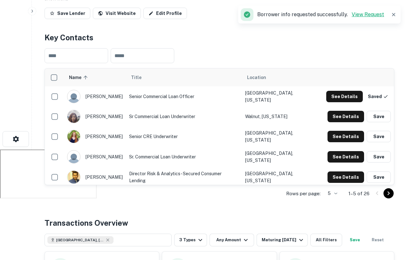
click at [370, 16] on link "View Request" at bounding box center [368, 14] width 32 height 6
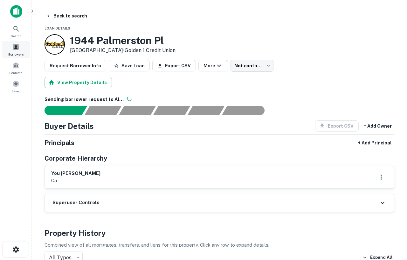
click at [20, 42] on div "Borrowers" at bounding box center [16, 49] width 28 height 17
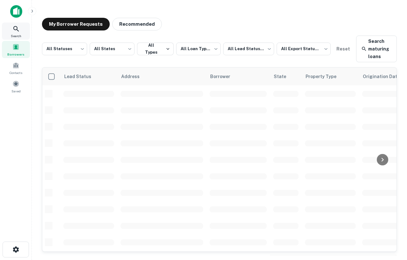
click at [11, 32] on div "Search" at bounding box center [16, 31] width 28 height 17
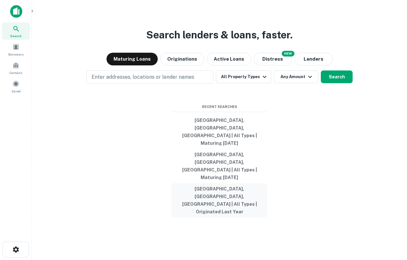
click at [219, 190] on button "[GEOGRAPHIC_DATA], [GEOGRAPHIC_DATA], [GEOGRAPHIC_DATA] | All Types | Originate…" at bounding box center [219, 200] width 95 height 34
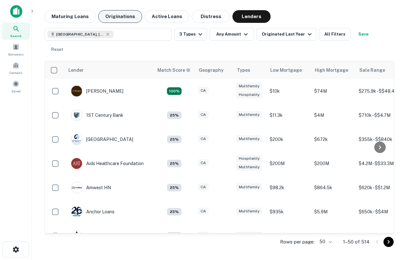
click at [108, 12] on button "Originations" at bounding box center [120, 16] width 44 height 13
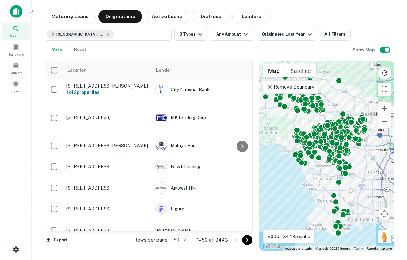
drag, startPoint x: 327, startPoint y: 120, endPoint x: 309, endPoint y: 119, distance: 17.2
click at [309, 119] on div "To activate drag with keyboard, press Alt + Enter. Once in keyboard drag state,…" at bounding box center [326, 156] width 134 height 190
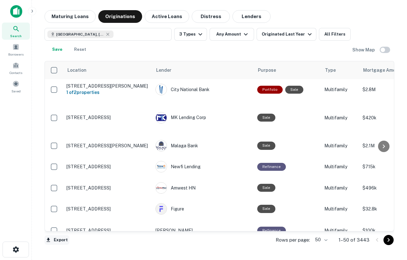
click at [53, 240] on button "Export" at bounding box center [57, 241] width 25 height 10
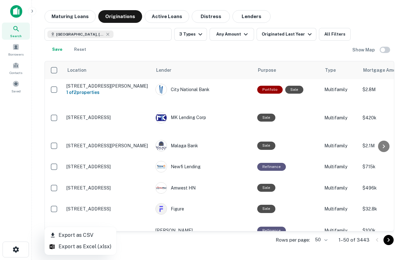
click at [31, 158] on div at bounding box center [203, 130] width 407 height 260
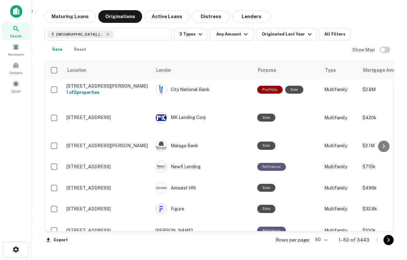
click at [18, 12] on img at bounding box center [16, 11] width 12 height 13
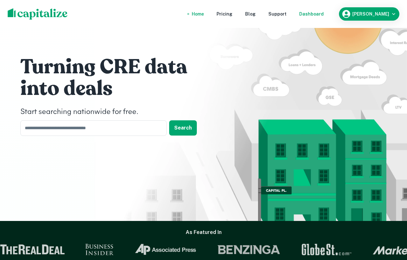
click at [323, 14] on div "Dashboard" at bounding box center [311, 13] width 24 height 7
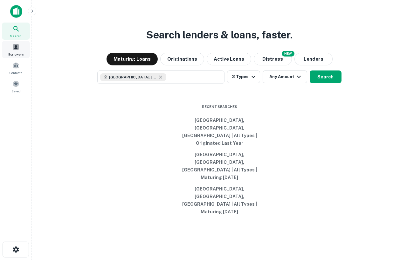
click at [16, 50] on span at bounding box center [15, 47] width 7 height 7
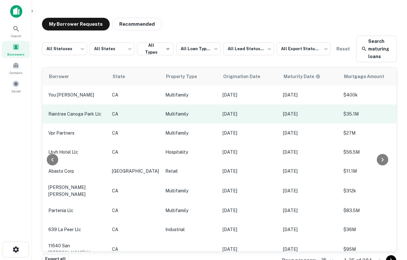
scroll to position [0, 162]
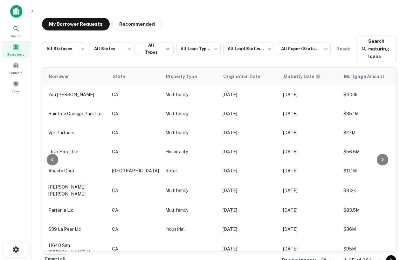
click at [17, 46] on span at bounding box center [15, 47] width 7 height 7
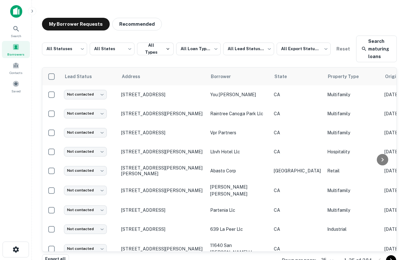
click at [14, 16] on img at bounding box center [16, 11] width 12 height 13
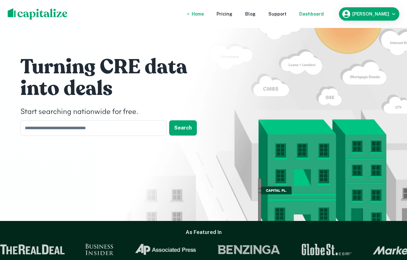
click at [324, 14] on div "Dashboard" at bounding box center [311, 13] width 24 height 7
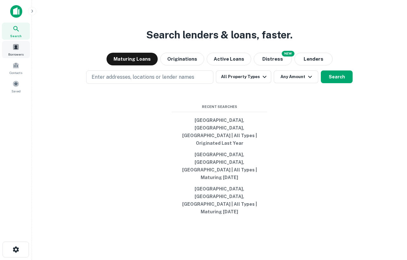
click at [17, 50] on span at bounding box center [15, 47] width 7 height 7
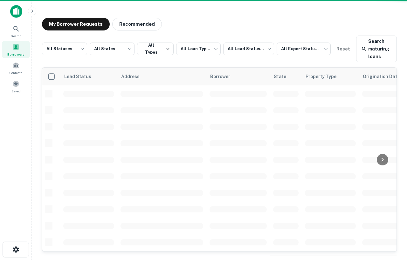
scroll to position [0, 0]
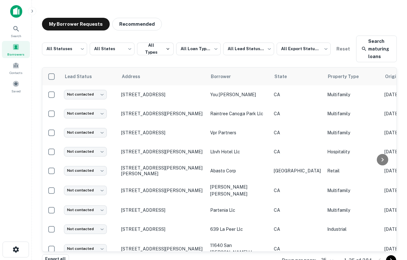
click at [15, 13] on img at bounding box center [16, 11] width 12 height 13
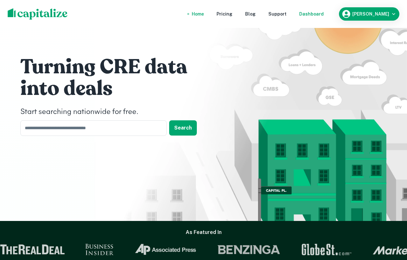
click at [324, 12] on div "Dashboard" at bounding box center [311, 13] width 24 height 7
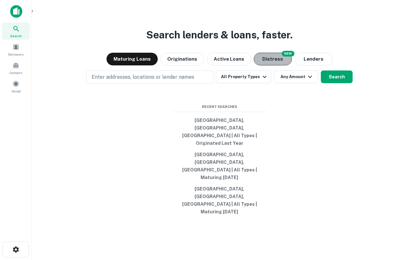
click at [265, 65] on button "Distress" at bounding box center [273, 59] width 38 height 13
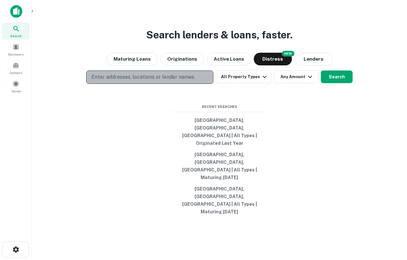
click at [154, 81] on p "Enter addresses, locations or lender names" at bounding box center [143, 77] width 103 height 8
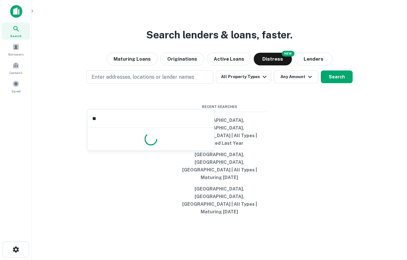
type input "*"
type input "**********"
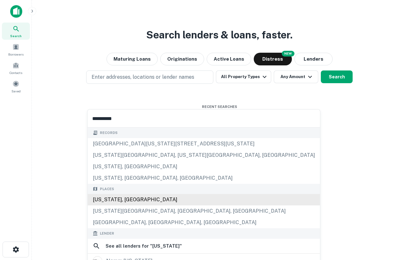
click at [143, 199] on div "Places [US_STATE], [GEOGRAPHIC_DATA] [US_STATE][GEOGRAPHIC_DATA], [GEOGRAPHIC_D…" at bounding box center [204, 206] width 232 height 45
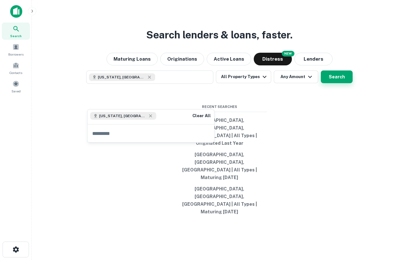
click at [336, 83] on button "Search" at bounding box center [337, 77] width 32 height 13
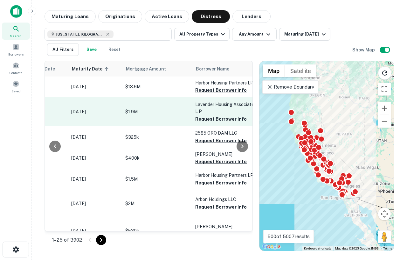
scroll to position [0, 167]
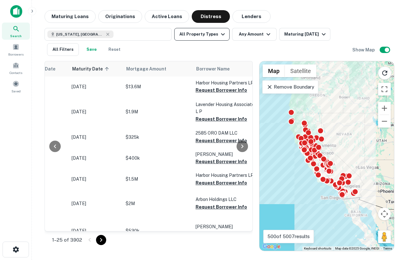
click at [208, 33] on button "All Property Types" at bounding box center [201, 34] width 55 height 13
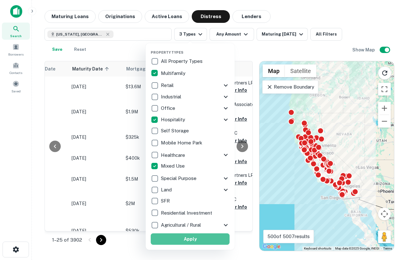
drag, startPoint x: 183, startPoint y: 238, endPoint x: 248, endPoint y: 92, distance: 159.7
click at [183, 238] on button "Apply" at bounding box center [190, 239] width 79 height 11
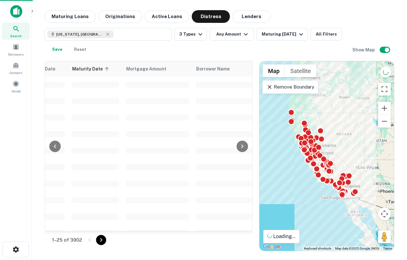
click at [232, 42] on div "Property Types All Property Types Multifamily Retail Storefront Auto Shop Bar S…" at bounding box center [203, 130] width 407 height 260
click at [227, 24] on div "[US_STATE], [GEOGRAPHIC_DATA] 3 Types Any Amount Maturing [DATE] All Filters Sa…" at bounding box center [220, 39] width 350 height 33
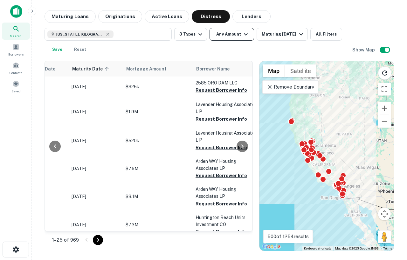
click at [231, 33] on button "Any Amount" at bounding box center [232, 34] width 45 height 13
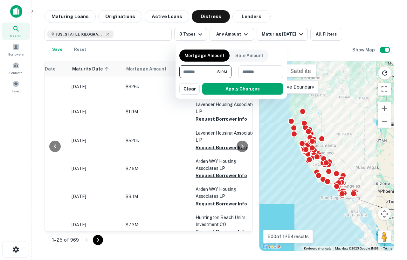
type input "********"
click at [246, 88] on button "Apply Changes" at bounding box center [242, 88] width 81 height 11
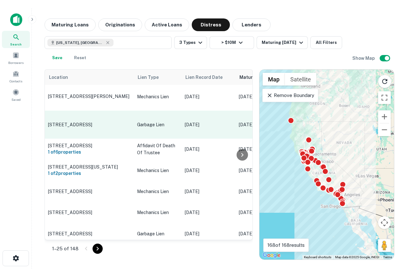
scroll to position [217, 0]
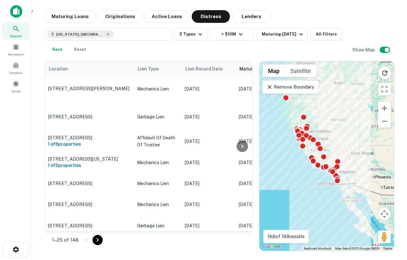
drag, startPoint x: 315, startPoint y: 136, endPoint x: 309, endPoint y: 120, distance: 16.3
click at [309, 120] on div "To navigate, press the arrow keys. To activate drag with keyboard, press Alt + …" at bounding box center [326, 156] width 134 height 190
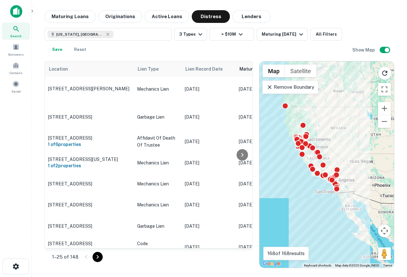
click at [13, 13] on img at bounding box center [16, 11] width 12 height 13
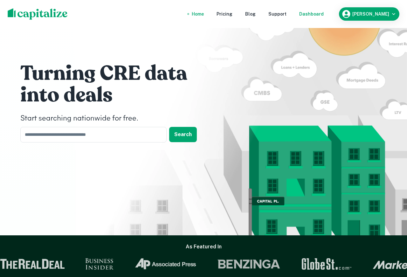
click at [323, 13] on div "Dashboard" at bounding box center [311, 13] width 24 height 7
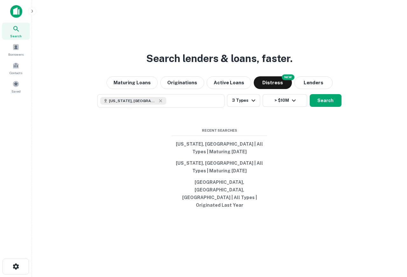
click at [19, 25] on icon at bounding box center [16, 29] width 8 height 8
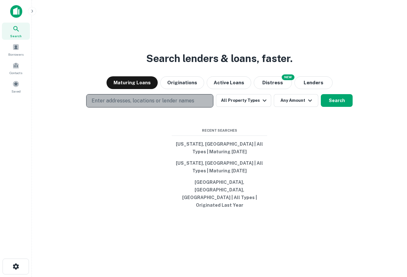
click at [122, 107] on button "Enter addresses, locations or lender names" at bounding box center [149, 100] width 127 height 13
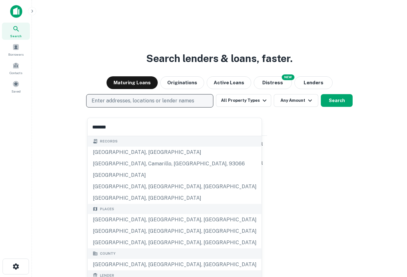
type input "**********"
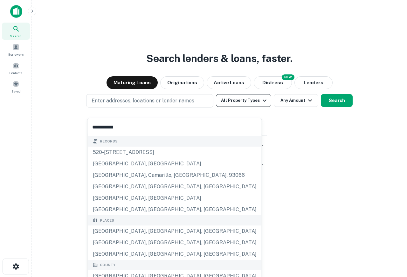
click at [254, 107] on button "All Property Types" at bounding box center [243, 100] width 55 height 13
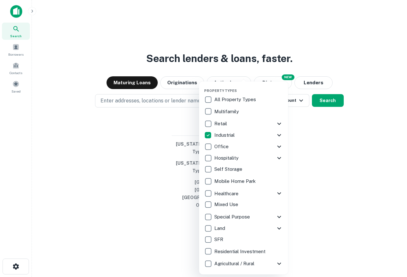
click at [333, 108] on div at bounding box center [203, 138] width 407 height 277
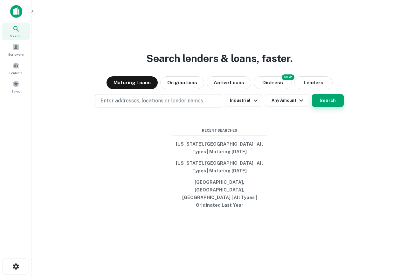
click at [329, 107] on button "Search" at bounding box center [328, 100] width 32 height 13
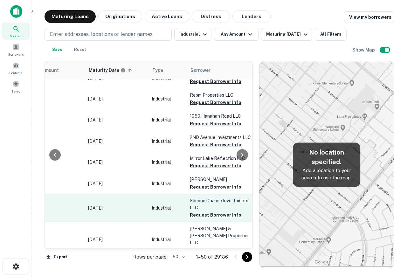
scroll to position [0, 137]
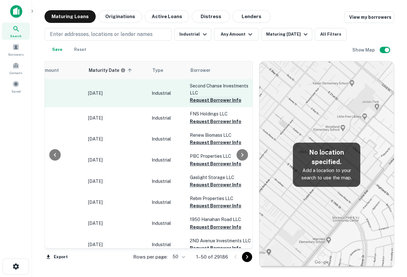
click at [200, 101] on button "Request Borrower Info" at bounding box center [216, 100] width 52 height 8
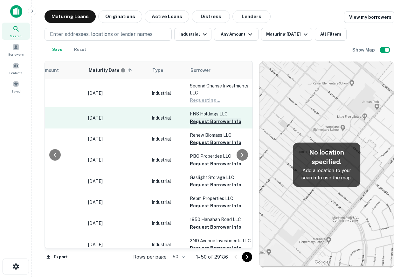
click at [200, 121] on button "Request Borrower Info" at bounding box center [216, 122] width 52 height 8
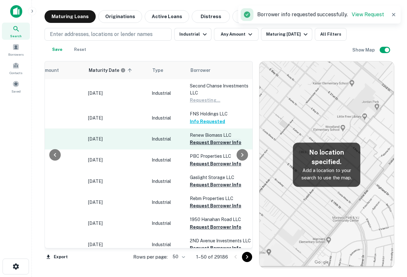
click at [201, 144] on button "Request Borrower Info" at bounding box center [216, 143] width 52 height 8
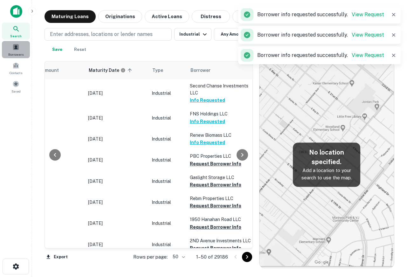
click at [23, 44] on div "Borrowers" at bounding box center [16, 49] width 28 height 17
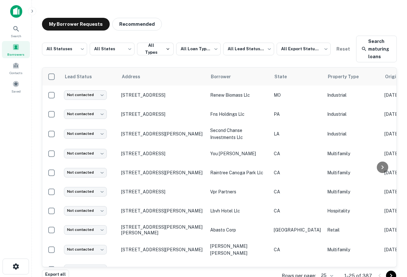
click at [16, 10] on img at bounding box center [16, 11] width 12 height 13
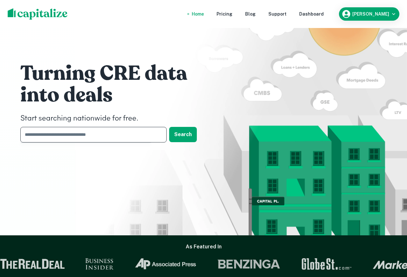
click at [119, 132] on input "text" at bounding box center [91, 135] width 142 height 16
type input "*"
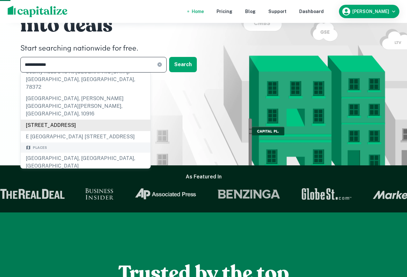
scroll to position [0, 0]
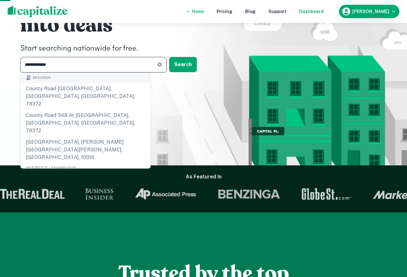
type input "**********"
click at [324, 10] on div "Dashboard" at bounding box center [311, 11] width 24 height 7
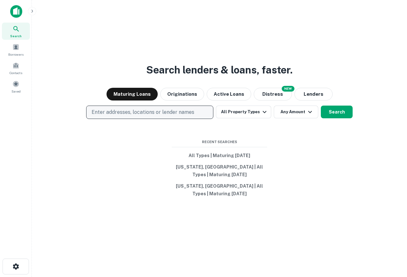
click at [141, 114] on p "Enter addresses, locations or lender names" at bounding box center [143, 112] width 103 height 8
type input "**********"
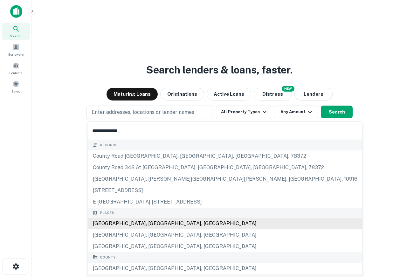
click at [141, 224] on div "[GEOGRAPHIC_DATA], [GEOGRAPHIC_DATA], [GEOGRAPHIC_DATA]" at bounding box center [225, 223] width 275 height 11
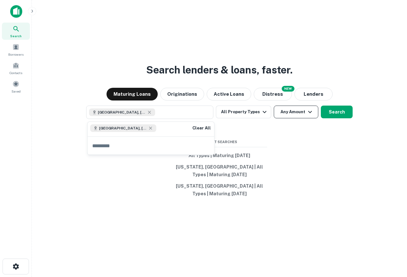
click at [284, 111] on button "Any Amount" at bounding box center [296, 112] width 45 height 13
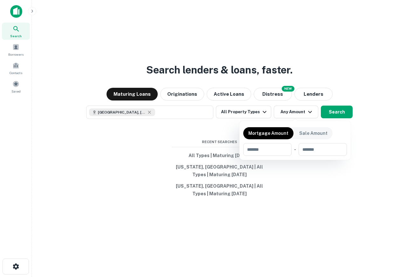
click at [236, 106] on div at bounding box center [203, 138] width 407 height 277
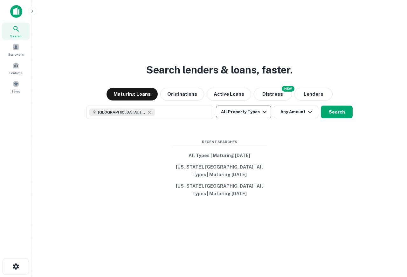
click at [240, 110] on button "All Property Types" at bounding box center [243, 112] width 55 height 13
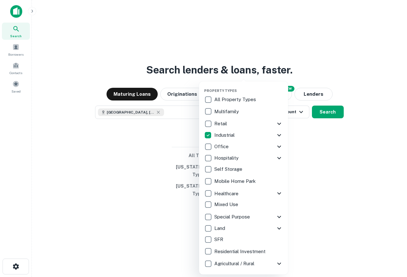
click at [323, 113] on div at bounding box center [203, 138] width 407 height 277
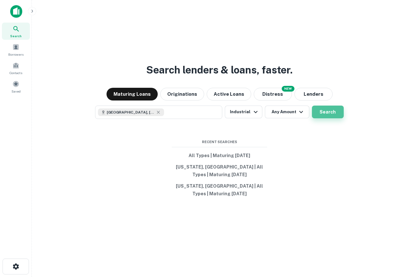
click at [337, 112] on button "Search" at bounding box center [328, 112] width 32 height 13
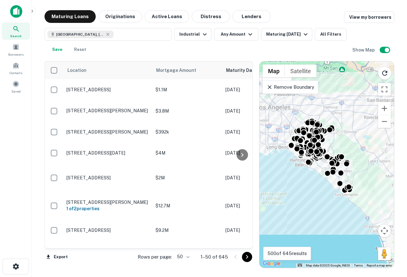
click at [299, 91] on div "Remove Boundary" at bounding box center [290, 86] width 56 height 13
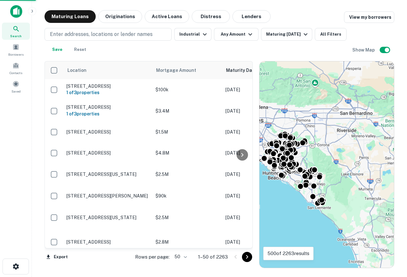
drag, startPoint x: 334, startPoint y: 109, endPoint x: 307, endPoint y: 120, distance: 29.7
click at [307, 120] on div "To activate drag with keyboard, press Alt + Enter. Once in keyboard drag state,…" at bounding box center [326, 164] width 134 height 206
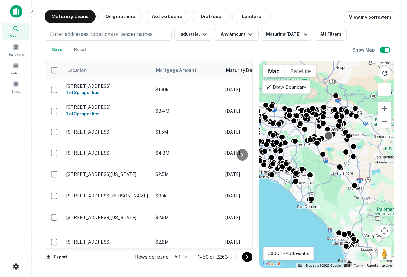
drag, startPoint x: 343, startPoint y: 137, endPoint x: 323, endPoint y: 147, distance: 22.3
click at [323, 147] on div "To activate drag with keyboard, press Alt + Enter. Once in keyboard drag state,…" at bounding box center [326, 164] width 134 height 206
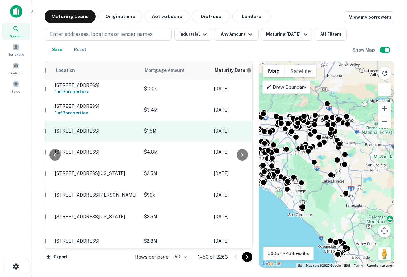
scroll to position [1, 27]
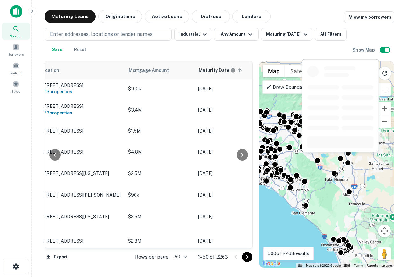
drag, startPoint x: 336, startPoint y: 160, endPoint x: 336, endPoint y: 155, distance: 4.1
click at [336, 155] on body "Search Borrowers Contacts Saved Maturing Loans Originations Active Loans Distre…" at bounding box center [203, 138] width 407 height 277
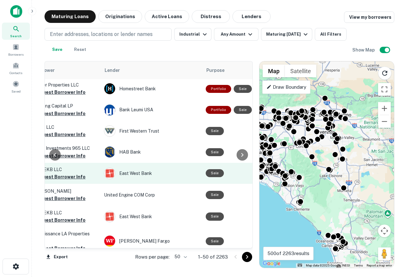
scroll to position [1, 250]
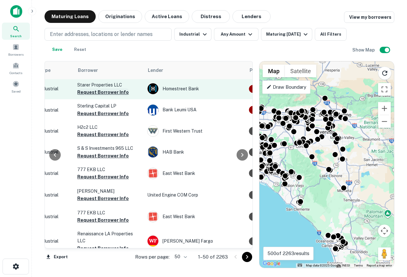
click at [116, 94] on button "Request Borrower Info" at bounding box center [103, 92] width 52 height 8
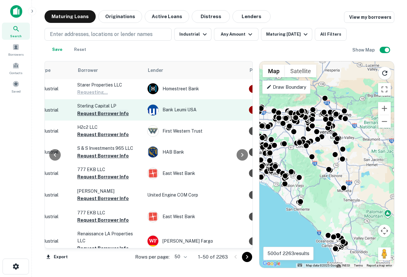
click at [101, 116] on button "Request Borrower Info" at bounding box center [103, 114] width 52 height 8
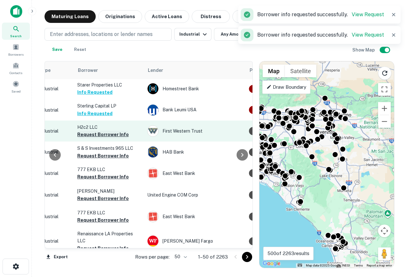
click at [105, 136] on button "Request Borrower Info" at bounding box center [103, 135] width 52 height 8
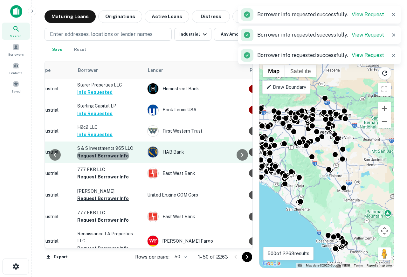
click at [109, 160] on button "Request Borrower Info" at bounding box center [103, 156] width 52 height 8
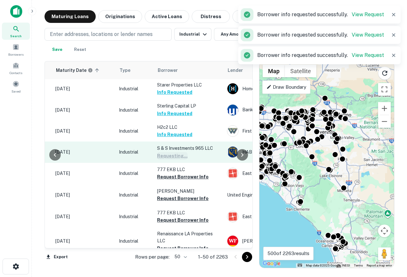
scroll to position [1, 0]
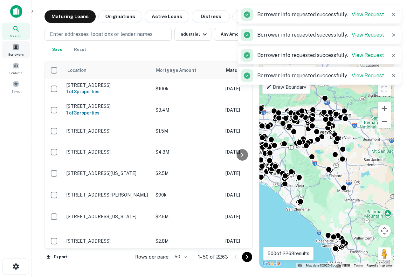
click at [22, 50] on div "Borrowers" at bounding box center [16, 49] width 28 height 17
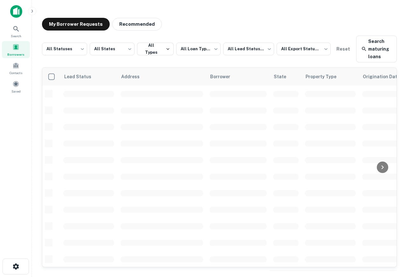
scroll to position [1, 0]
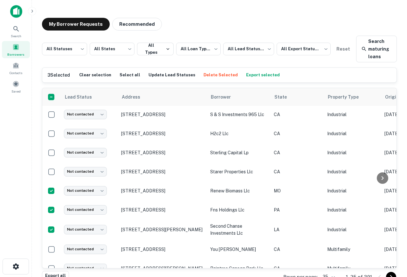
click at [212, 75] on button "Delete Selected" at bounding box center [221, 75] width 38 height 10
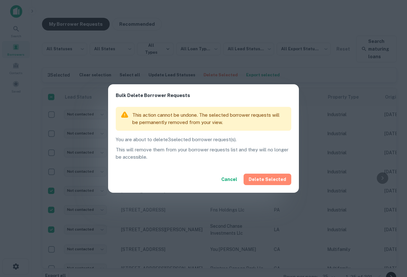
click at [274, 180] on button "Delete Selected" at bounding box center [268, 179] width 48 height 11
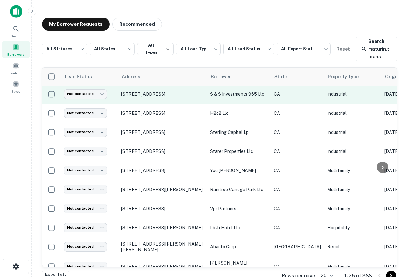
click at [163, 93] on p "[STREET_ADDRESS]" at bounding box center [162, 94] width 83 height 6
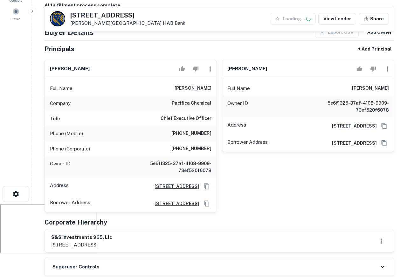
scroll to position [72, 0]
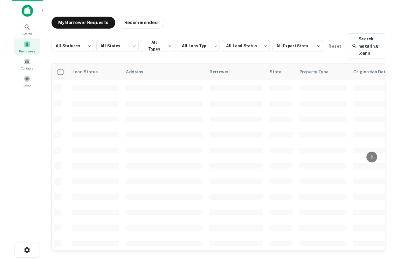
scroll to position [1, 0]
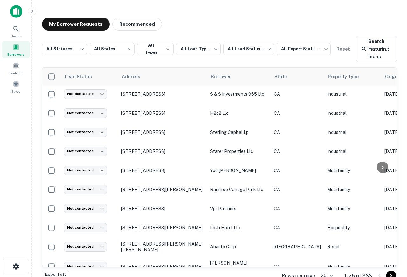
click at [14, 10] on img at bounding box center [16, 11] width 12 height 13
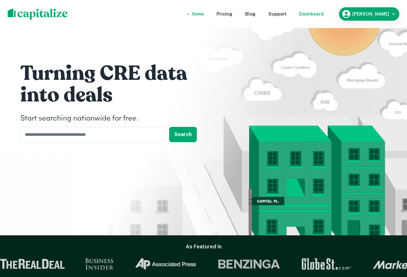
click at [324, 15] on div "Dashboard" at bounding box center [311, 13] width 24 height 7
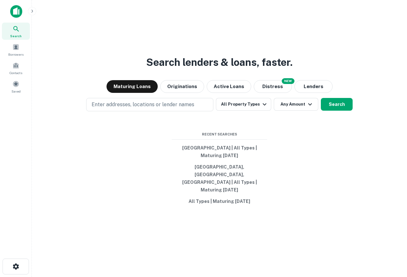
click at [268, 202] on div "Search lenders & loans, faster. Maturing Loans Originations Active Loans NEW Di…" at bounding box center [219, 153] width 365 height 277
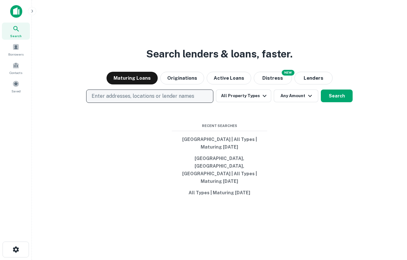
click at [165, 100] on p "Enter addresses, locations or lender names" at bounding box center [143, 97] width 103 height 8
type input "**********"
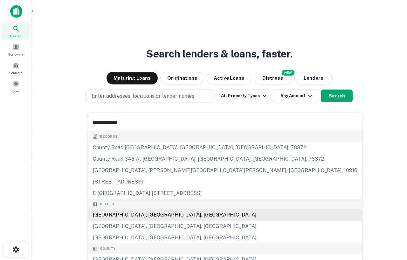
click at [132, 217] on div "Places Orange County, CA, USA Costa Mesa, CA, USA Newport Beach, CA, USA" at bounding box center [225, 221] width 275 height 45
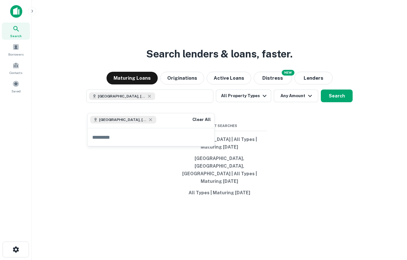
click at [294, 137] on div "Search lenders & loans, faster. Maturing Loans Originations Active Loans NEW Di…" at bounding box center [219, 145] width 365 height 260
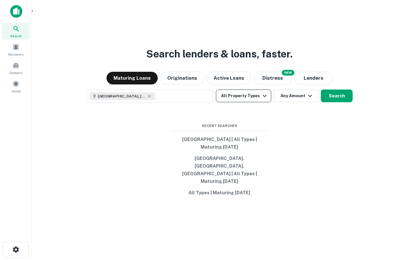
click at [243, 101] on button "All Property Types" at bounding box center [243, 96] width 55 height 13
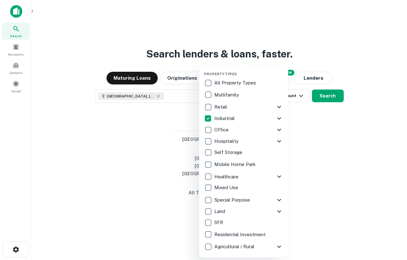
click at [308, 149] on div at bounding box center [203, 130] width 407 height 260
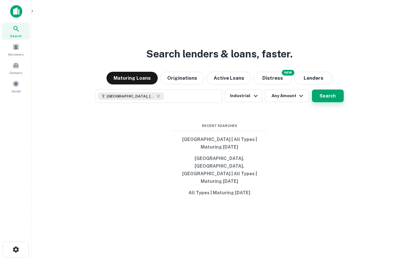
click at [320, 102] on button "Search" at bounding box center [328, 96] width 32 height 13
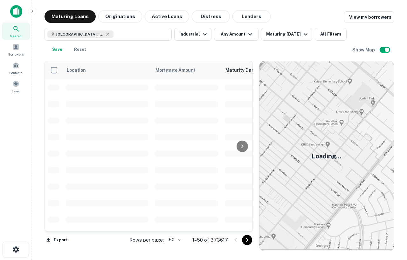
scroll to position [1, 0]
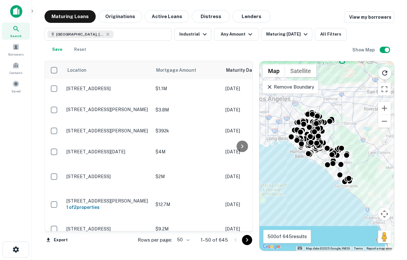
click at [304, 88] on p "Remove Boundary" at bounding box center [289, 87] width 47 height 8
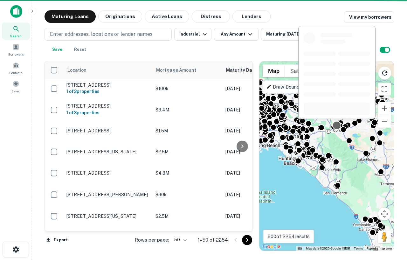
drag, startPoint x: 348, startPoint y: 118, endPoint x: 335, endPoint y: 125, distance: 14.4
click at [335, 125] on div "To activate drag with keyboard, press Alt + Enter. Once in keyboard drag state,…" at bounding box center [326, 156] width 134 height 190
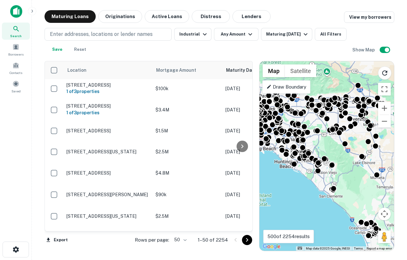
drag, startPoint x: 337, startPoint y: 140, endPoint x: 332, endPoint y: 143, distance: 5.8
click at [332, 143] on div "To activate drag with keyboard, press Alt + Enter. Once in keyboard drag state,…" at bounding box center [326, 156] width 134 height 190
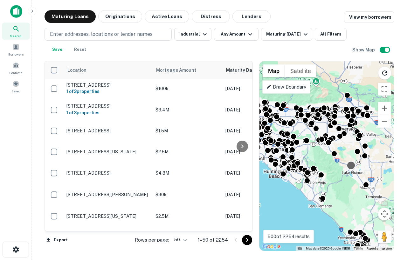
drag, startPoint x: 360, startPoint y: 151, endPoint x: 351, endPoint y: 169, distance: 19.9
click at [351, 169] on div "To navigate, press the arrow keys. To activate drag with keyboard, press Alt + …" at bounding box center [326, 156] width 134 height 190
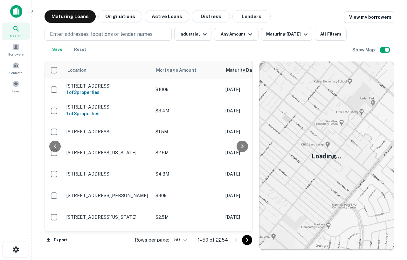
scroll to position [1, 0]
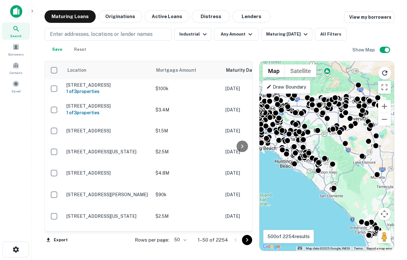
drag, startPoint x: 359, startPoint y: 144, endPoint x: 343, endPoint y: 151, distance: 17.8
click at [343, 152] on div "To activate drag with keyboard, press Alt + Enter. Once in keyboard drag state,…" at bounding box center [326, 156] width 134 height 190
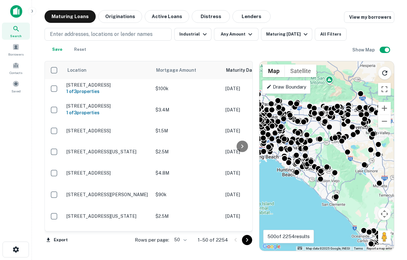
drag, startPoint x: 333, startPoint y: 142, endPoint x: 334, endPoint y: 151, distance: 9.0
click at [335, 153] on div "To activate drag with keyboard, press Alt + Enter. Once in keyboard drag state,…" at bounding box center [326, 156] width 134 height 190
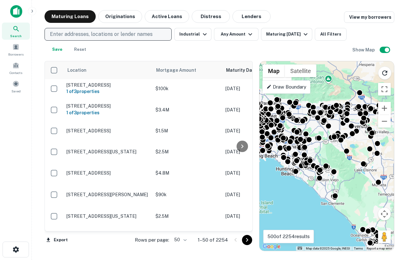
click at [147, 32] on p "Enter addresses, locations or lender names" at bounding box center [101, 35] width 103 height 8
type input "*******"
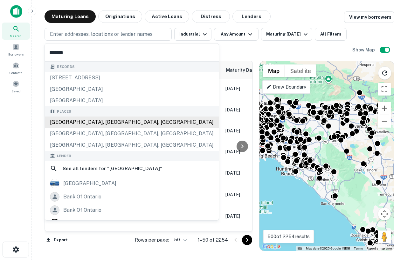
click at [81, 122] on div "Ontario, CA, USA" at bounding box center [132, 122] width 174 height 11
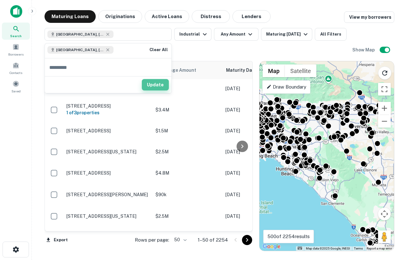
click at [157, 84] on button "Update" at bounding box center [155, 84] width 27 height 11
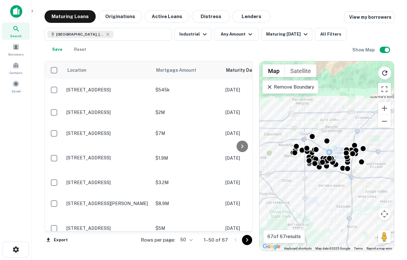
drag, startPoint x: 348, startPoint y: 170, endPoint x: 349, endPoint y: 184, distance: 14.0
click at [349, 184] on div "To activate drag with keyboard, press Alt + Enter. Once in keyboard drag state,…" at bounding box center [326, 156] width 134 height 190
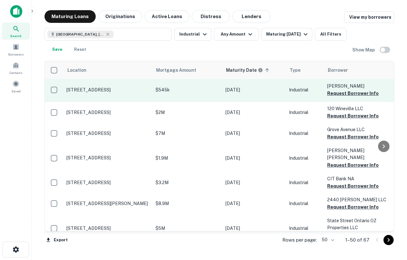
scroll to position [1, 54]
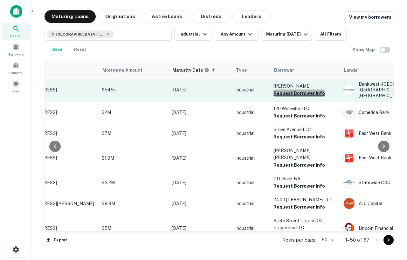
click at [307, 93] on button "Request Borrower Info" at bounding box center [299, 94] width 52 height 8
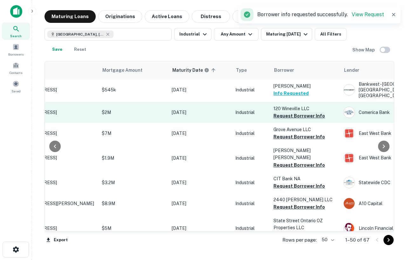
click at [300, 113] on button "Request Borrower Info" at bounding box center [299, 116] width 52 height 8
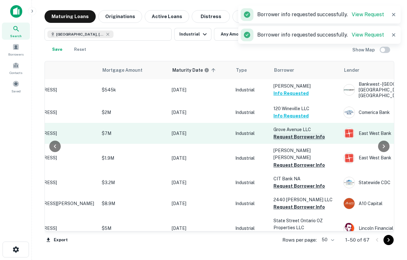
click at [297, 134] on button "Request Borrower Info" at bounding box center [299, 137] width 52 height 8
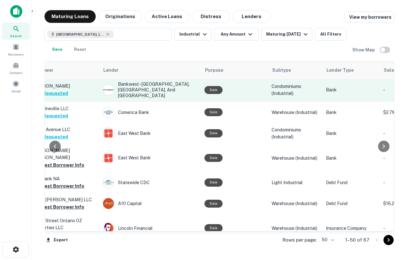
scroll to position [31, 294]
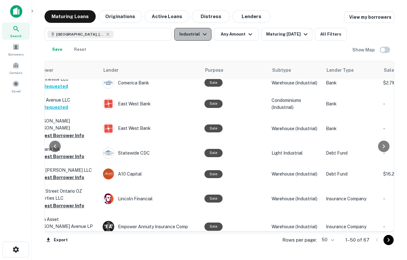
click at [205, 33] on icon "button" at bounding box center [205, 35] width 8 height 8
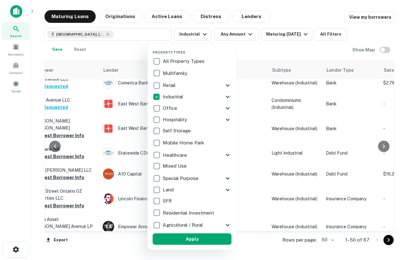
click at [226, 98] on icon at bounding box center [228, 97] width 8 height 8
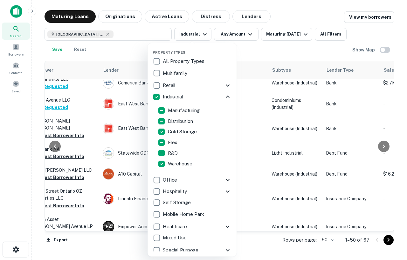
click at [262, 48] on div at bounding box center [203, 130] width 407 height 260
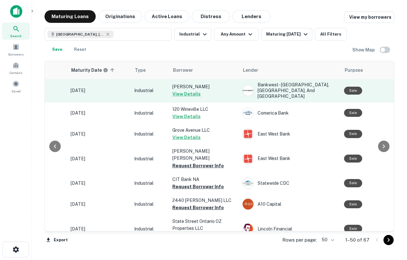
scroll to position [0, 143]
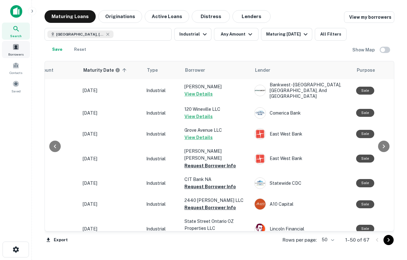
click at [22, 48] on div "Borrowers" at bounding box center [16, 49] width 28 height 17
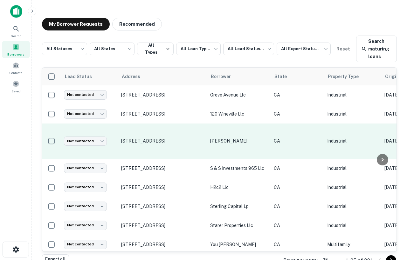
scroll to position [0, 3]
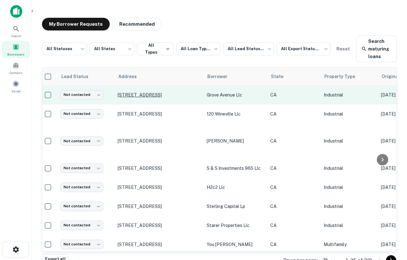
click at [162, 96] on p "[STREET_ADDRESS]" at bounding box center [159, 95] width 83 height 6
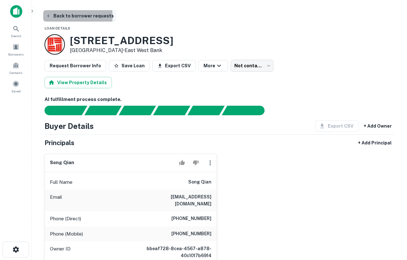
click at [49, 17] on icon "button" at bounding box center [48, 15] width 5 height 5
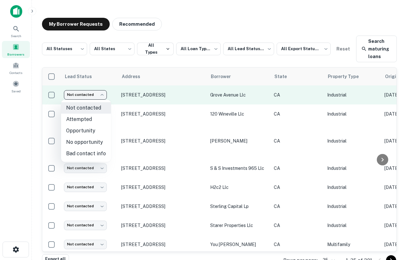
click at [96, 96] on body "**********" at bounding box center [203, 130] width 407 height 260
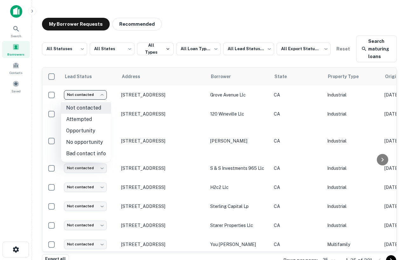
click at [230, 31] on div at bounding box center [203, 130] width 407 height 260
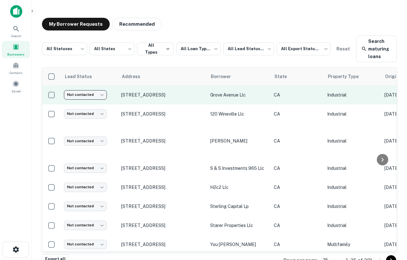
click at [90, 96] on body "**********" at bounding box center [203, 130] width 407 height 260
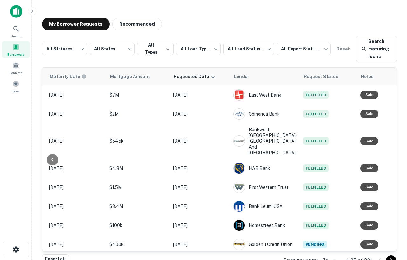
scroll to position [0, 411]
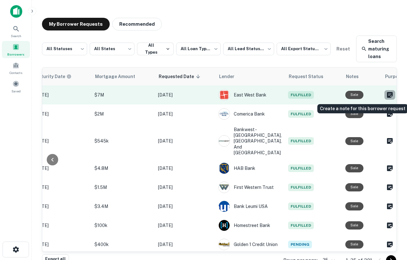
click at [387, 96] on icon "Create a note for this borrower request" at bounding box center [390, 95] width 6 height 6
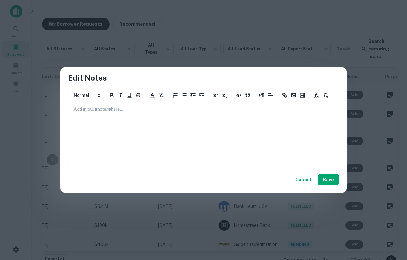
click at [218, 126] on div at bounding box center [204, 134] width 270 height 64
click at [297, 179] on button "Cancel" at bounding box center [303, 179] width 21 height 11
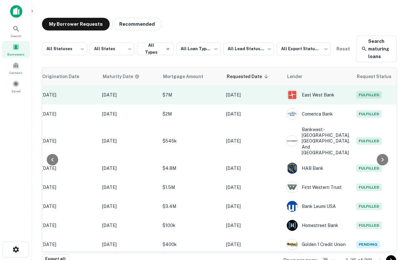
scroll to position [0, 381]
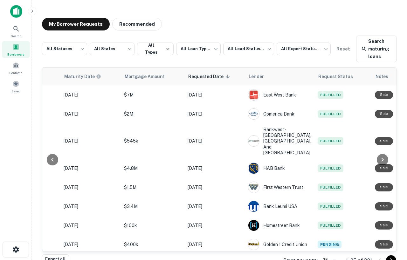
click at [389, 95] on div at bounding box center [382, 160] width 20 height 184
click at [391, 100] on div at bounding box center [382, 160] width 20 height 184
click at [391, 96] on div at bounding box center [382, 160] width 20 height 184
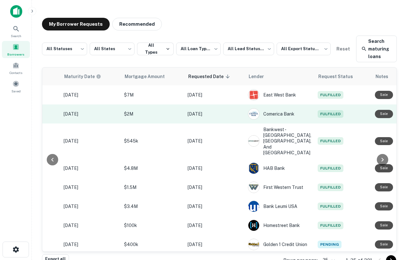
scroll to position [0, 388]
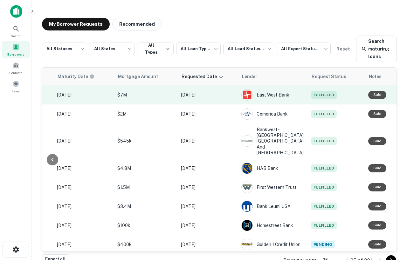
click at [407, 95] on icon "Create a note for this borrower request" at bounding box center [413, 95] width 8 height 8
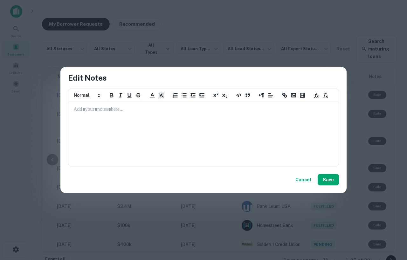
click at [135, 110] on p at bounding box center [203, 109] width 260 height 7
click at [307, 185] on button "Cancel" at bounding box center [303, 179] width 21 height 11
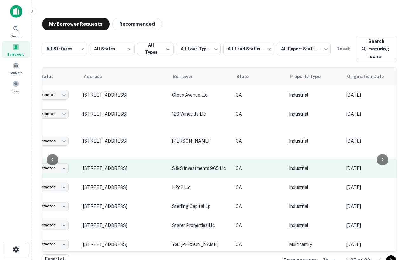
scroll to position [0, 0]
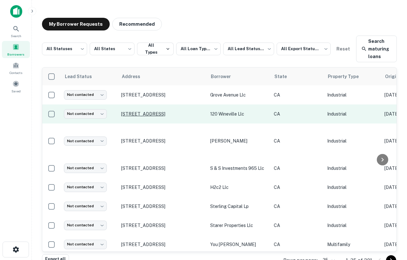
click at [138, 114] on p "[STREET_ADDRESS]" at bounding box center [162, 114] width 83 height 6
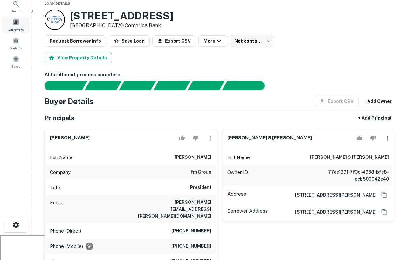
scroll to position [23, 0]
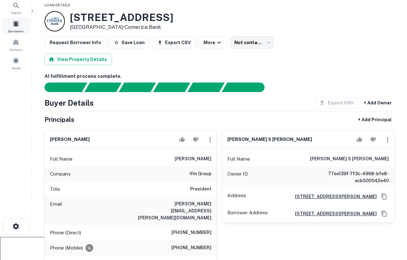
click at [16, 27] on span at bounding box center [15, 23] width 7 height 7
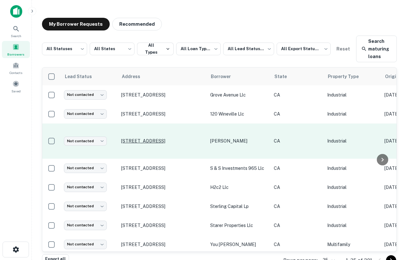
click at [168, 138] on p "[STREET_ADDRESS]" at bounding box center [162, 141] width 83 height 6
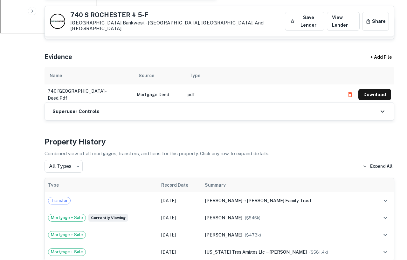
scroll to position [282, 0]
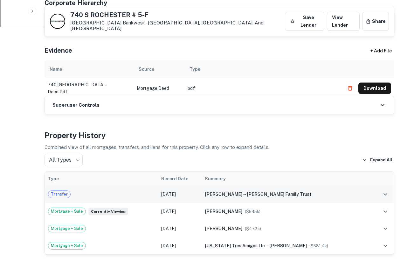
click at [281, 198] on div "[PERSON_NAME] → [PERSON_NAME] family trust" at bounding box center [286, 194] width 163 height 7
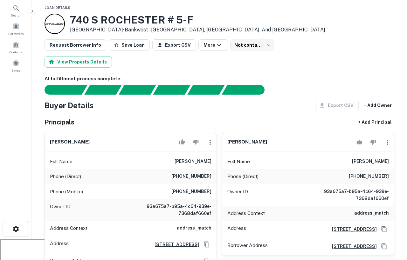
scroll to position [21, 0]
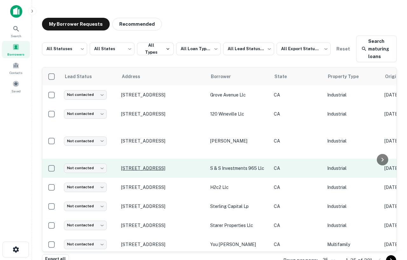
click at [166, 166] on p "[STREET_ADDRESS]" at bounding box center [162, 169] width 83 height 6
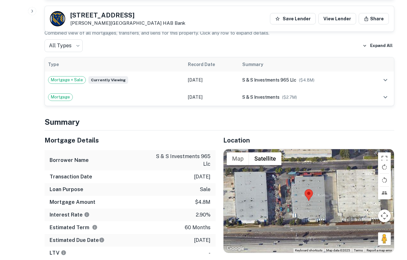
scroll to position [348, 0]
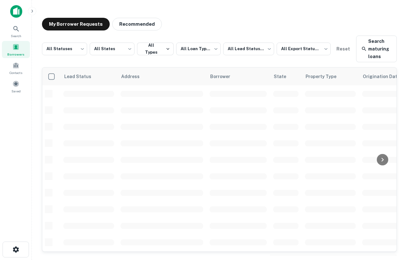
click at [16, 14] on img at bounding box center [16, 11] width 12 height 13
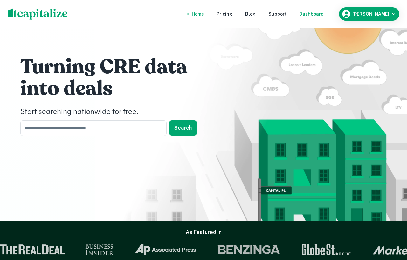
click at [324, 13] on div "Dashboard" at bounding box center [311, 13] width 24 height 7
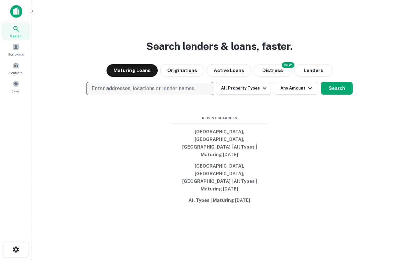
click at [196, 95] on button "Enter addresses, locations or lender names" at bounding box center [149, 88] width 127 height 13
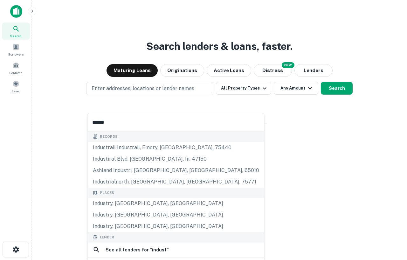
click at [131, 123] on input "******" at bounding box center [176, 123] width 176 height 18
click at [131, 121] on input "******" at bounding box center [176, 123] width 176 height 18
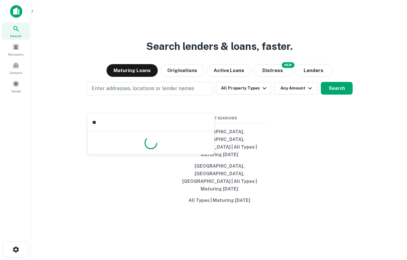
type input "*"
type input "*******"
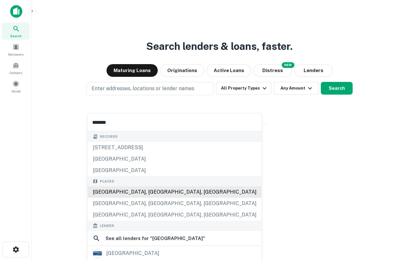
click at [127, 191] on div "[GEOGRAPHIC_DATA], [GEOGRAPHIC_DATA], [GEOGRAPHIC_DATA]" at bounding box center [175, 192] width 174 height 11
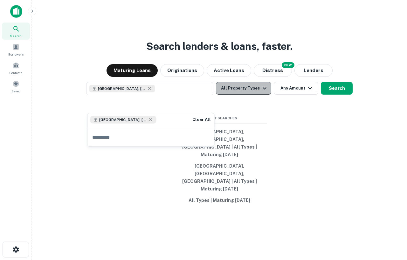
click at [257, 95] on button "All Property Types" at bounding box center [243, 88] width 55 height 13
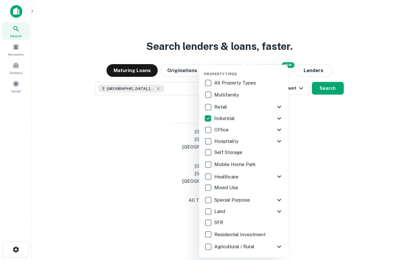
click at [331, 101] on div at bounding box center [203, 130] width 407 height 260
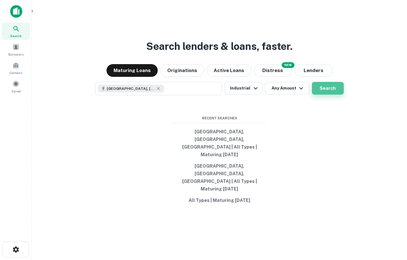
click at [330, 95] on button "Search" at bounding box center [328, 88] width 32 height 13
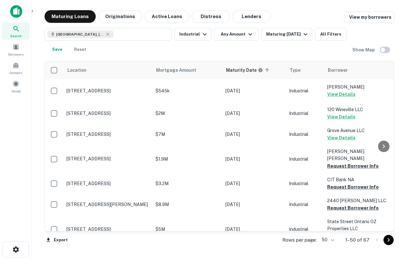
click at [346, 37] on div "[GEOGRAPHIC_DATA], [GEOGRAPHIC_DATA], [GEOGRAPHIC_DATA] Industrial Any Amount M…" at bounding box center [199, 42] width 308 height 28
click at [334, 35] on button "All Filters" at bounding box center [331, 34] width 32 height 13
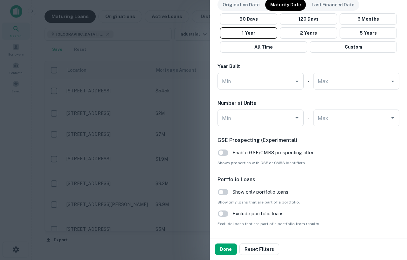
scroll to position [634, 0]
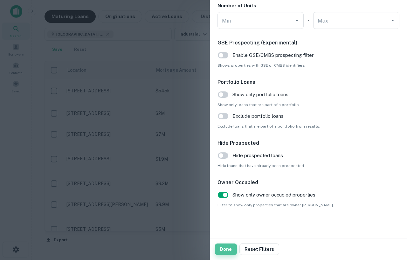
click at [221, 252] on button "Done" at bounding box center [226, 249] width 22 height 11
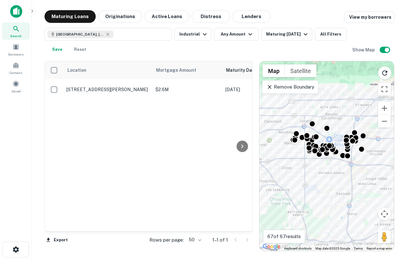
click at [301, 87] on p "Remove Boundary" at bounding box center [289, 87] width 47 height 8
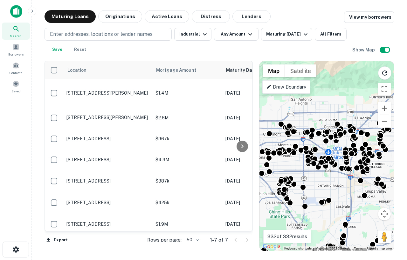
drag, startPoint x: 330, startPoint y: 135, endPoint x: 329, endPoint y: 147, distance: 11.6
click at [329, 147] on div "To activate drag with keyboard, press Alt + Enter. Once in keyboard drag state,…" at bounding box center [326, 156] width 134 height 190
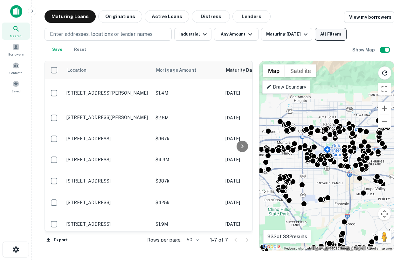
click at [325, 34] on button "All Filters" at bounding box center [331, 34] width 32 height 13
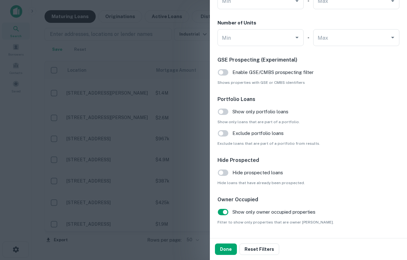
scroll to position [634, 0]
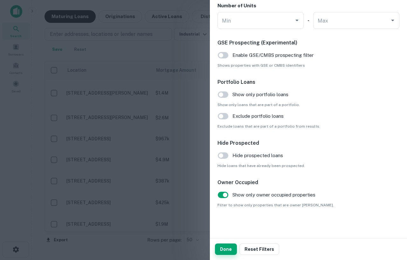
click at [225, 249] on button "Done" at bounding box center [226, 249] width 22 height 11
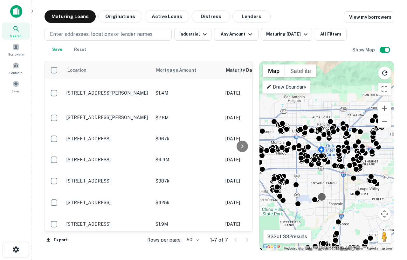
drag, startPoint x: 332, startPoint y: 196, endPoint x: 325, endPoint y: 196, distance: 7.3
click at [325, 196] on div "To activate drag with keyboard, press Alt + Enter. Once in keyboard drag state,…" at bounding box center [326, 156] width 134 height 190
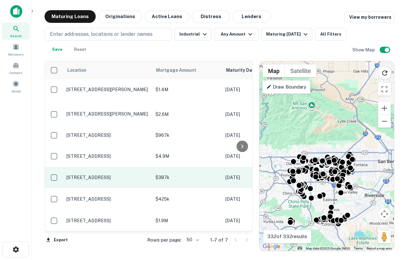
scroll to position [0, 0]
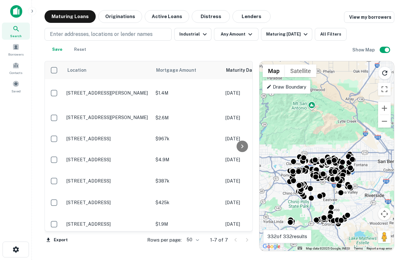
click at [329, 185] on div "To activate drag with keyboard, press Alt + Enter. Once in keyboard drag state,…" at bounding box center [326, 156] width 134 height 190
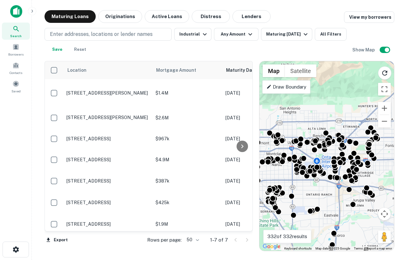
drag, startPoint x: 328, startPoint y: 185, endPoint x: 327, endPoint y: 189, distance: 3.2
click at [328, 189] on div "To activate drag with keyboard, press Alt + Enter. Once in keyboard drag state,…" at bounding box center [326, 156] width 134 height 190
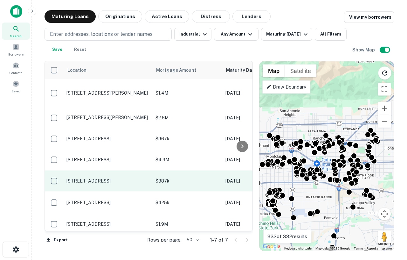
scroll to position [3, 0]
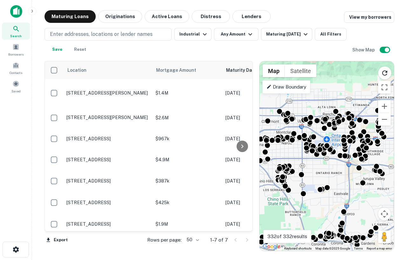
drag, startPoint x: 344, startPoint y: 181, endPoint x: 337, endPoint y: 180, distance: 6.7
click at [337, 181] on div "To activate drag with keyboard, press Alt + Enter. Once in keyboard drag state,…" at bounding box center [326, 156] width 134 height 190
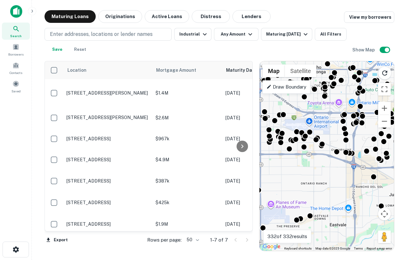
drag, startPoint x: 331, startPoint y: 142, endPoint x: 329, endPoint y: 172, distance: 29.6
click at [329, 172] on div "To activate drag with keyboard, press Alt + Enter. Once in keyboard drag state,…" at bounding box center [326, 156] width 134 height 190
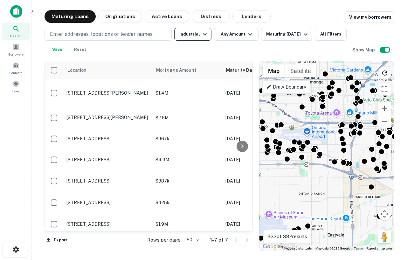
click at [204, 34] on icon "button" at bounding box center [205, 35] width 8 height 8
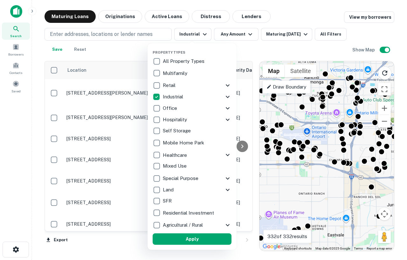
click at [294, 57] on div at bounding box center [203, 130] width 407 height 260
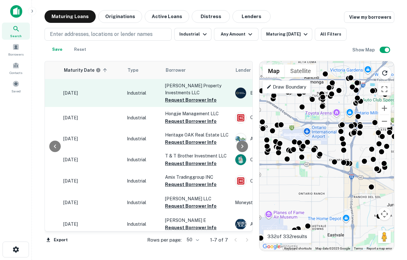
scroll to position [0, 205]
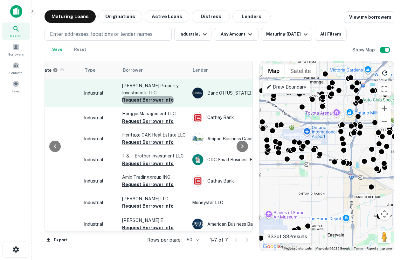
click at [161, 101] on button "Request Borrower Info" at bounding box center [148, 100] width 52 height 8
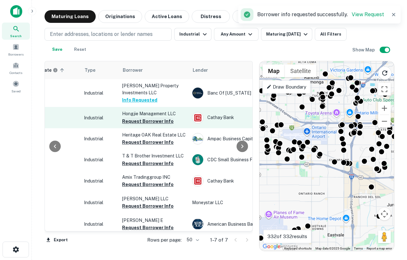
click at [151, 122] on button "Request Borrower Info" at bounding box center [148, 122] width 52 height 8
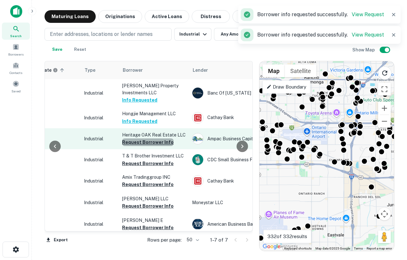
click at [148, 144] on button "Request Borrower Info" at bounding box center [148, 143] width 52 height 8
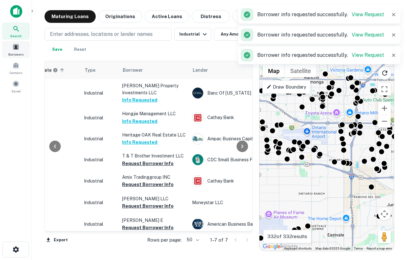
click at [19, 53] on span "Borrowers" at bounding box center [15, 54] width 15 height 5
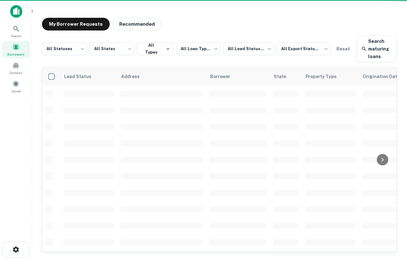
scroll to position [3, 0]
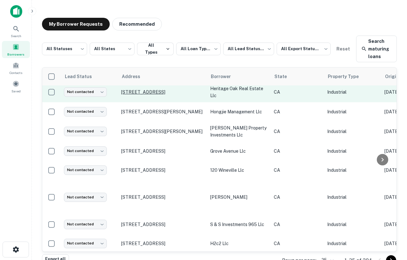
click at [156, 92] on p "[STREET_ADDRESS]" at bounding box center [162, 92] width 83 height 6
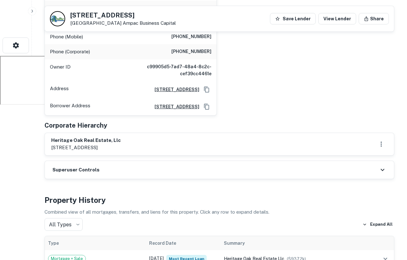
scroll to position [198, 0]
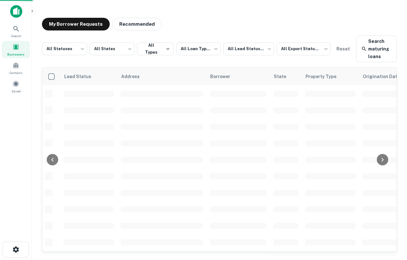
scroll to position [3, 0]
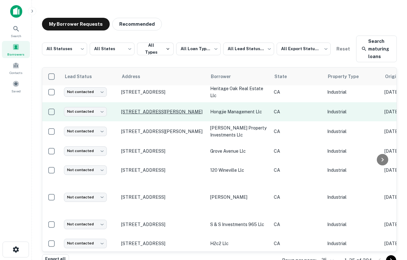
click at [166, 111] on p "[STREET_ADDRESS][PERSON_NAME]" at bounding box center [162, 112] width 83 height 6
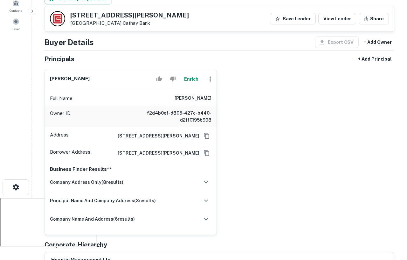
scroll to position [59, 0]
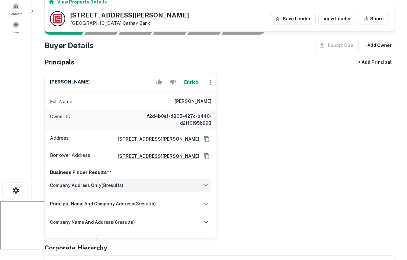
click at [167, 191] on div "company address only ( 8 results)" at bounding box center [131, 185] width 162 height 13
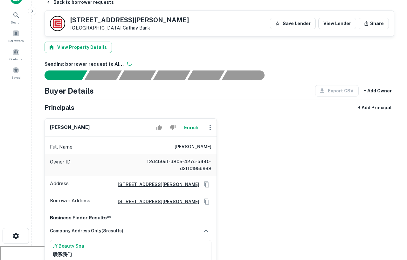
scroll to position [0, 0]
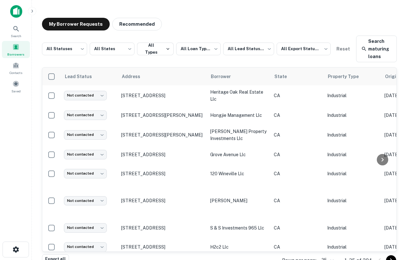
click at [15, 12] on img at bounding box center [16, 11] width 12 height 13
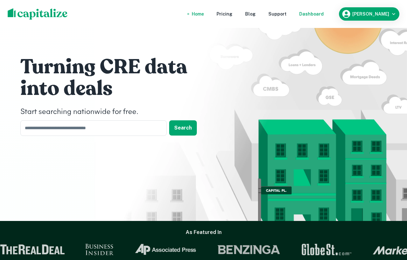
click at [320, 16] on div "Dashboard" at bounding box center [311, 13] width 24 height 7
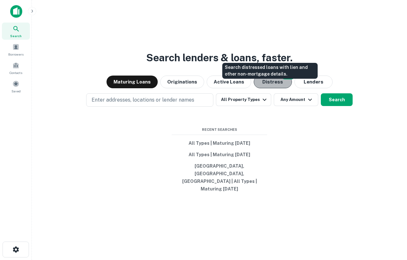
click at [280, 87] on button "Distress" at bounding box center [273, 82] width 38 height 13
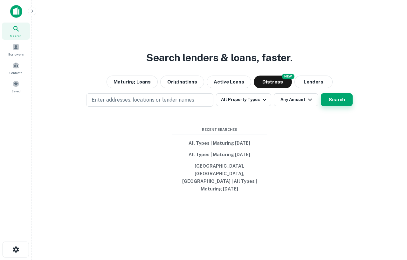
click at [337, 106] on button "Search" at bounding box center [337, 99] width 32 height 13
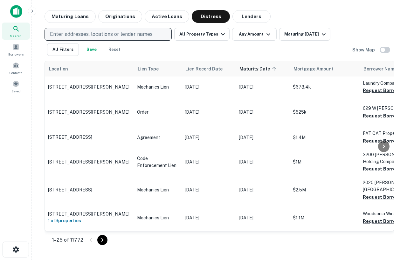
click at [127, 35] on p "Enter addresses, locations or lender names" at bounding box center [101, 35] width 103 height 8
type input "*"
type input "*******"
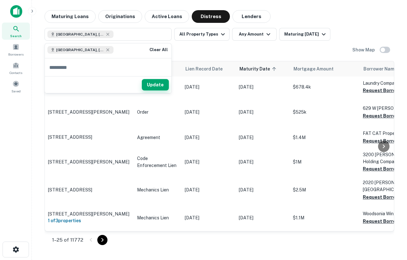
click at [151, 89] on button "Update" at bounding box center [155, 84] width 27 height 11
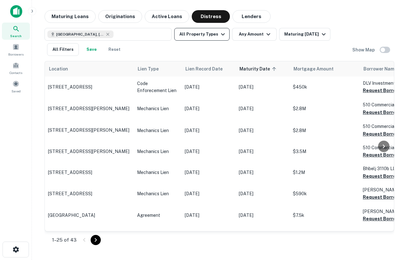
click at [225, 32] on button "All Property Types" at bounding box center [201, 34] width 55 height 13
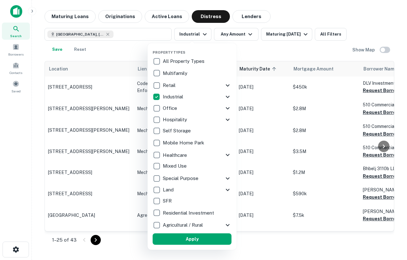
click at [363, 41] on div at bounding box center [203, 130] width 407 height 260
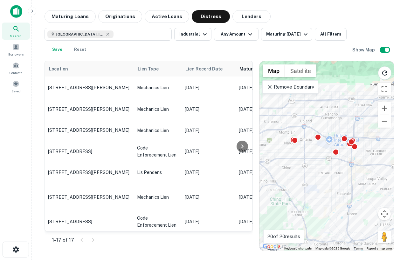
click at [299, 88] on p "Remove Boundary" at bounding box center [289, 87] width 47 height 8
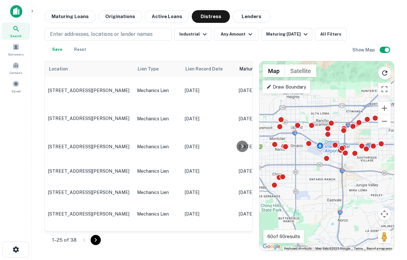
drag, startPoint x: 340, startPoint y: 165, endPoint x: 330, endPoint y: 170, distance: 11.1
click at [330, 171] on div "To activate drag with keyboard, press Alt + Enter. Once in keyboard drag state,…" at bounding box center [326, 156] width 134 height 190
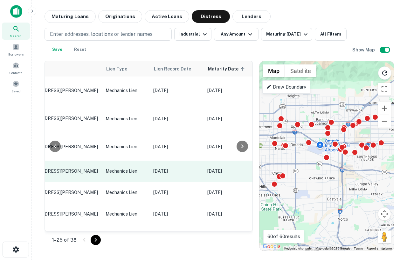
scroll to position [0, 31]
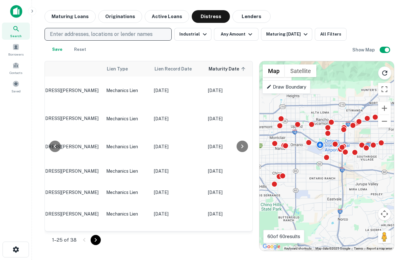
click at [133, 34] on p "Enter addresses, locations or lender names" at bounding box center [101, 35] width 103 height 8
type input "*******"
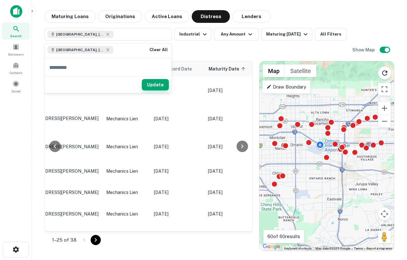
click at [159, 79] on button "Update" at bounding box center [155, 84] width 27 height 11
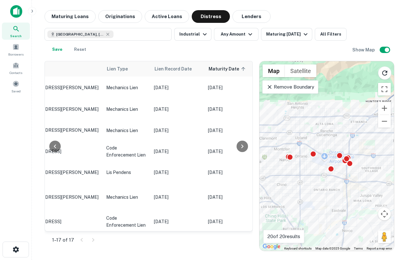
drag, startPoint x: 341, startPoint y: 164, endPoint x: 336, endPoint y: 178, distance: 15.6
click at [336, 178] on div "To activate drag with keyboard, press Alt + Enter. Once in keyboard drag state,…" at bounding box center [326, 156] width 134 height 190
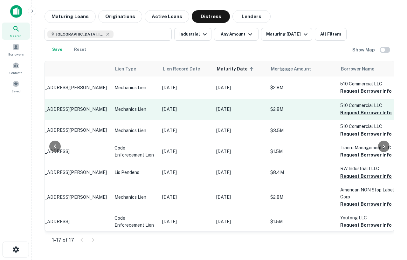
scroll to position [0, 22]
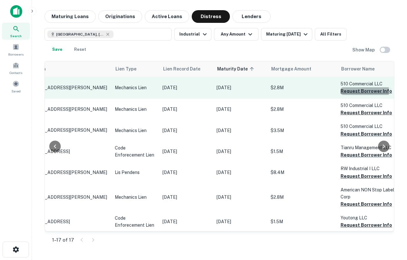
click at [345, 92] on button "Request Borrower Info" at bounding box center [367, 91] width 52 height 8
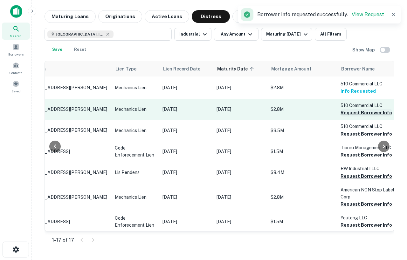
click at [355, 110] on button "Request Borrower Info" at bounding box center [367, 113] width 52 height 8
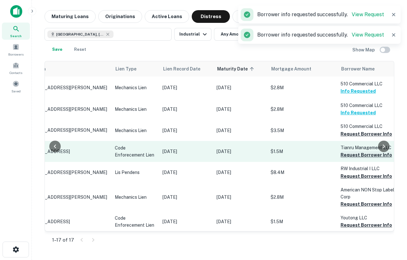
click at [350, 156] on button "Request Borrower Info" at bounding box center [367, 155] width 52 height 8
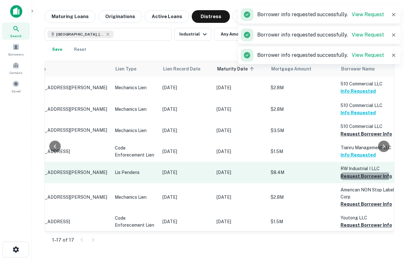
click at [351, 177] on button "Request Borrower Info" at bounding box center [367, 177] width 52 height 8
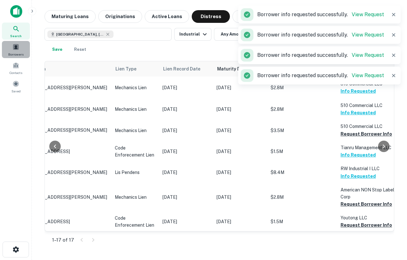
click at [11, 45] on div "Borrowers" at bounding box center [16, 49] width 28 height 17
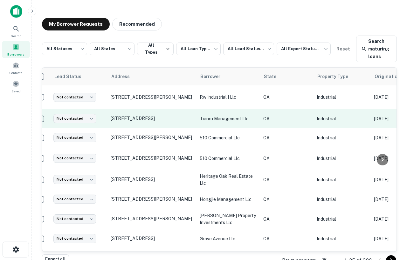
scroll to position [0, 11]
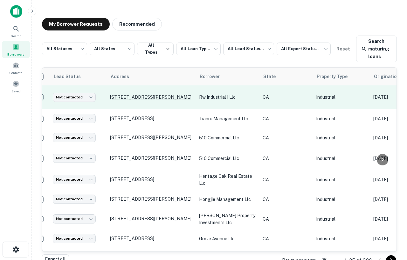
click at [163, 96] on p "[STREET_ADDRESS][PERSON_NAME]" at bounding box center [151, 97] width 83 height 6
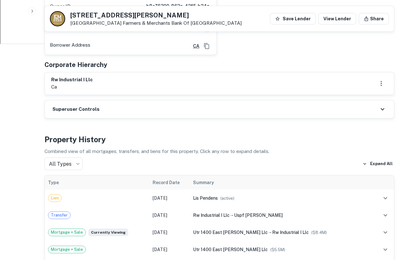
scroll to position [270, 0]
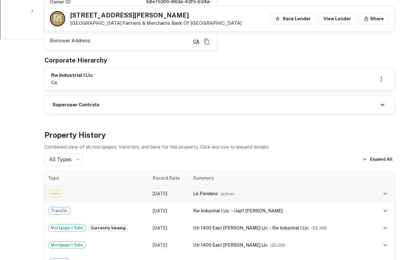
click at [292, 185] on td "lis pendens ( active )" at bounding box center [281, 193] width 183 height 17
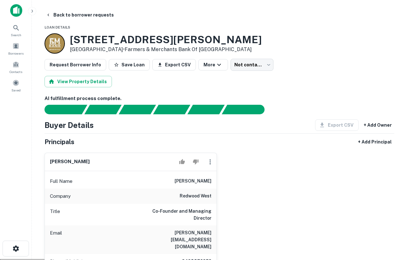
scroll to position [0, 0]
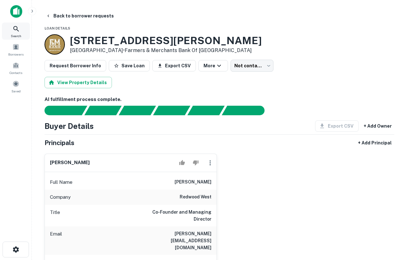
click at [24, 30] on div "Search" at bounding box center [16, 31] width 28 height 17
